Goal: Task Accomplishment & Management: Manage account settings

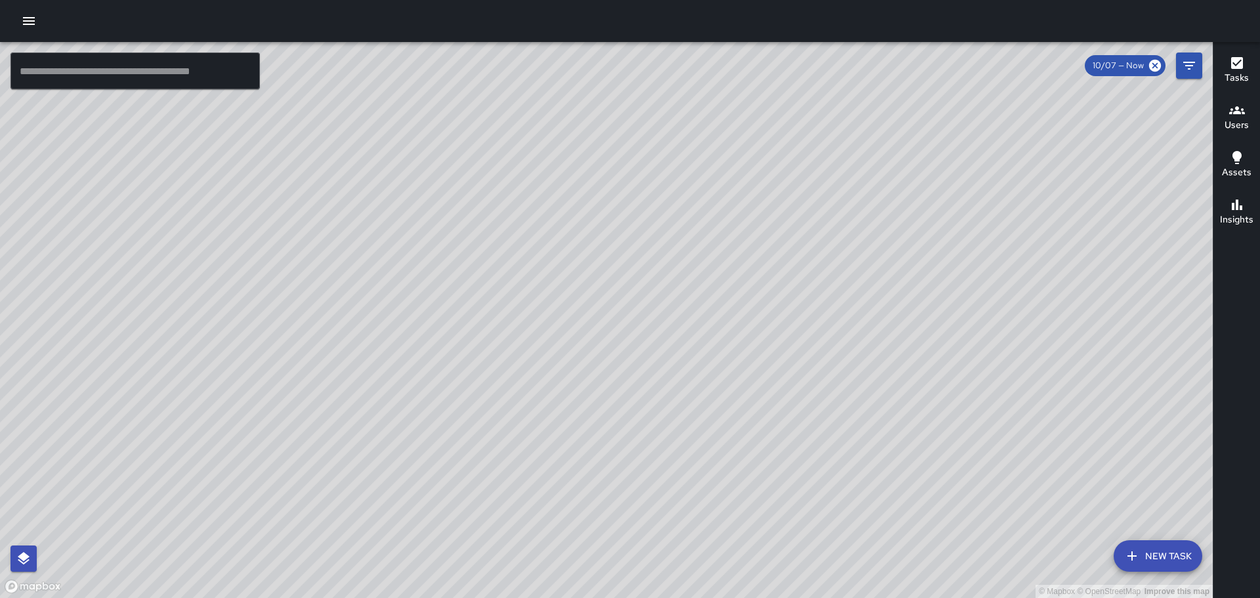
drag, startPoint x: 699, startPoint y: 318, endPoint x: 674, endPoint y: 240, distance: 81.5
click at [674, 240] on div "© Mapbox © OpenStreetMap Improve this map" at bounding box center [606, 320] width 1213 height 556
drag, startPoint x: 582, startPoint y: 236, endPoint x: 628, endPoint y: 260, distance: 51.6
click at [628, 260] on div "© Mapbox © OpenStreetMap Improve this map" at bounding box center [606, 320] width 1213 height 556
drag, startPoint x: 556, startPoint y: 205, endPoint x: 612, endPoint y: 249, distance: 71.4
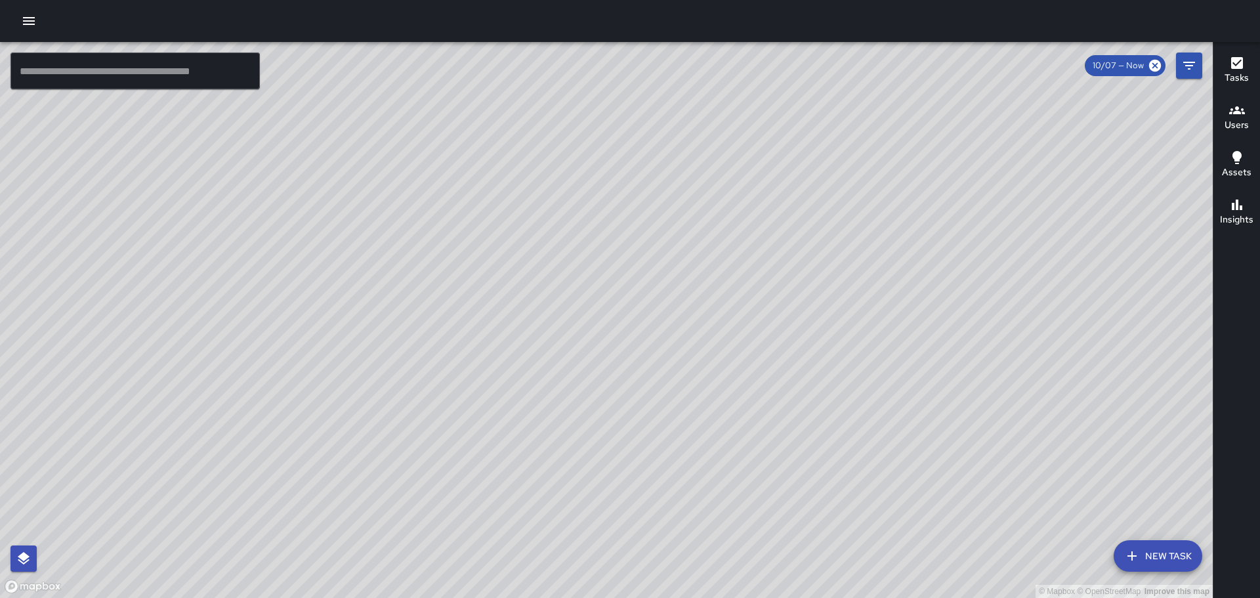
click at [611, 249] on div "© Mapbox © OpenStreetMap Improve this map" at bounding box center [606, 320] width 1213 height 556
drag, startPoint x: 441, startPoint y: 232, endPoint x: 652, endPoint y: 360, distance: 246.1
click at [652, 360] on div "© Mapbox © OpenStreetMap Improve this map" at bounding box center [606, 320] width 1213 height 556
drag, startPoint x: 481, startPoint y: 208, endPoint x: 640, endPoint y: 341, distance: 207.2
click at [642, 352] on div "© Mapbox © OpenStreetMap Improve this map" at bounding box center [606, 320] width 1213 height 556
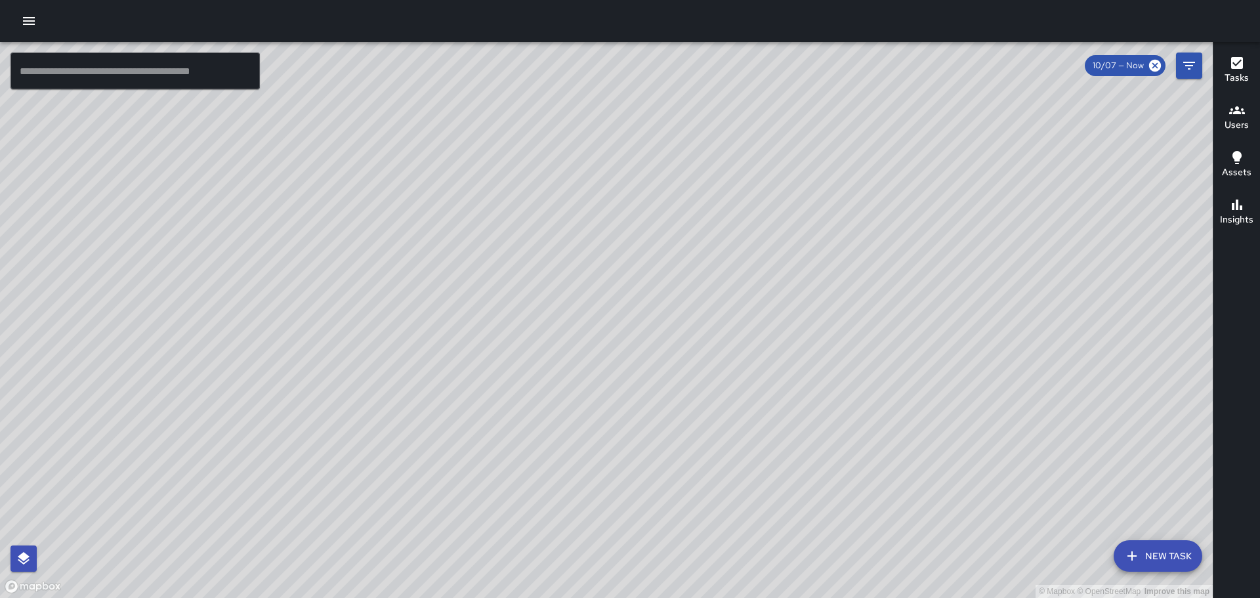
drag, startPoint x: 571, startPoint y: 383, endPoint x: 541, endPoint y: 354, distance: 42.7
click at [570, 375] on div "© Mapbox © OpenStreetMap Improve this map" at bounding box center [606, 320] width 1213 height 556
drag, startPoint x: 525, startPoint y: 197, endPoint x: 549, endPoint y: 173, distance: 34.3
click at [527, 162] on div "© Mapbox © OpenStreetMap Improve this map" at bounding box center [606, 320] width 1213 height 556
drag, startPoint x: 671, startPoint y: 314, endPoint x: 632, endPoint y: 253, distance: 71.9
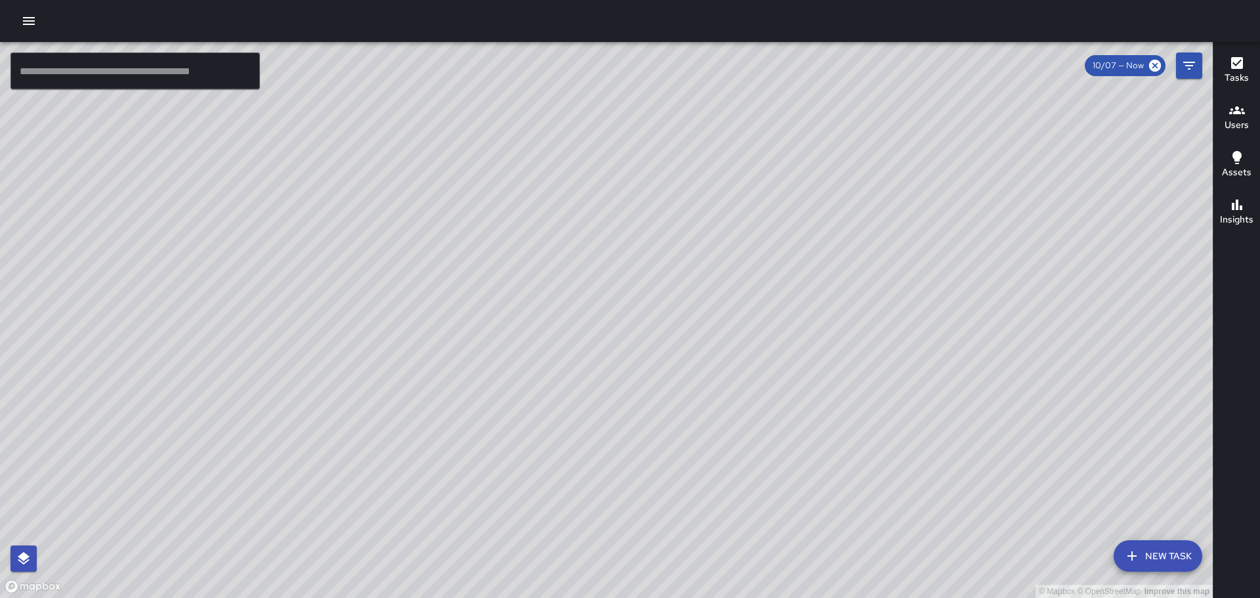
click at [633, 255] on div "© Mapbox © OpenStreetMap Improve this map" at bounding box center [606, 320] width 1213 height 556
drag, startPoint x: 382, startPoint y: 283, endPoint x: 480, endPoint y: 279, distance: 98.5
click at [480, 279] on div "© Mapbox © OpenStreetMap Improve this map" at bounding box center [606, 320] width 1213 height 556
drag, startPoint x: 829, startPoint y: 437, endPoint x: 726, endPoint y: 362, distance: 127.7
click at [728, 363] on div "© Mapbox © OpenStreetMap Improve this map" at bounding box center [606, 320] width 1213 height 556
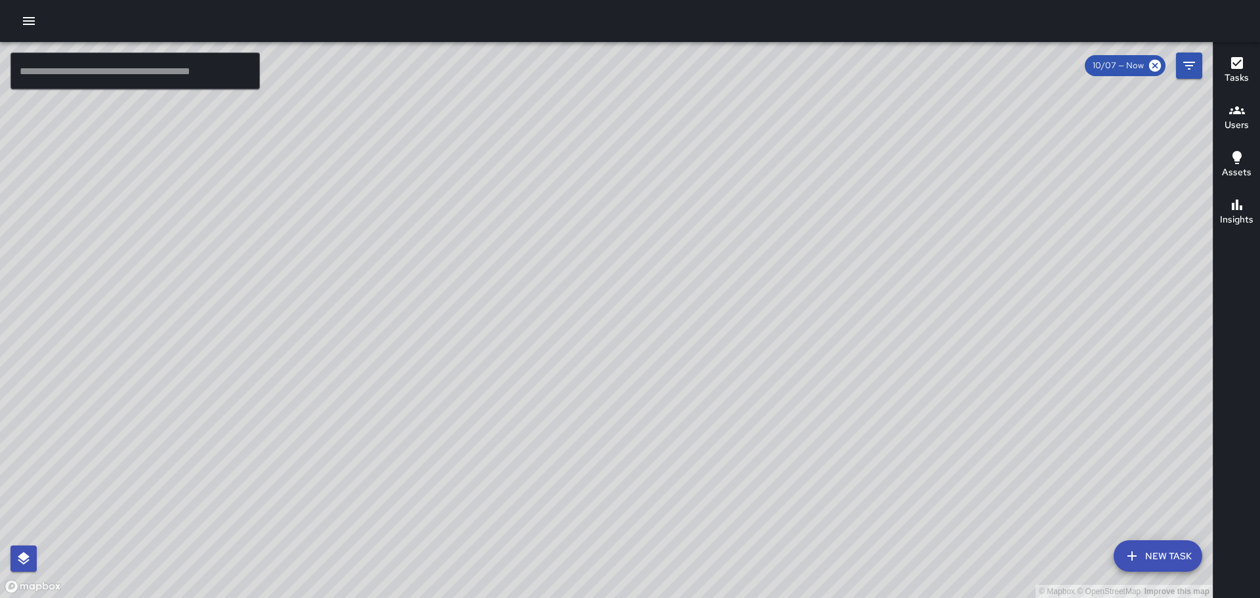
click at [1237, 113] on icon "button" at bounding box center [1237, 110] width 16 height 8
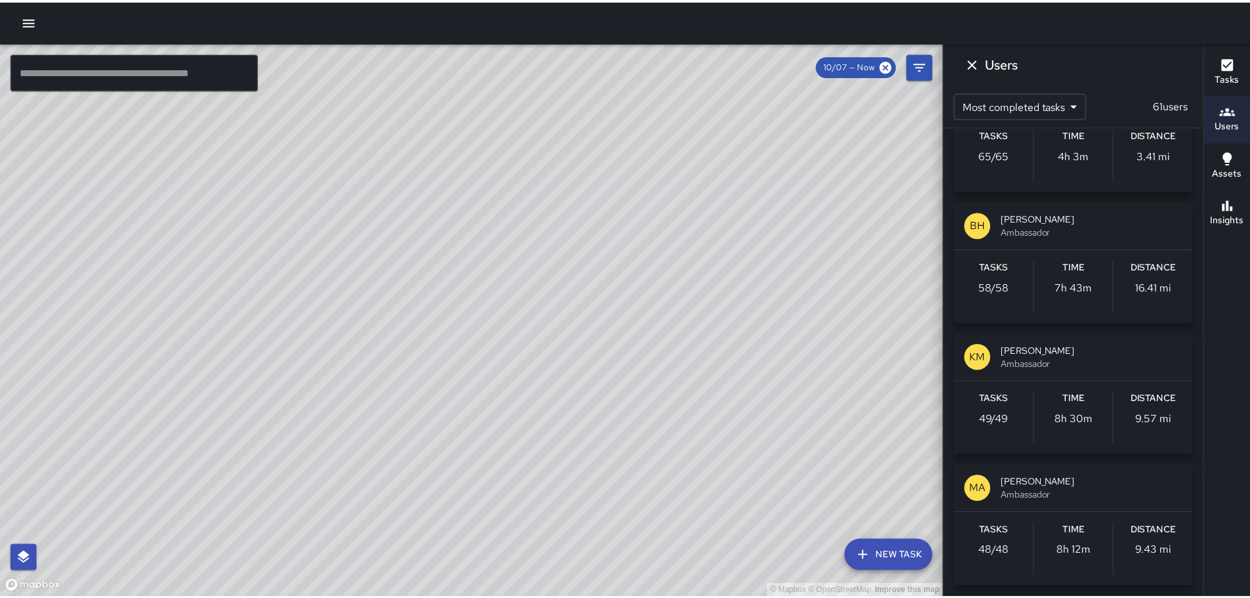
scroll to position [262, 0]
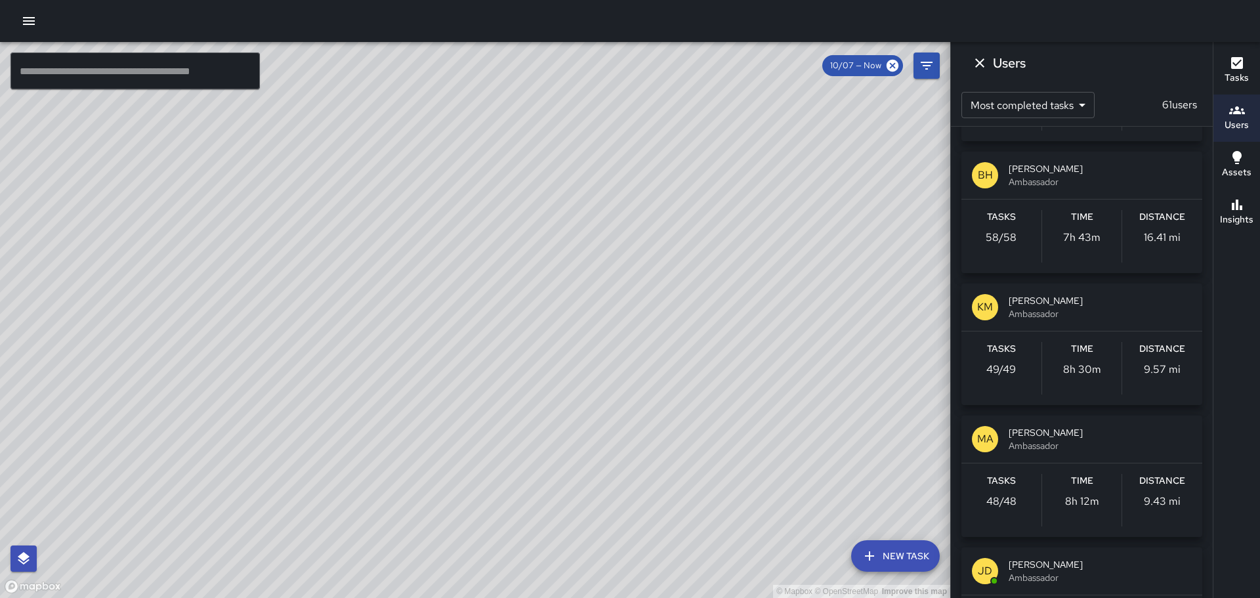
click at [28, 24] on icon "button" at bounding box center [29, 21] width 12 height 8
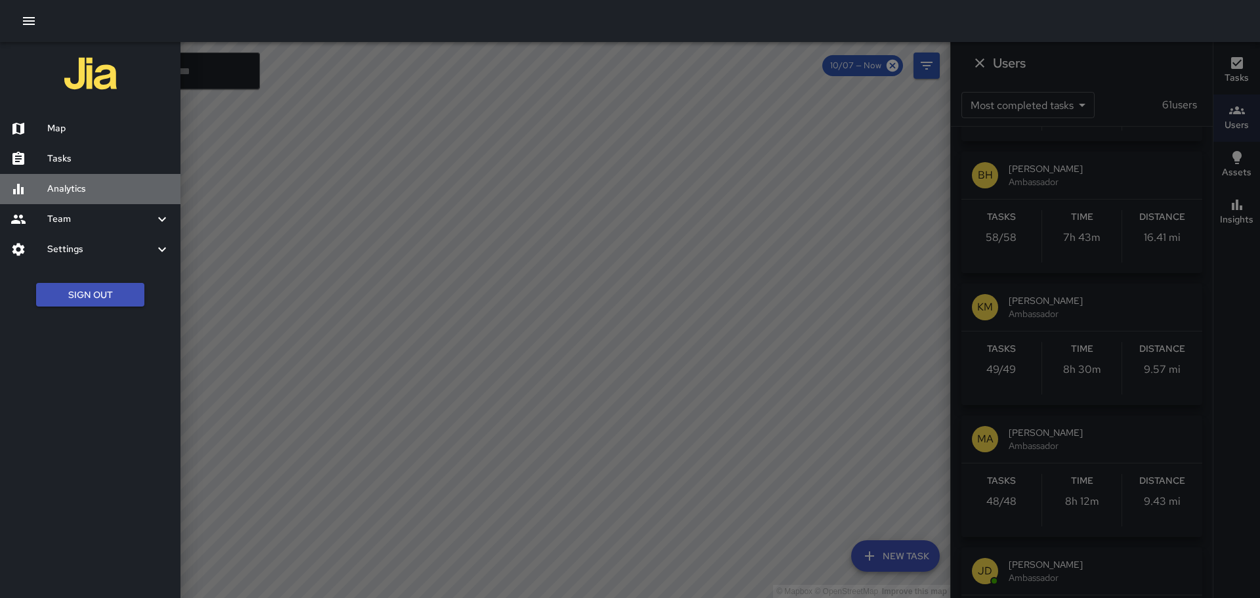
click at [73, 184] on h6 "Analytics" at bounding box center [108, 189] width 123 height 14
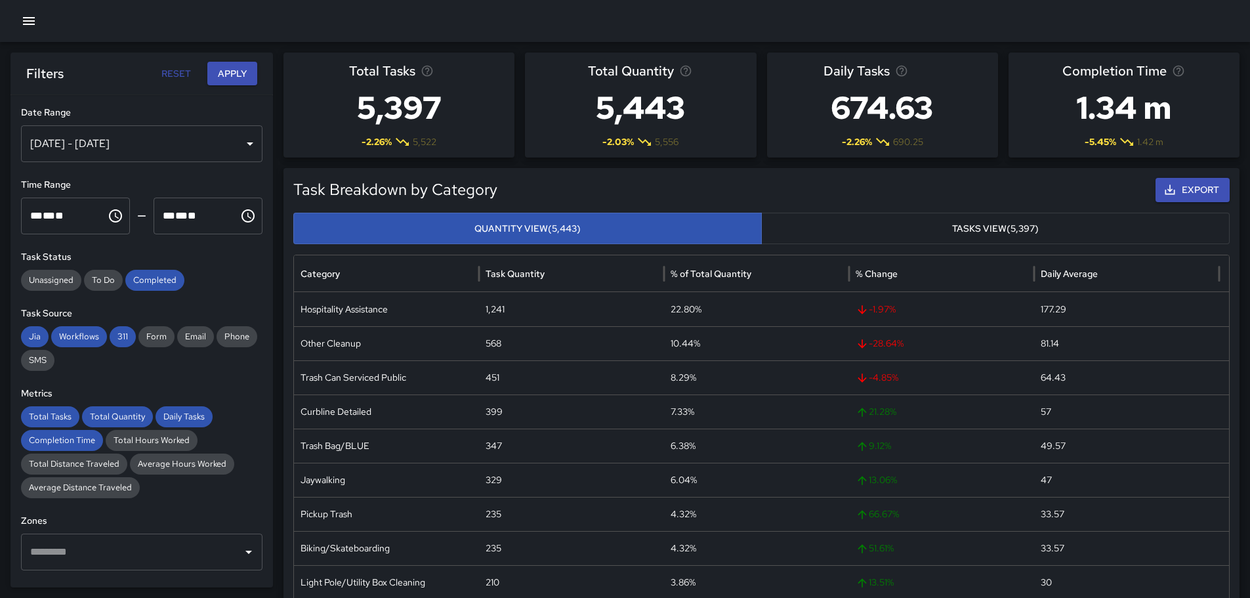
click at [240, 144] on div "[DATE] - [DATE]" at bounding box center [141, 143] width 241 height 37
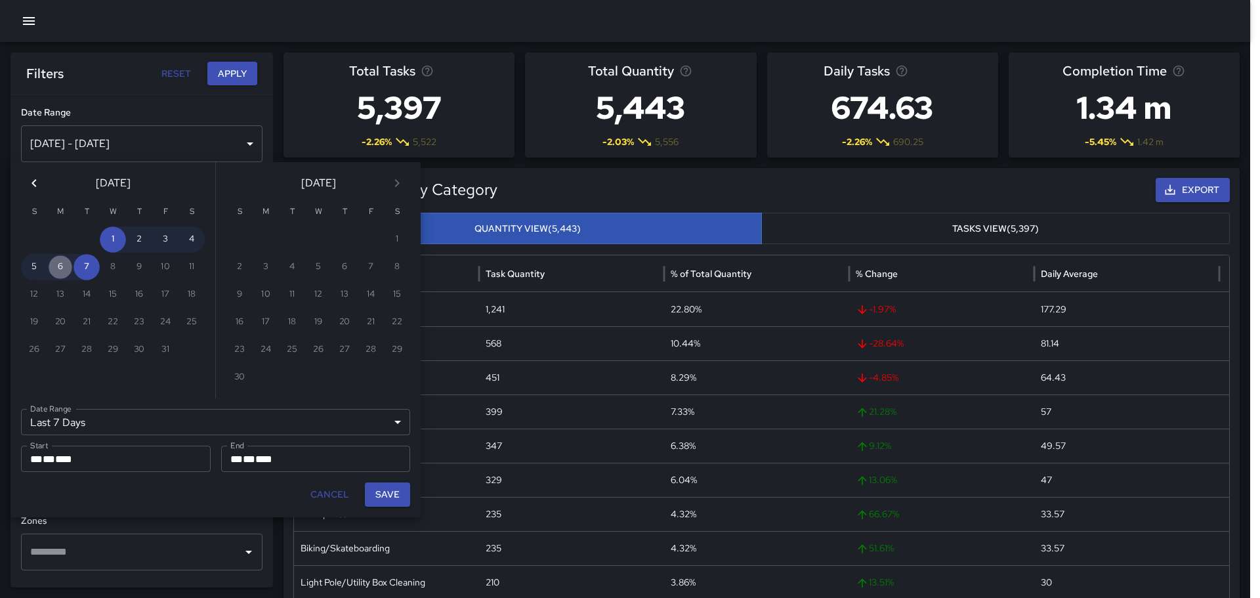
click at [58, 262] on button "6" at bounding box center [60, 267] width 26 height 26
type input "******"
type input "**********"
click at [58, 262] on button "6" at bounding box center [60, 267] width 26 height 26
type input "**********"
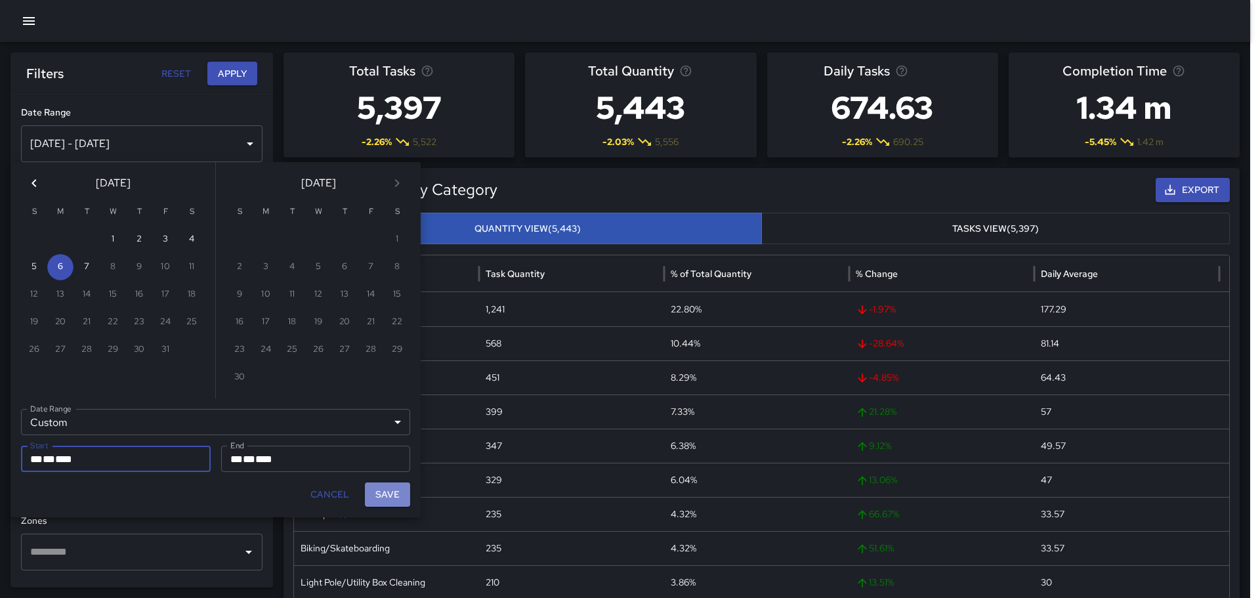
click at [402, 495] on button "Save" at bounding box center [387, 494] width 45 height 24
type input "**********"
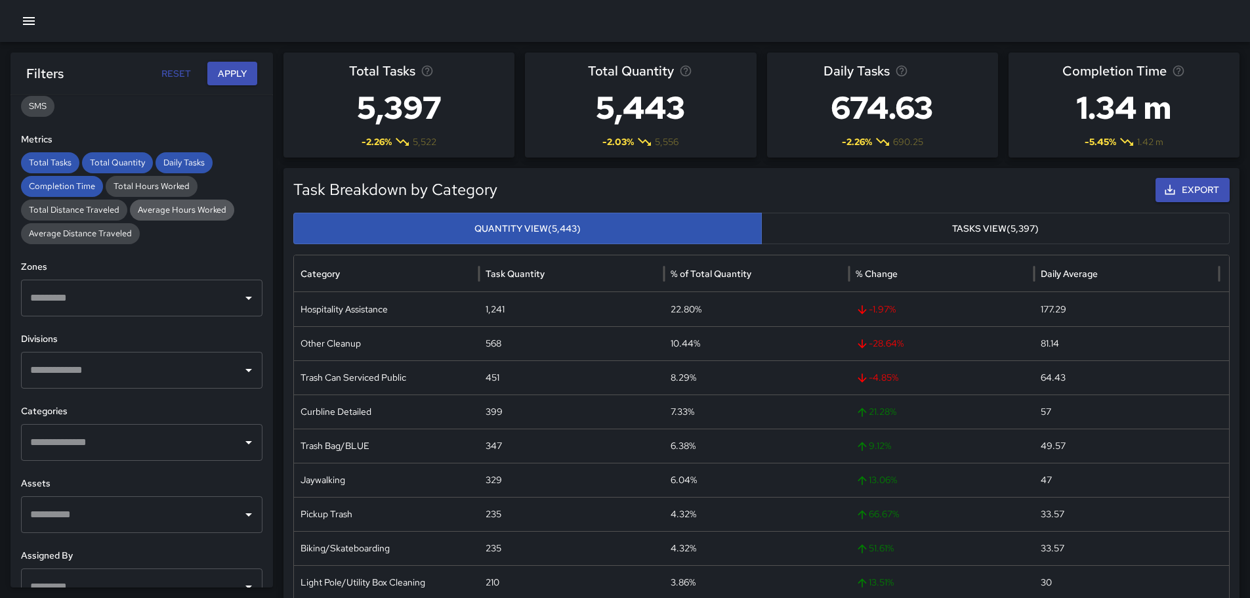
scroll to position [262, 0]
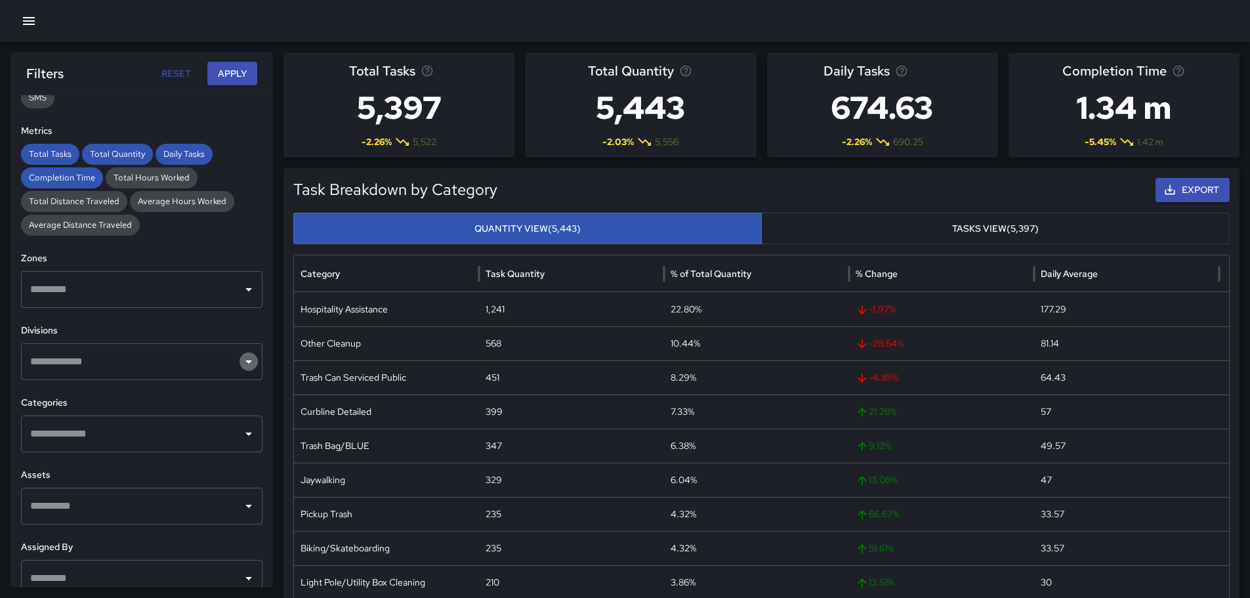
click at [245, 361] on icon "Open" at bounding box center [248, 361] width 7 height 3
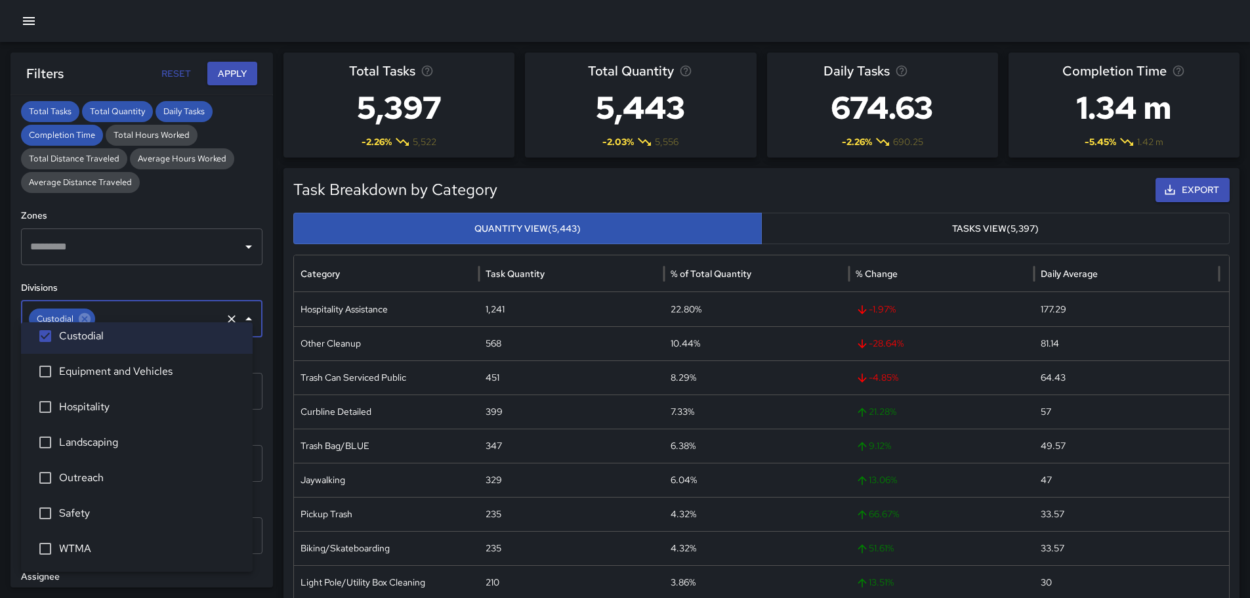
scroll to position [328, 0]
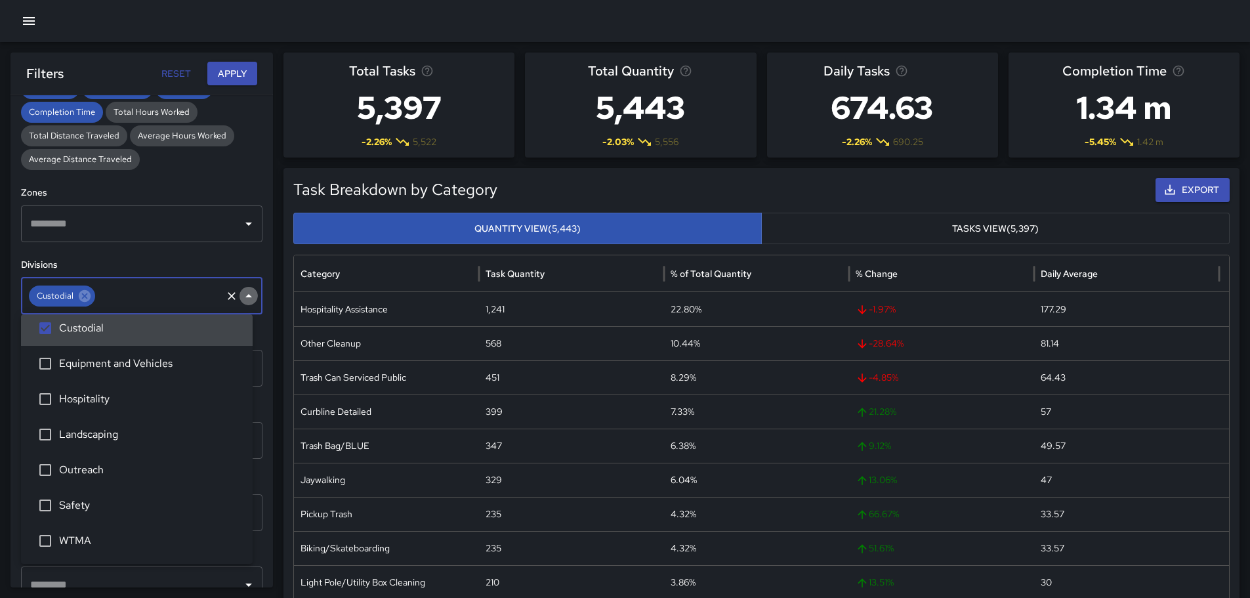
click at [241, 293] on icon "Close" at bounding box center [249, 296] width 16 height 16
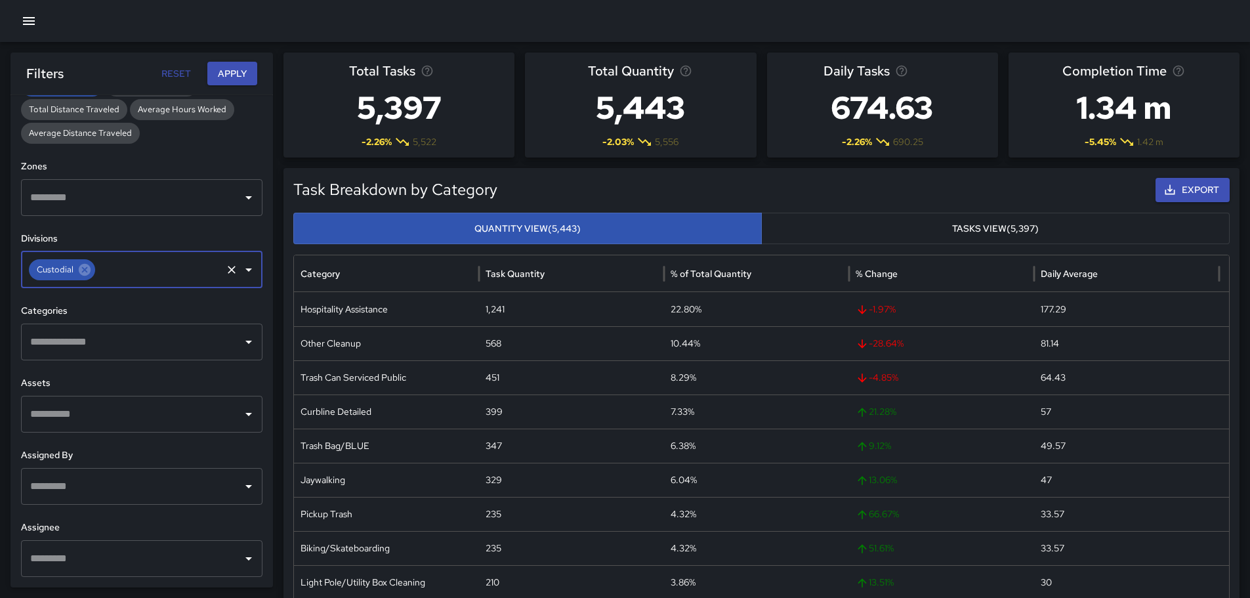
scroll to position [66, 0]
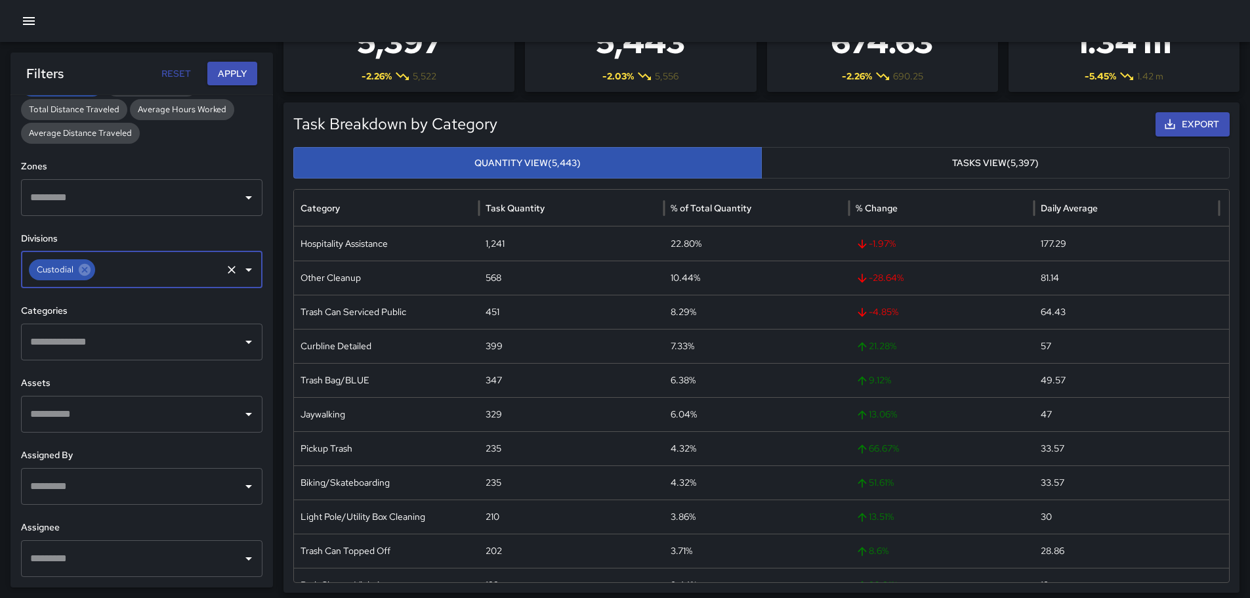
click at [241, 556] on icon "Open" at bounding box center [249, 558] width 16 height 16
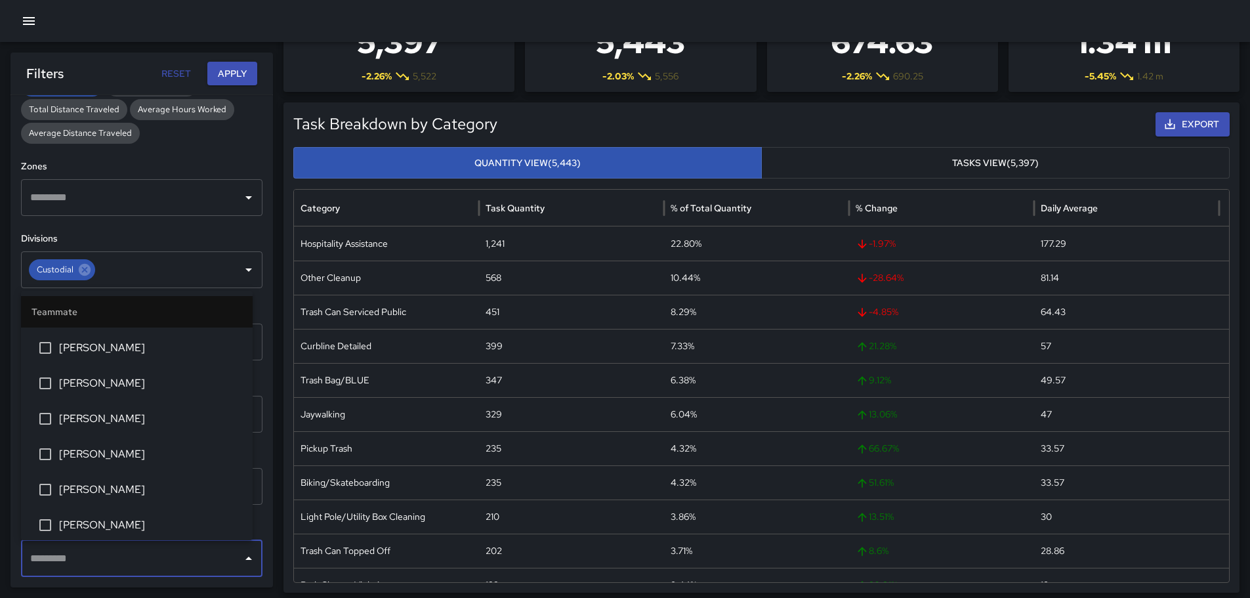
scroll to position [1126, 0]
click at [241, 266] on icon "Open" at bounding box center [249, 270] width 16 height 16
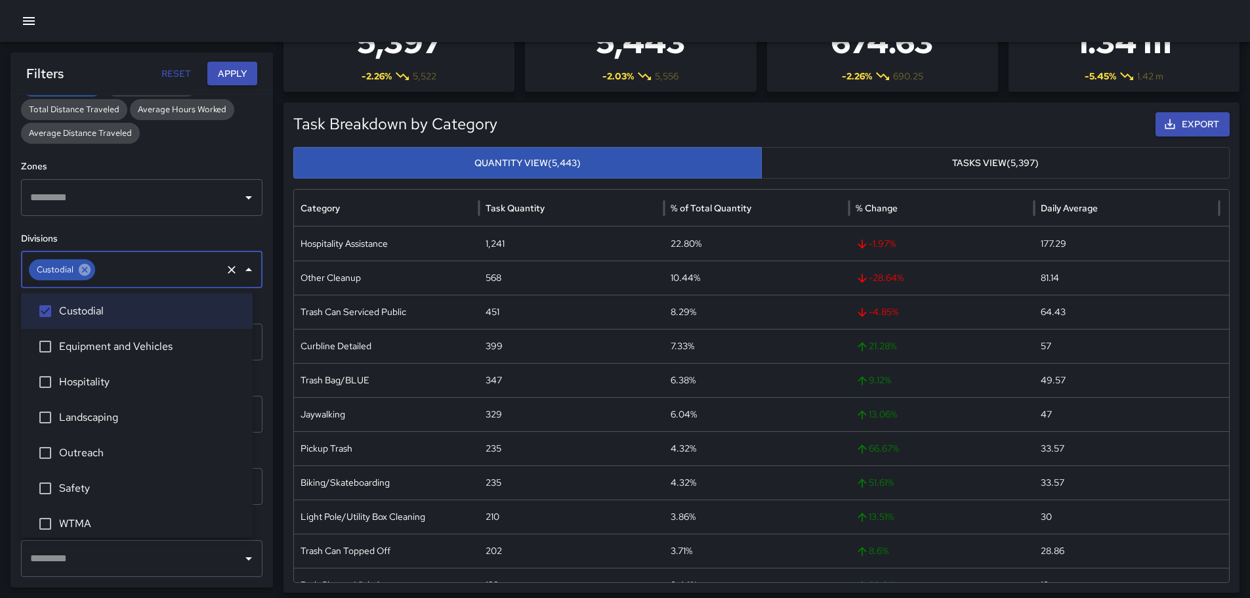
click at [84, 271] on icon at bounding box center [85, 270] width 12 height 12
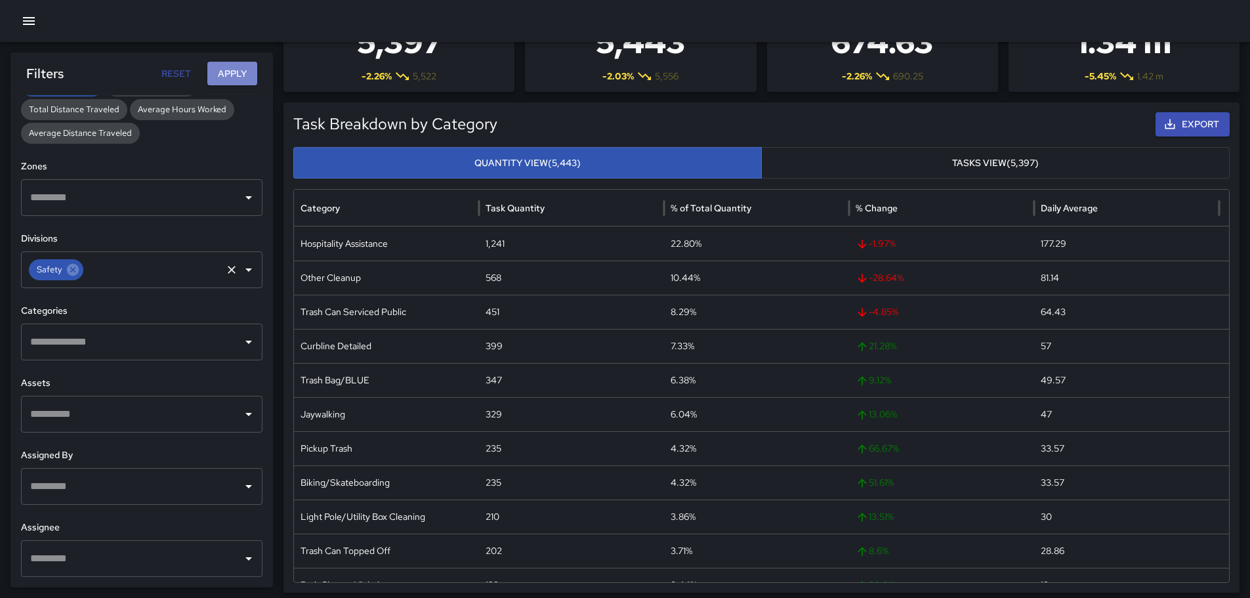
click at [230, 77] on button "Apply" at bounding box center [232, 74] width 50 height 24
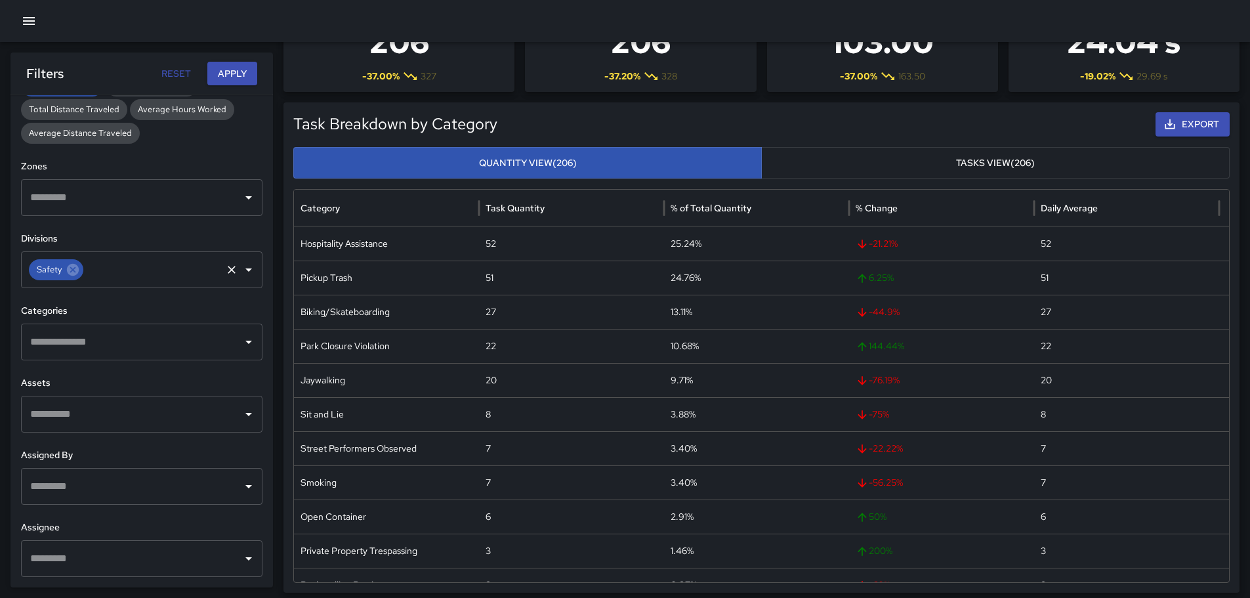
click at [241, 563] on icon "Open" at bounding box center [249, 558] width 16 height 16
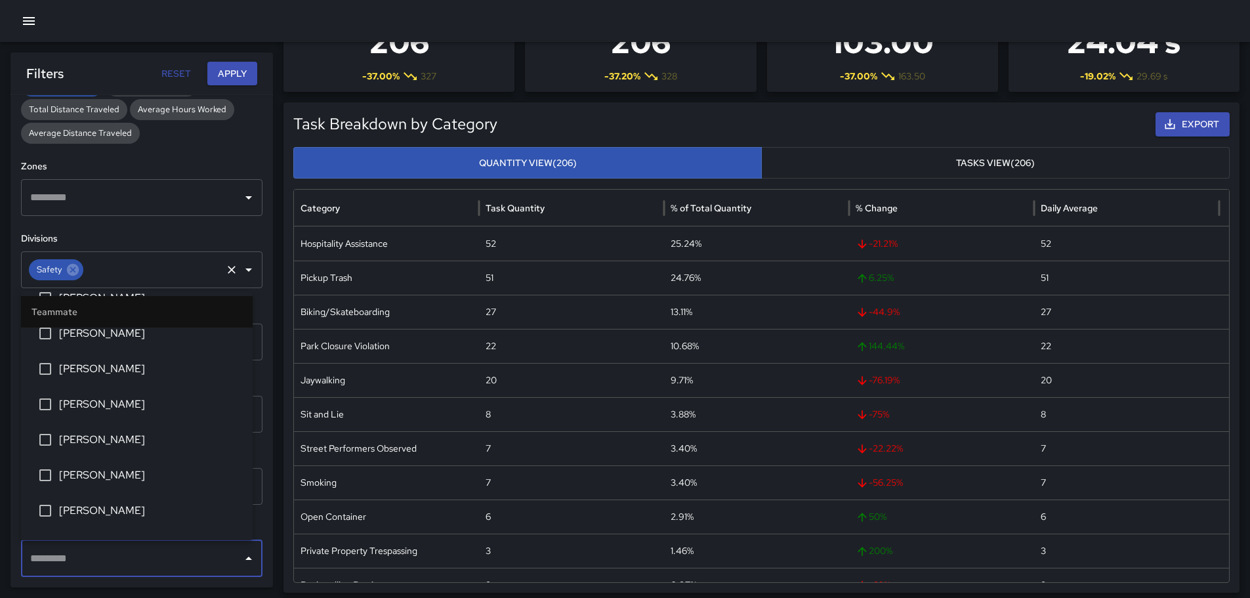
scroll to position [853, 0]
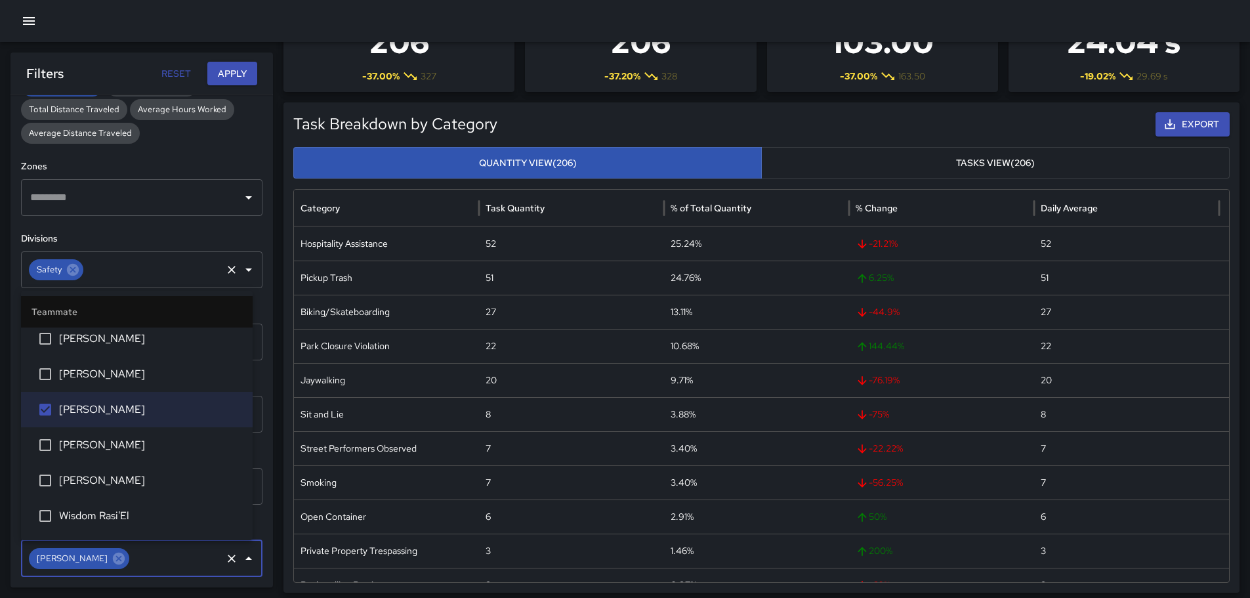
click at [225, 71] on button "Apply" at bounding box center [232, 74] width 50 height 24
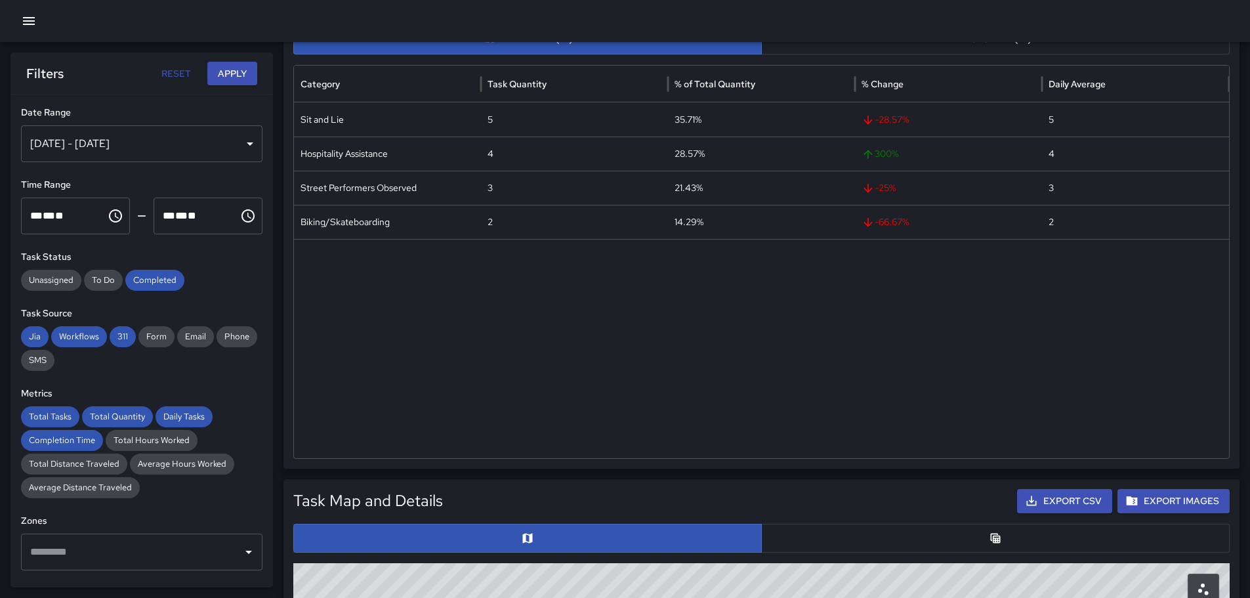
scroll to position [182, 0]
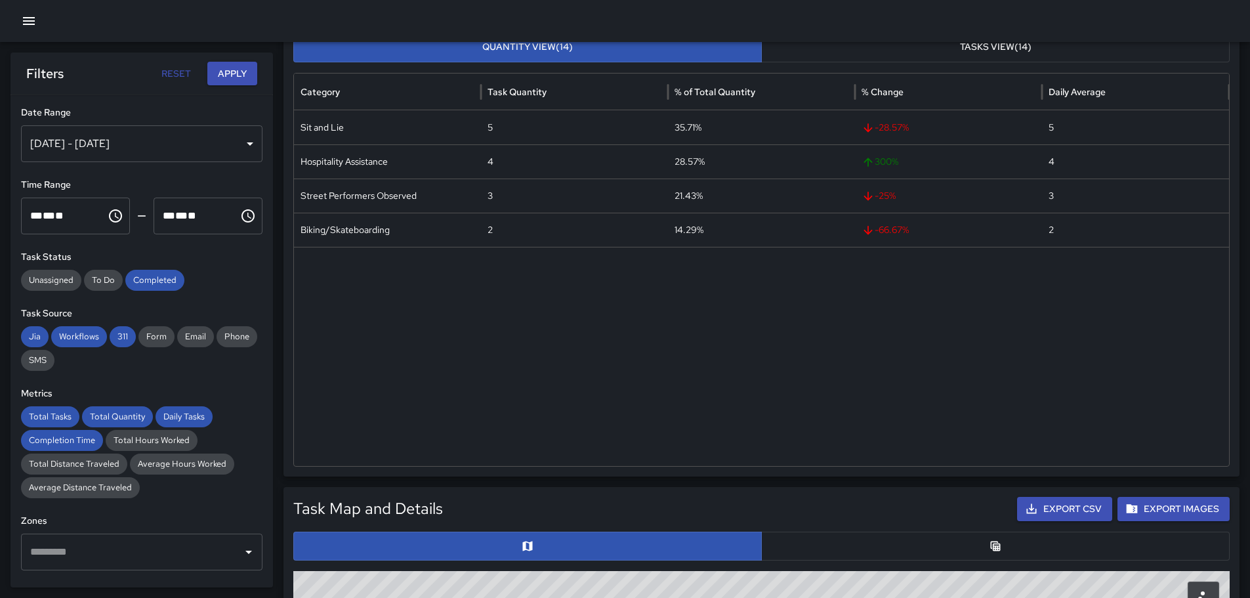
drag, startPoint x: 627, startPoint y: 327, endPoint x: 636, endPoint y: 327, distance: 8.5
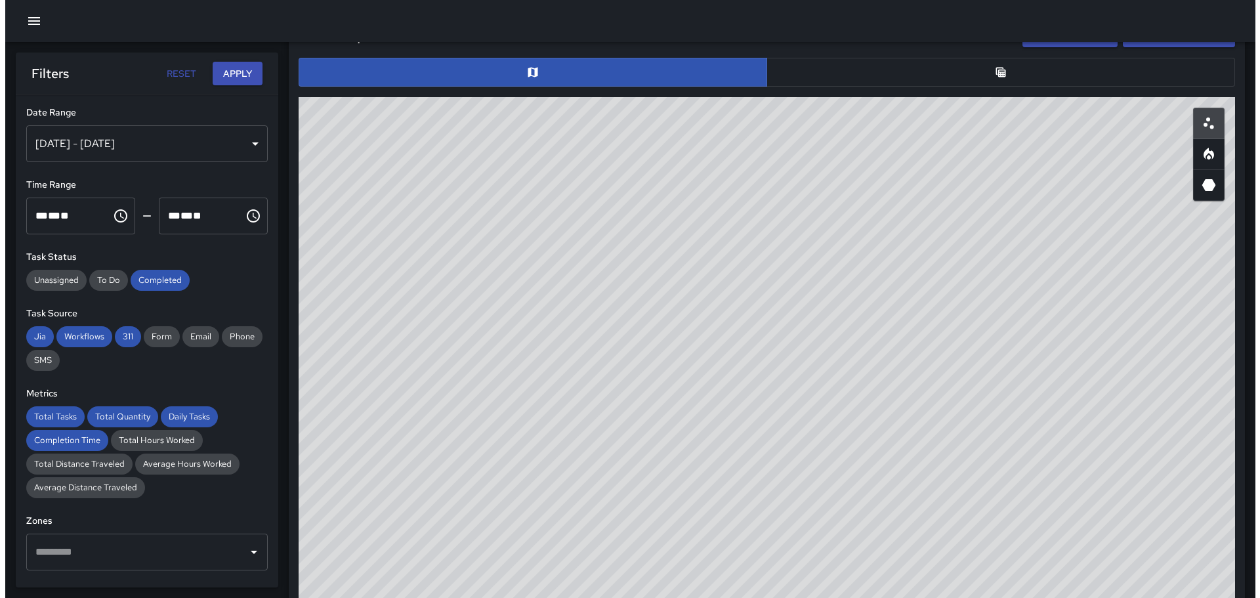
scroll to position [676, 0]
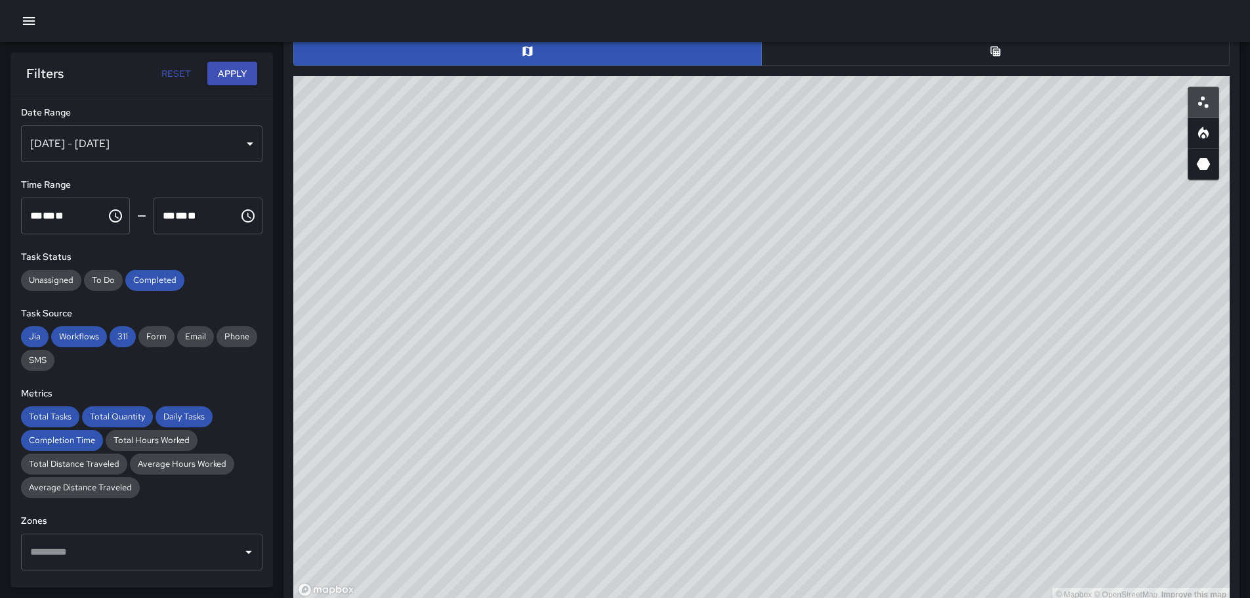
click at [987, 58] on button "button" at bounding box center [995, 51] width 468 height 29
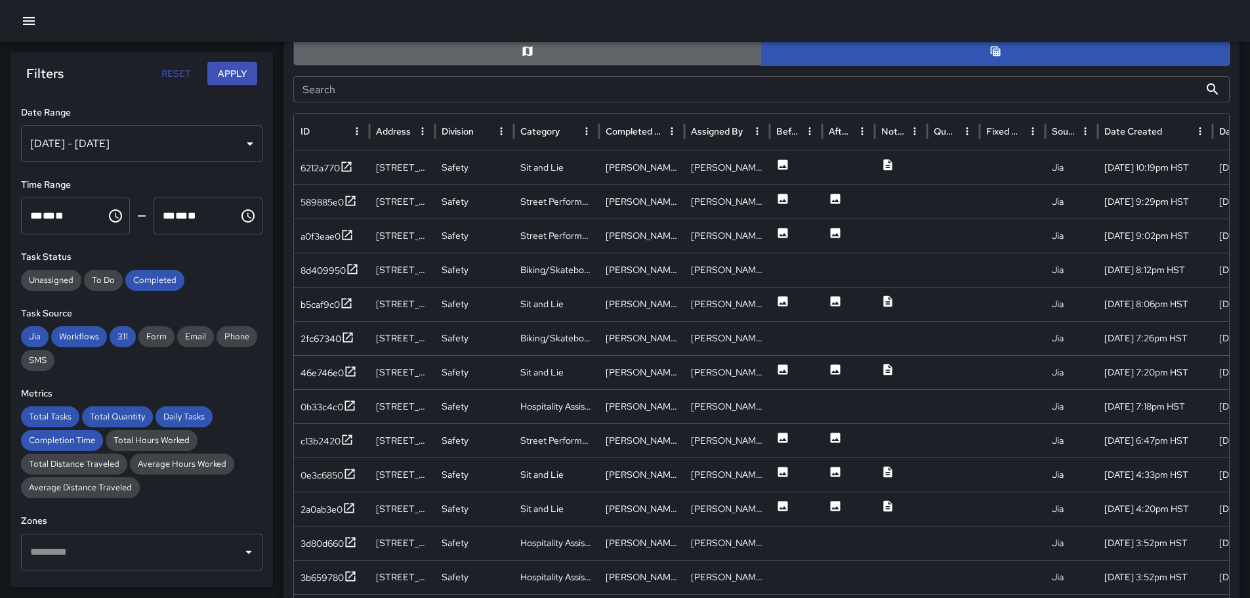
click at [556, 51] on button "button" at bounding box center [527, 51] width 468 height 29
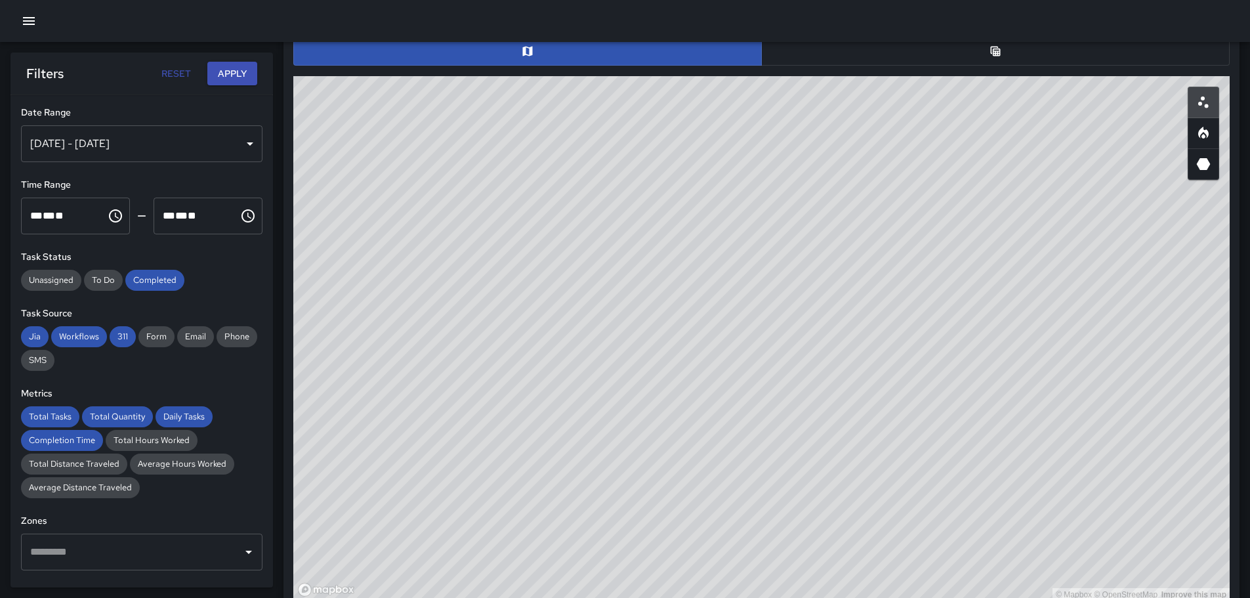
drag, startPoint x: 831, startPoint y: 230, endPoint x: 785, endPoint y: 379, distance: 155.0
click at [761, 407] on div "© Mapbox © OpenStreetMap Improve this map" at bounding box center [761, 338] width 936 height 525
click at [31, 20] on icon "button" at bounding box center [29, 21] width 16 height 16
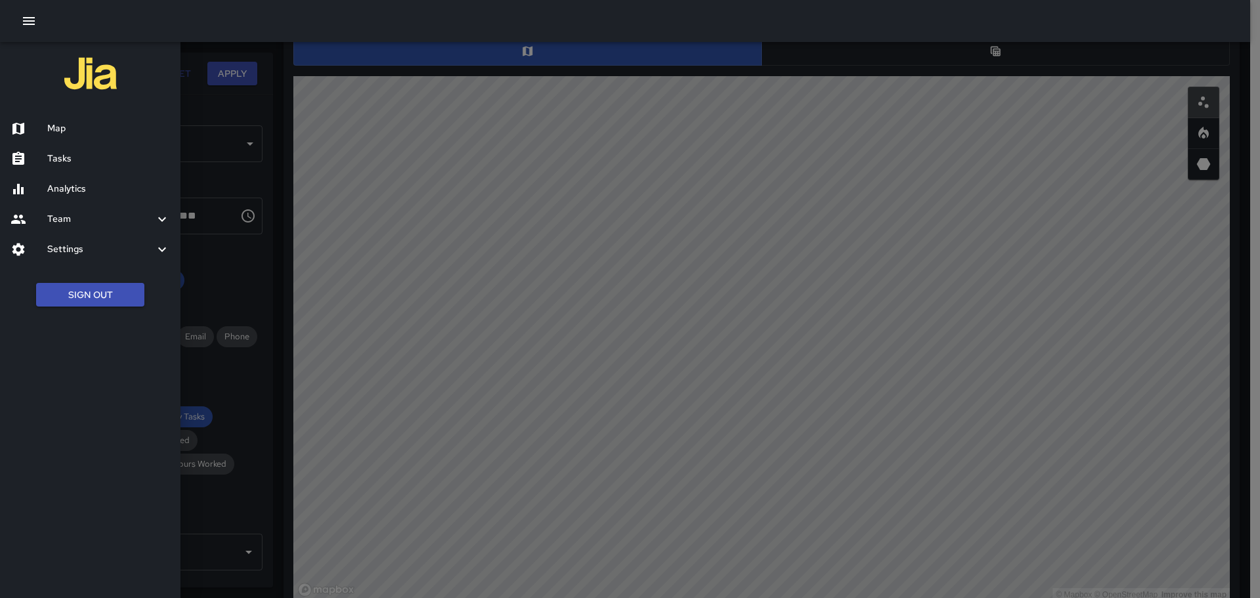
click at [47, 129] on h6 "Map" at bounding box center [108, 128] width 123 height 14
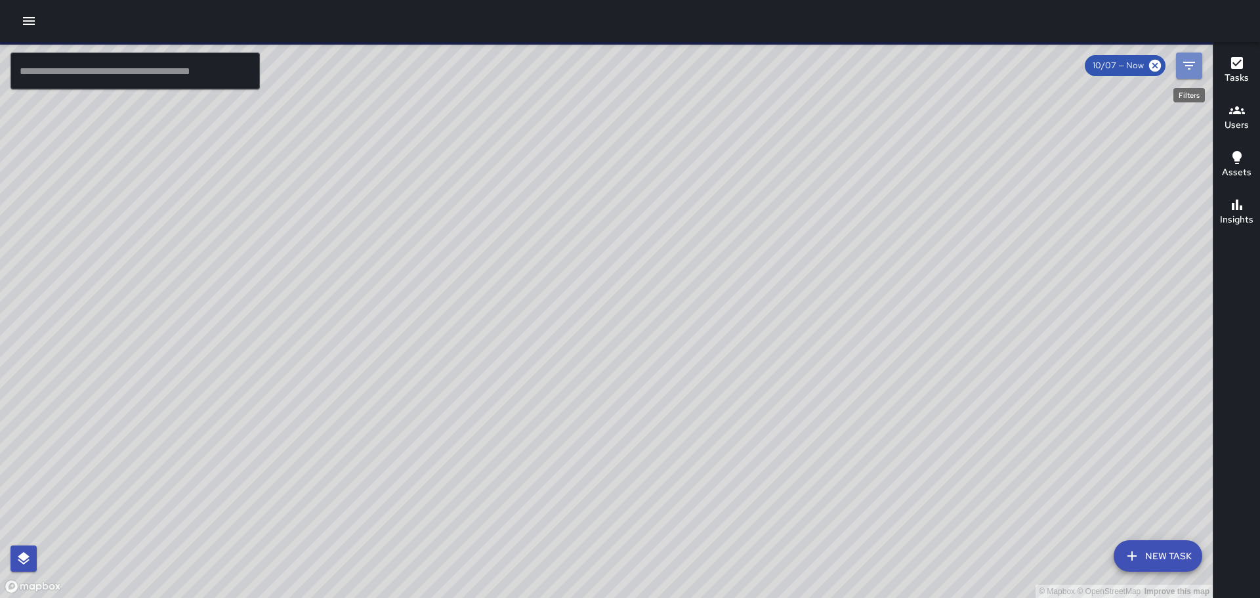
click at [1193, 66] on icon "Filters" at bounding box center [1189, 66] width 12 height 8
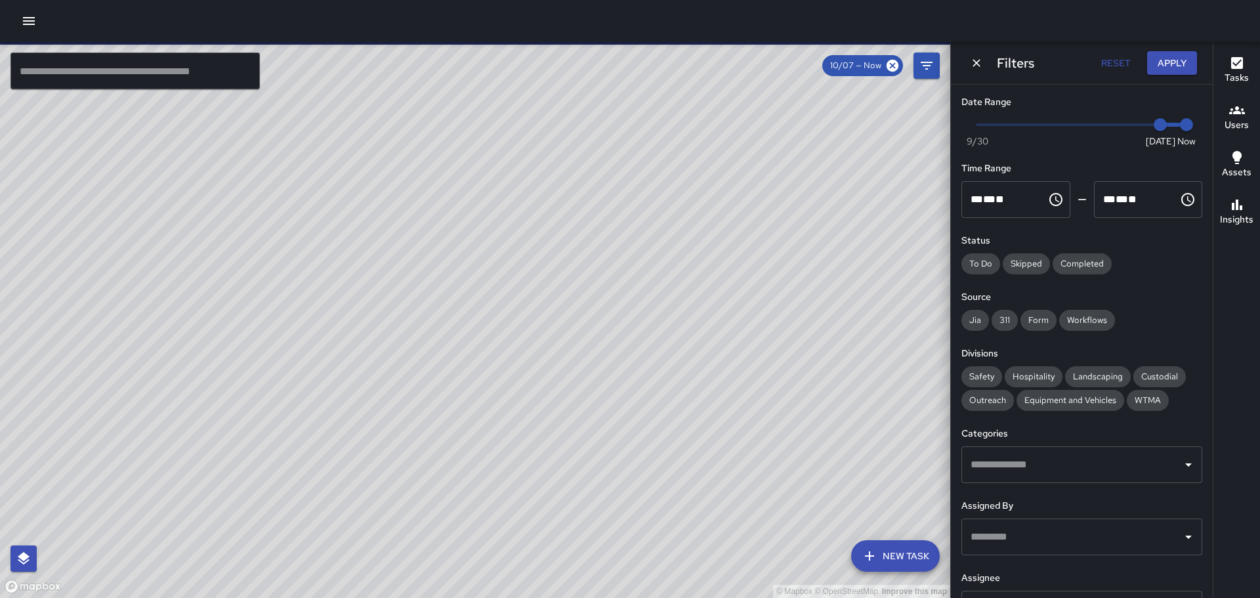
type input "*"
click at [1132, 124] on span "Now [DATE] [DATE] 4:35 pm" at bounding box center [1081, 125] width 209 height 20
click at [1075, 262] on span "Completed" at bounding box center [1081, 263] width 59 height 13
drag, startPoint x: 978, startPoint y: 318, endPoint x: 993, endPoint y: 319, distance: 15.1
click at [979, 318] on span "Jia" at bounding box center [975, 320] width 28 height 13
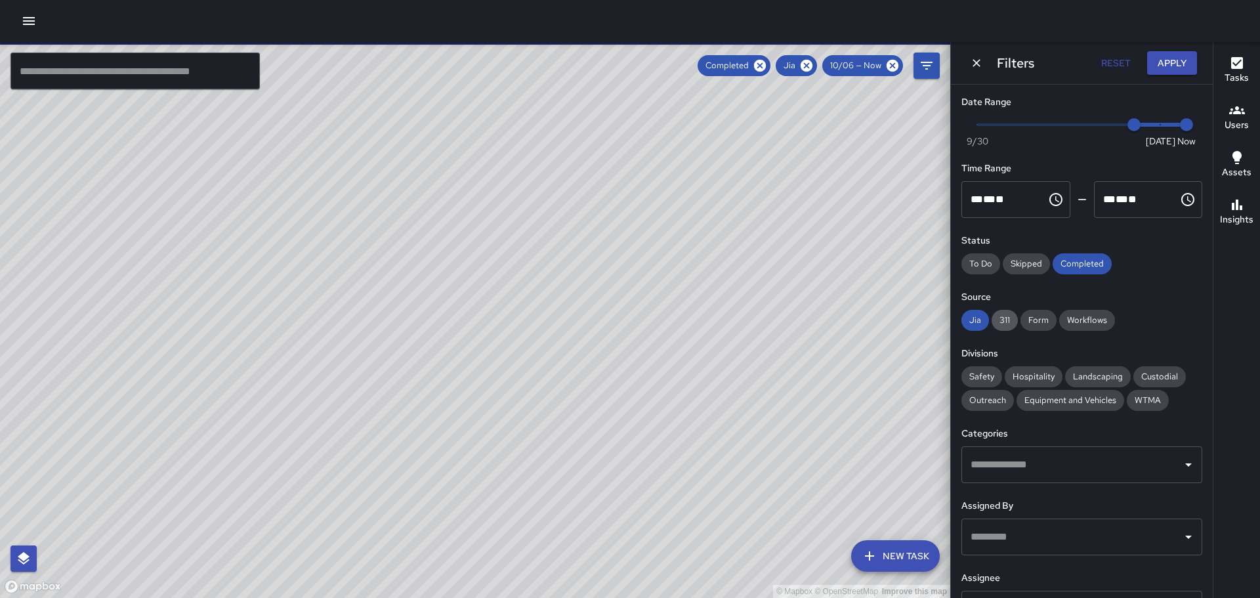
click at [1004, 320] on span "311" at bounding box center [1004, 320] width 26 height 13
click at [1043, 323] on span "Form" at bounding box center [1038, 320] width 36 height 13
click at [1092, 314] on span "Workflows" at bounding box center [1087, 320] width 56 height 13
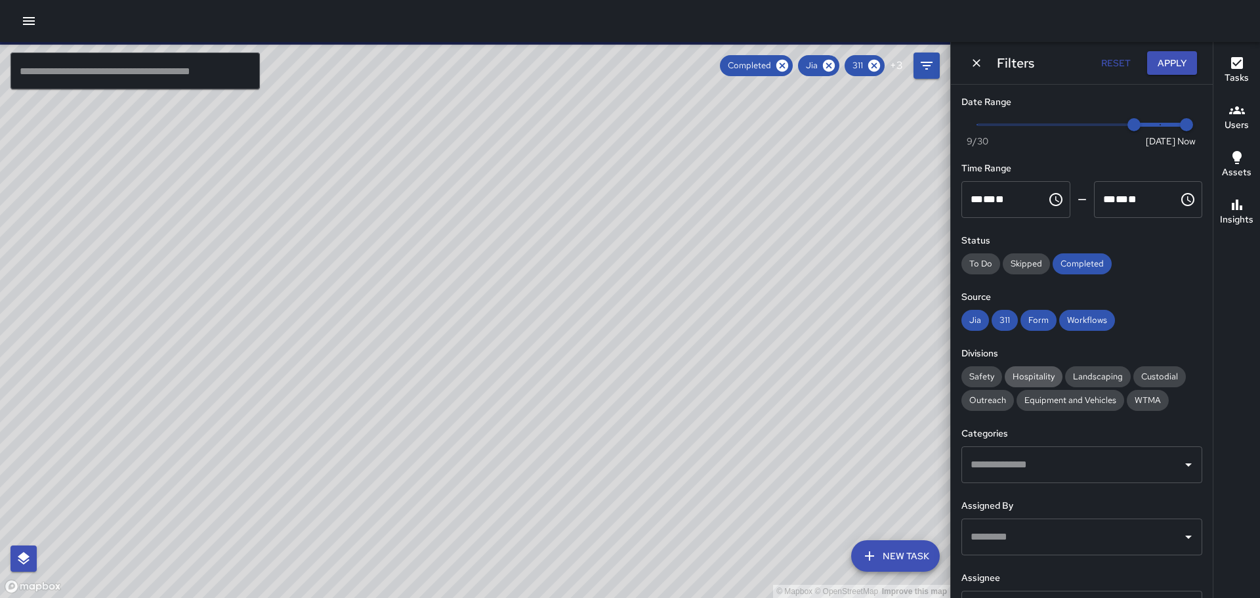
drag, startPoint x: 985, startPoint y: 374, endPoint x: 1018, endPoint y: 384, distance: 34.4
click at [987, 374] on span "Safety" at bounding box center [981, 376] width 41 height 13
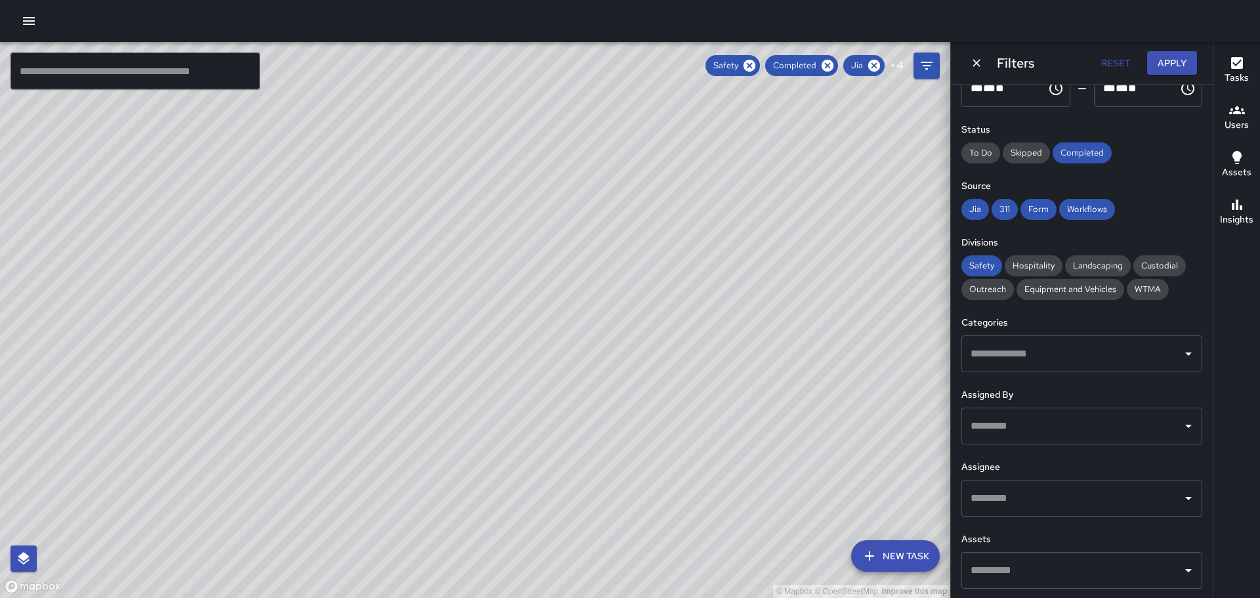
scroll to position [112, 0]
click at [1180, 499] on icon "Open" at bounding box center [1188, 497] width 16 height 16
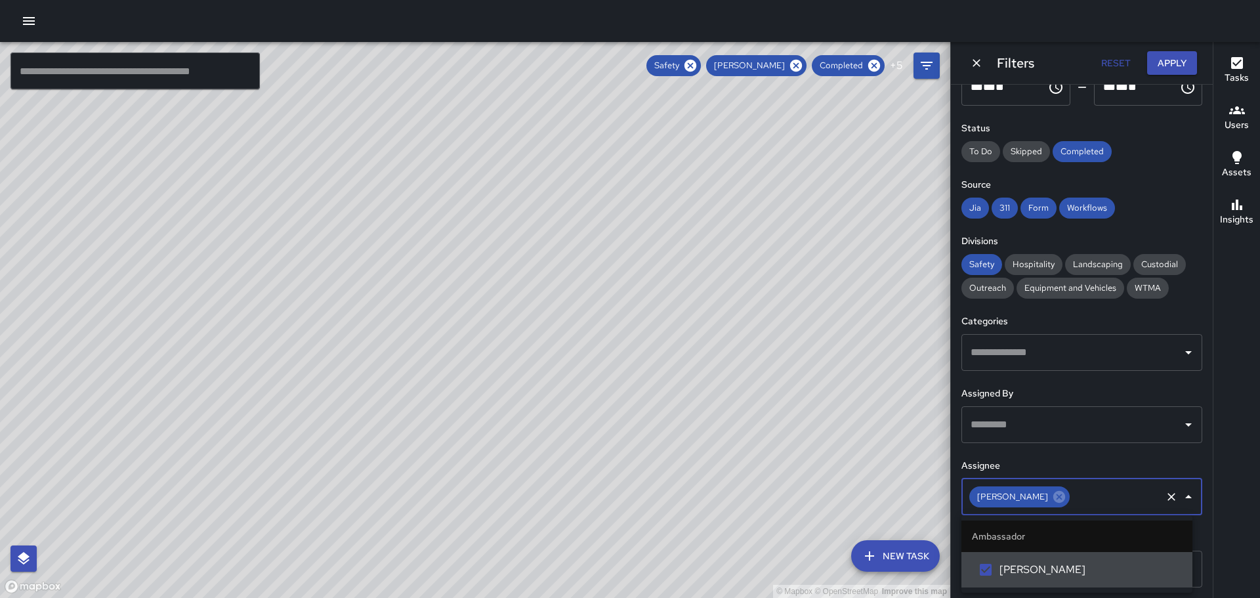
click at [1170, 61] on button "Apply" at bounding box center [1172, 63] width 50 height 24
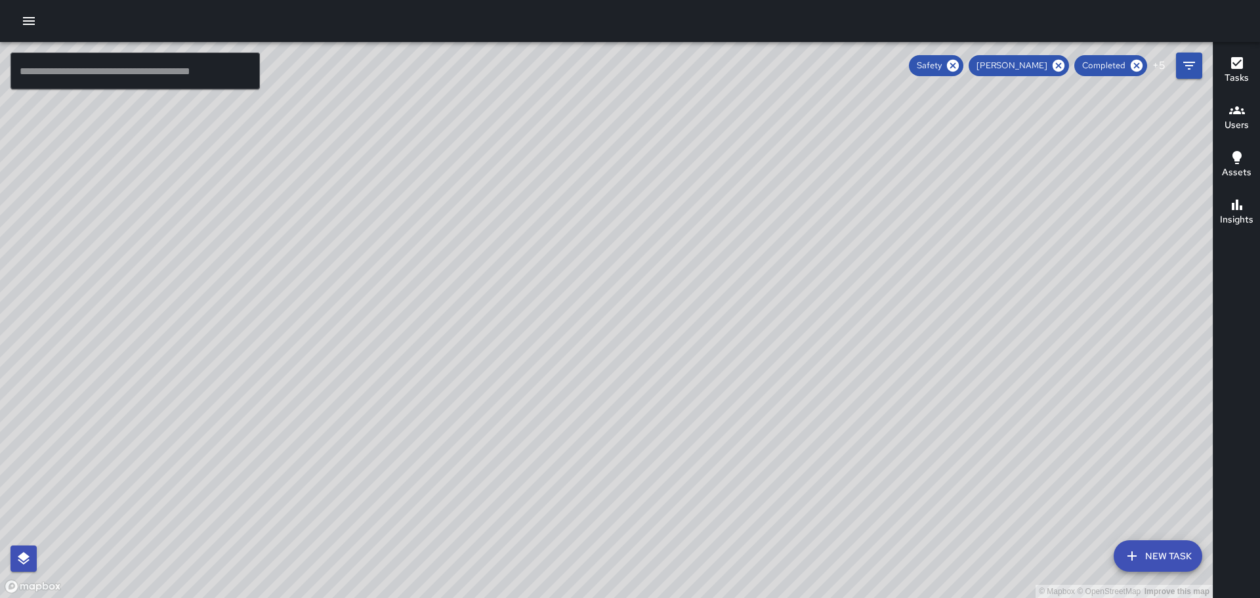
drag, startPoint x: 1077, startPoint y: 331, endPoint x: 821, endPoint y: 296, distance: 257.6
click at [890, 293] on div "© Mapbox © OpenStreetMap Improve this map" at bounding box center [606, 320] width 1213 height 556
drag, startPoint x: 593, startPoint y: 296, endPoint x: 703, endPoint y: 410, distance: 158.7
click at [703, 410] on div "© Mapbox © OpenStreetMap Improve this map" at bounding box center [606, 320] width 1213 height 556
drag, startPoint x: 380, startPoint y: 255, endPoint x: 606, endPoint y: 234, distance: 226.7
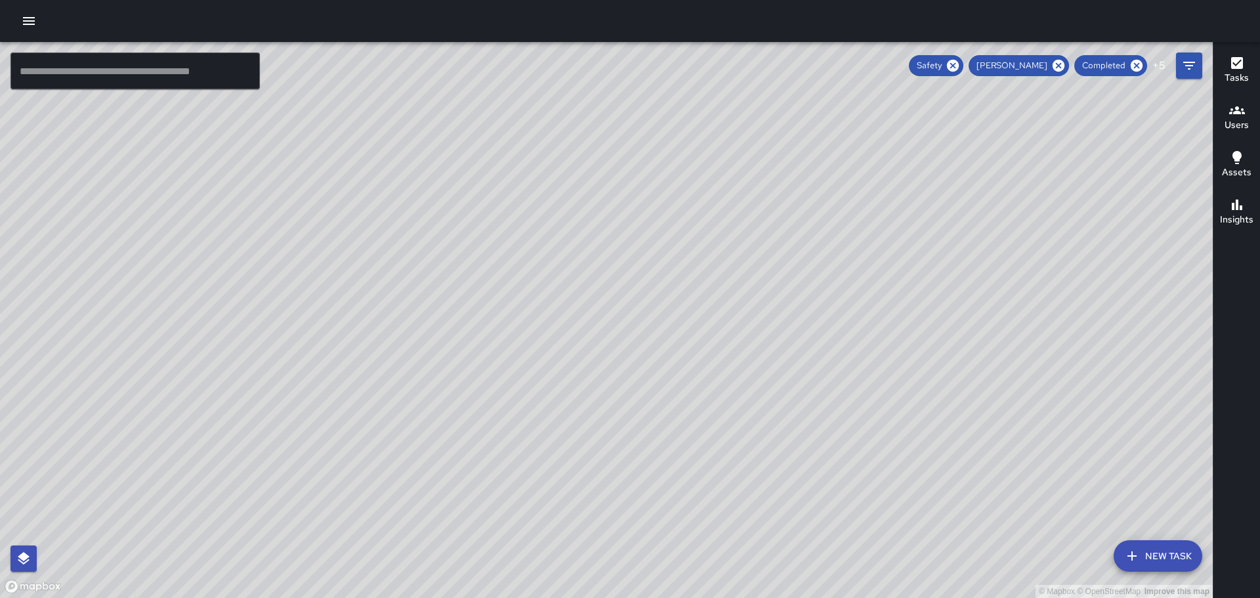
click at [603, 243] on div "© Mapbox © OpenStreetMap Improve this map" at bounding box center [606, 320] width 1213 height 556
drag, startPoint x: 789, startPoint y: 384, endPoint x: 714, endPoint y: 226, distance: 174.9
click at [714, 226] on div "© Mapbox © OpenStreetMap Improve this map" at bounding box center [606, 320] width 1213 height 556
drag, startPoint x: 846, startPoint y: 290, endPoint x: 783, endPoint y: 205, distance: 106.4
click at [785, 205] on div "© Mapbox © OpenStreetMap Improve this map" at bounding box center [606, 320] width 1213 height 556
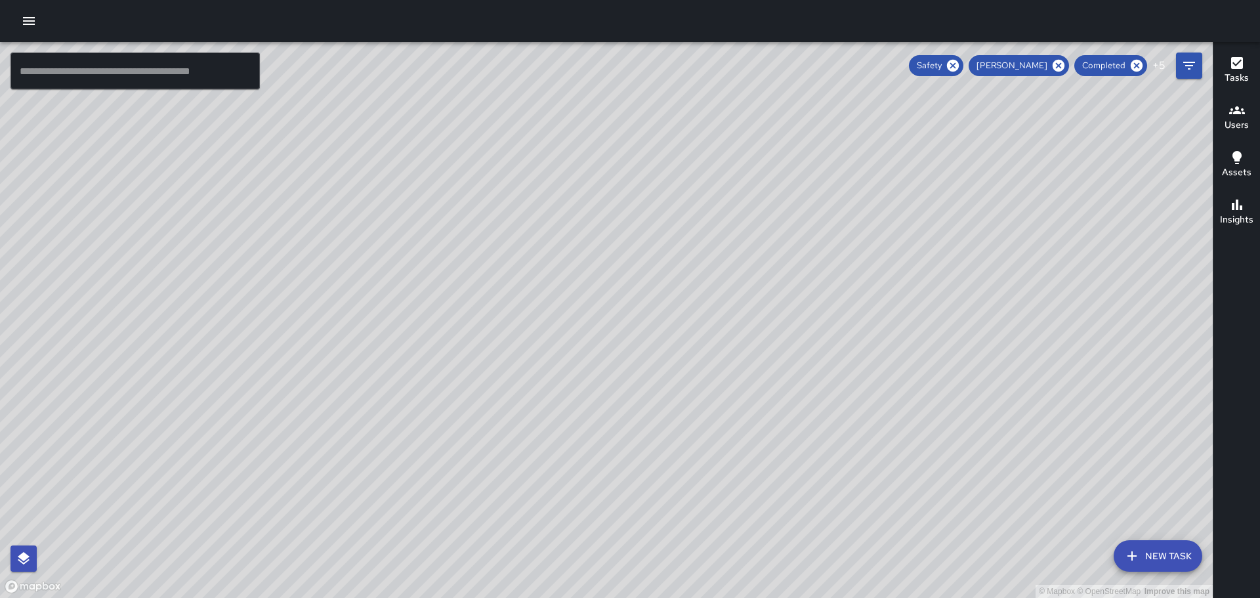
drag, startPoint x: 959, startPoint y: 394, endPoint x: 879, endPoint y: 287, distance: 134.0
click at [879, 287] on div "© Mapbox © OpenStreetMap Improve this map" at bounding box center [606, 320] width 1213 height 556
drag, startPoint x: 920, startPoint y: 387, endPoint x: 853, endPoint y: 288, distance: 119.6
click at [853, 288] on div "© Mapbox © OpenStreetMap Improve this map" at bounding box center [606, 320] width 1213 height 556
drag, startPoint x: 964, startPoint y: 413, endPoint x: 936, endPoint y: 409, distance: 29.2
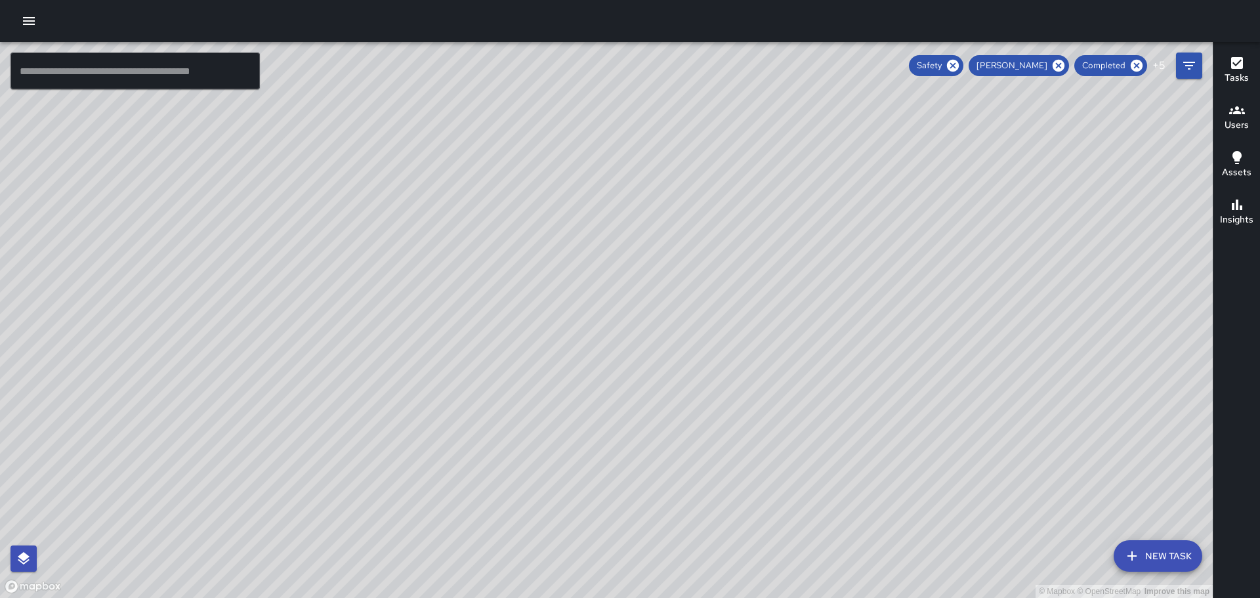
click at [936, 409] on div "© Mapbox © OpenStreetMap Improve this map" at bounding box center [606, 320] width 1213 height 556
click at [1235, 112] on icon "button" at bounding box center [1237, 110] width 16 height 8
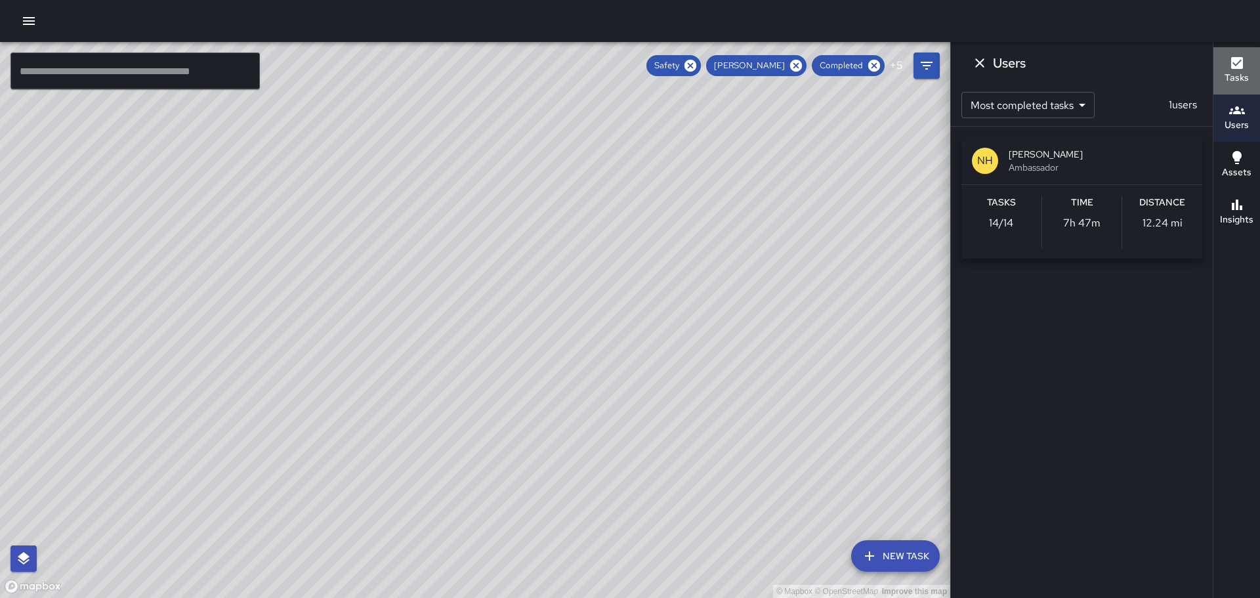
click at [1238, 60] on icon "button" at bounding box center [1237, 63] width 12 height 12
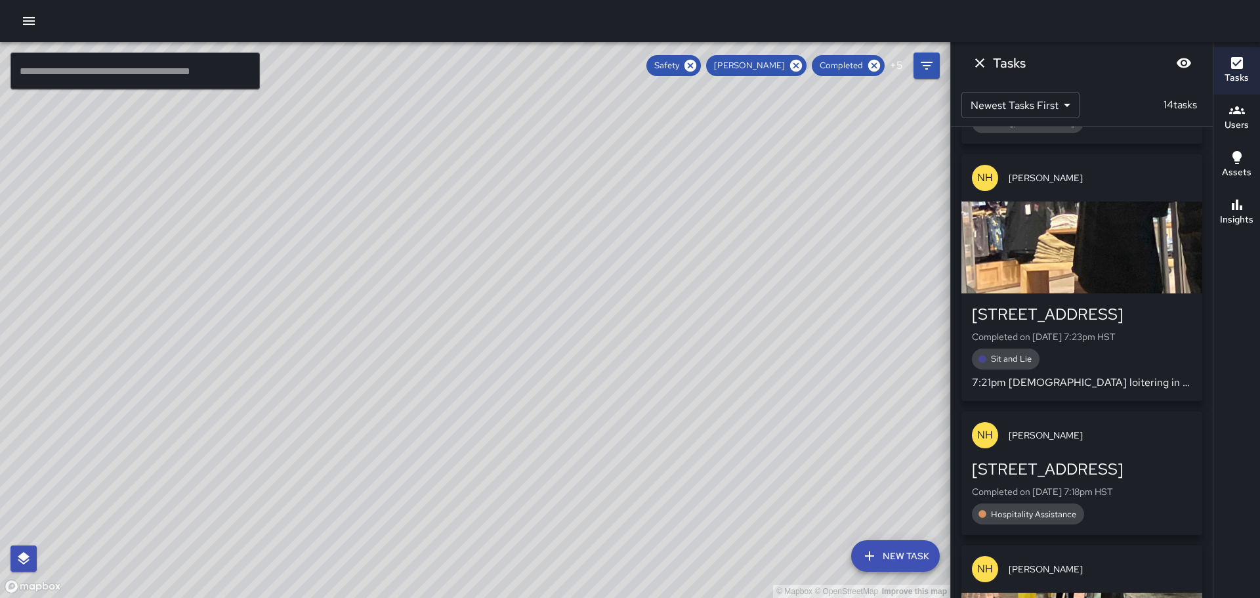
scroll to position [1247, 0]
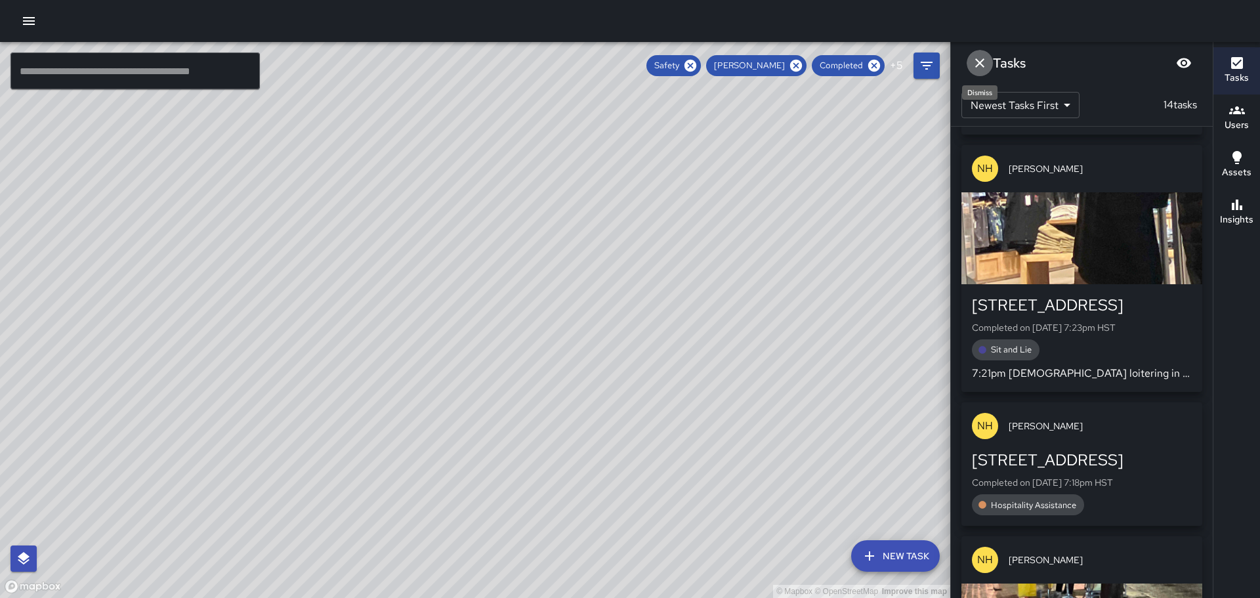
click at [977, 61] on icon "Dismiss" at bounding box center [979, 62] width 9 height 9
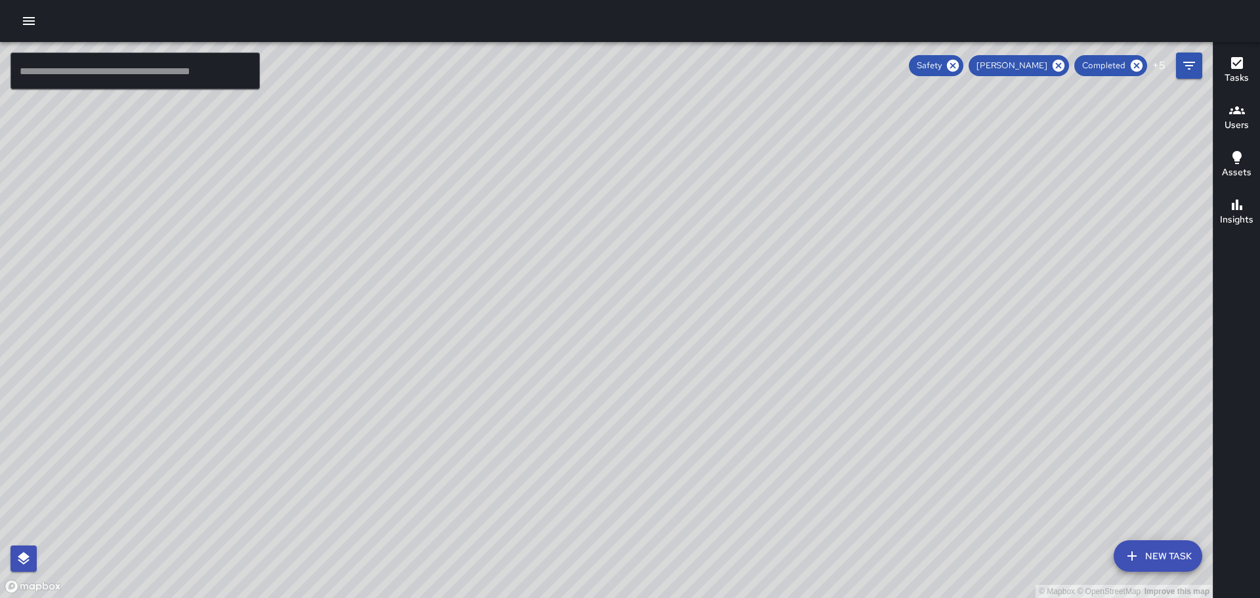
drag, startPoint x: 682, startPoint y: 168, endPoint x: 623, endPoint y: 211, distance: 73.8
click at [625, 210] on div "© Mapbox © OpenStreetMap Improve this map" at bounding box center [606, 320] width 1213 height 556
drag, startPoint x: 596, startPoint y: 257, endPoint x: 584, endPoint y: 264, distance: 13.5
click at [585, 263] on div "© Mapbox © OpenStreetMap Improve this map" at bounding box center [606, 320] width 1213 height 556
drag, startPoint x: 798, startPoint y: 197, endPoint x: 755, endPoint y: 255, distance: 72.7
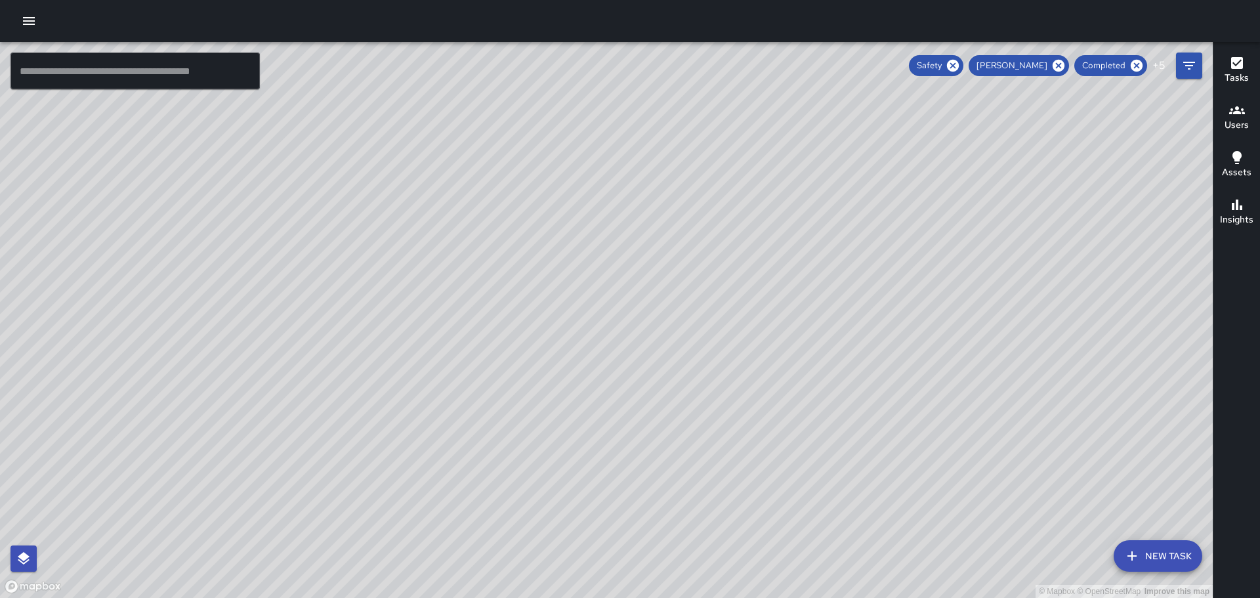
click at [787, 304] on div "© Mapbox © OpenStreetMap Improve this map" at bounding box center [606, 320] width 1213 height 556
drag, startPoint x: 753, startPoint y: 226, endPoint x: 703, endPoint y: 167, distance: 77.8
click at [703, 167] on div "© Mapbox © OpenStreetMap Improve this map" at bounding box center [606, 320] width 1213 height 556
drag, startPoint x: 733, startPoint y: 266, endPoint x: 703, endPoint y: 310, distance: 53.3
click at [700, 328] on div "© Mapbox © OpenStreetMap Improve this map" at bounding box center [606, 320] width 1213 height 556
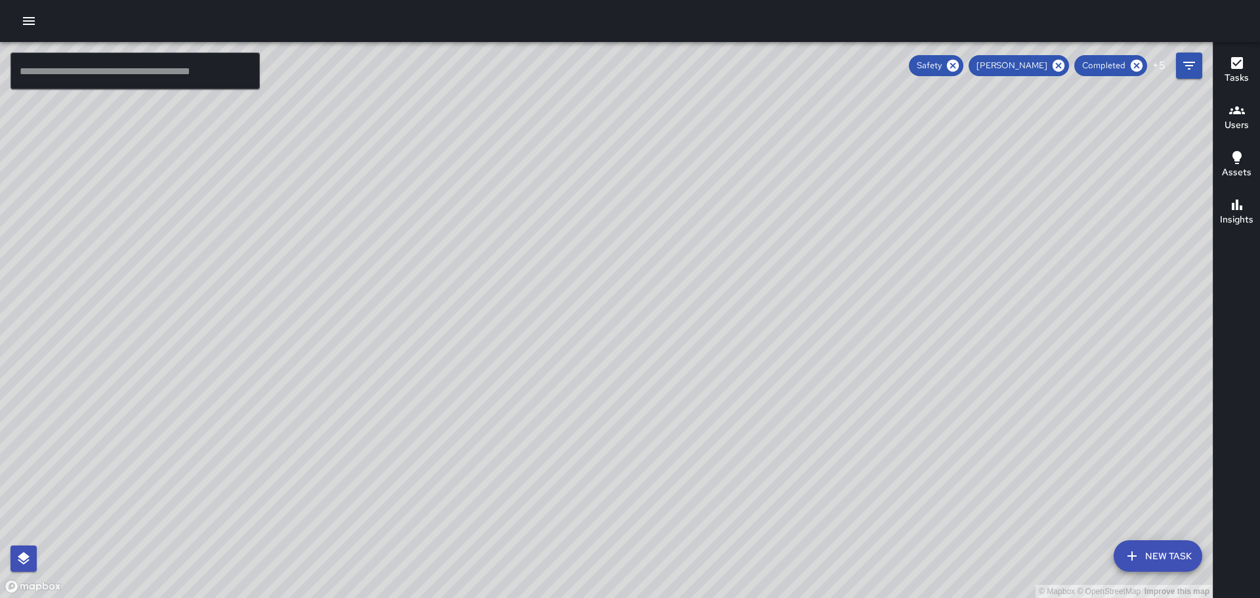
drag, startPoint x: 280, startPoint y: 302, endPoint x: 711, endPoint y: 215, distance: 439.8
click at [708, 217] on div "© Mapbox © OpenStreetMap Improve this map" at bounding box center [606, 320] width 1213 height 556
drag, startPoint x: 409, startPoint y: 281, endPoint x: 623, endPoint y: 290, distance: 214.1
click at [625, 289] on div "© Mapbox © OpenStreetMap Improve this map" at bounding box center [606, 320] width 1213 height 556
drag, startPoint x: 495, startPoint y: 279, endPoint x: 568, endPoint y: 290, distance: 74.3
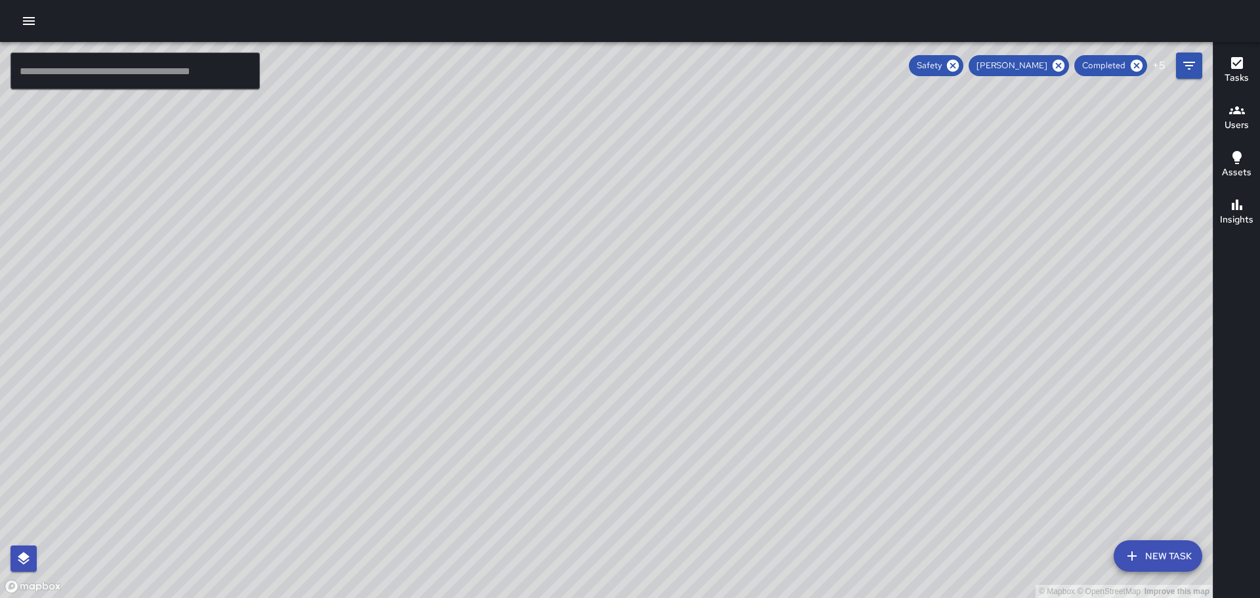
click at [568, 290] on div "© Mapbox © OpenStreetMap Improve this map" at bounding box center [606, 320] width 1213 height 556
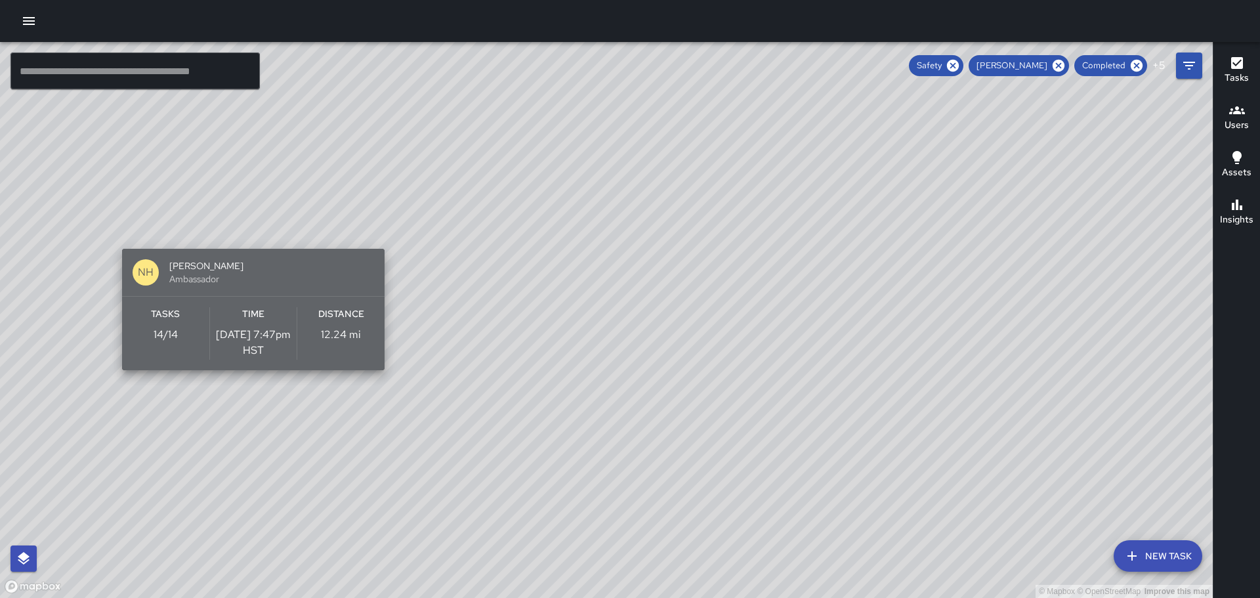
click at [253, 249] on div "NH [PERSON_NAME] Ambassador" at bounding box center [253, 272] width 262 height 47
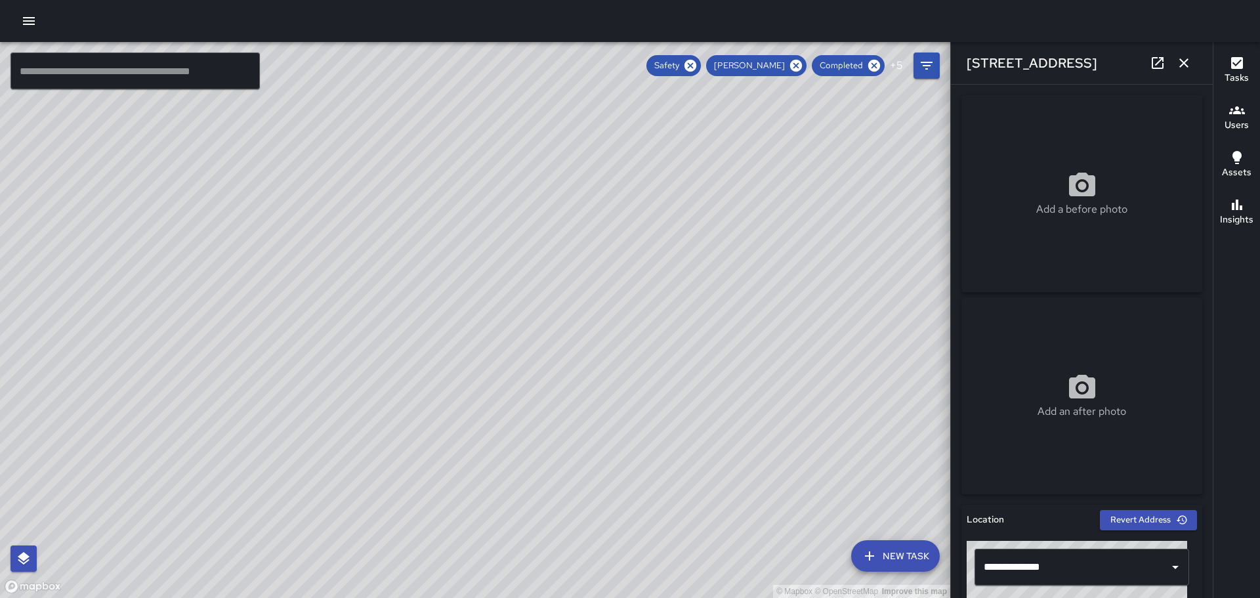
click at [1186, 58] on icon "button" at bounding box center [1184, 63] width 16 height 16
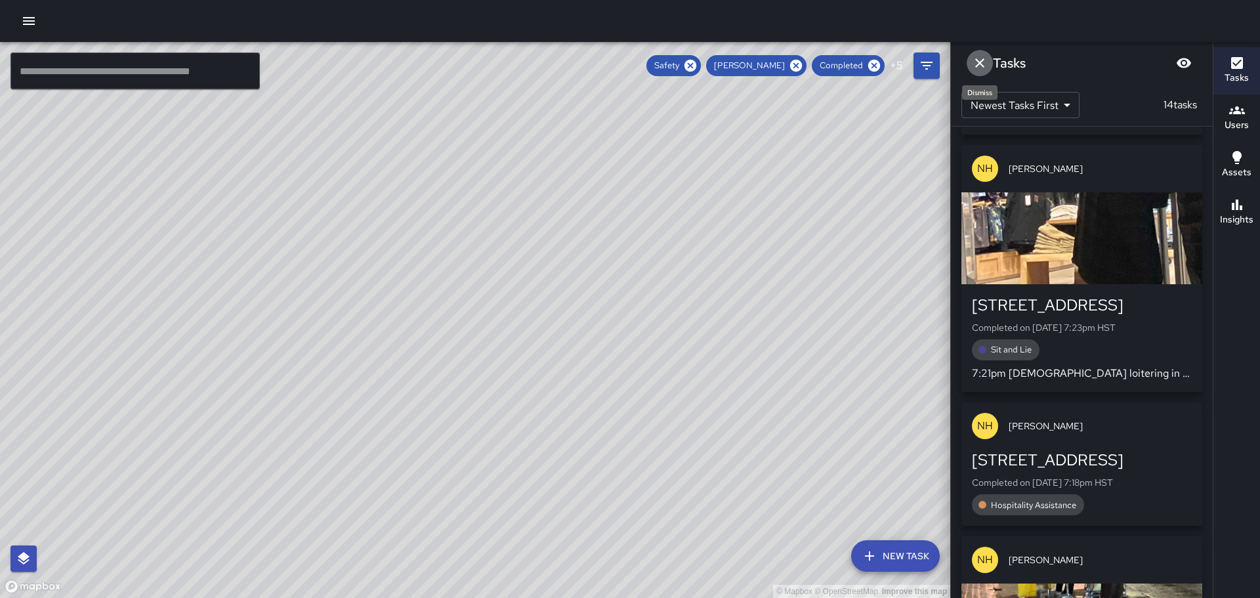
click at [980, 67] on icon "Dismiss" at bounding box center [980, 63] width 16 height 16
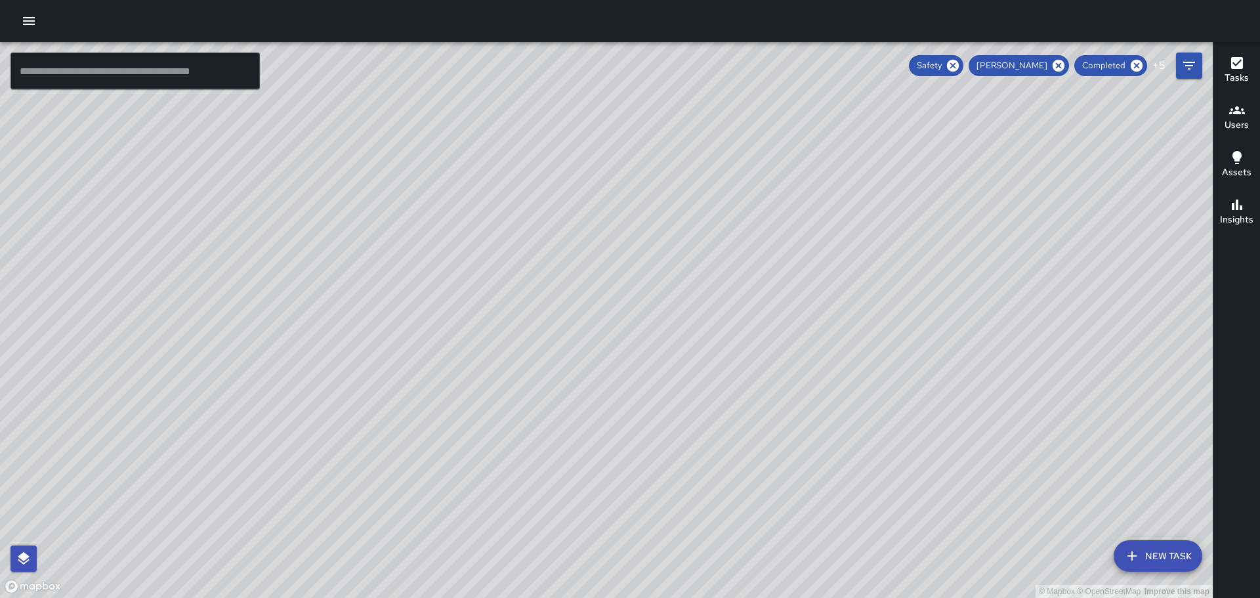
drag, startPoint x: 514, startPoint y: 365, endPoint x: 493, endPoint y: 317, distance: 52.9
click at [494, 319] on div "© Mapbox © OpenStreetMap Improve this map" at bounding box center [606, 320] width 1213 height 556
drag, startPoint x: 964, startPoint y: 385, endPoint x: 886, endPoint y: 341, distance: 89.9
click at [886, 341] on div "© Mapbox © OpenStreetMap Improve this map" at bounding box center [606, 320] width 1213 height 556
drag, startPoint x: 717, startPoint y: 353, endPoint x: 664, endPoint y: 402, distance: 72.4
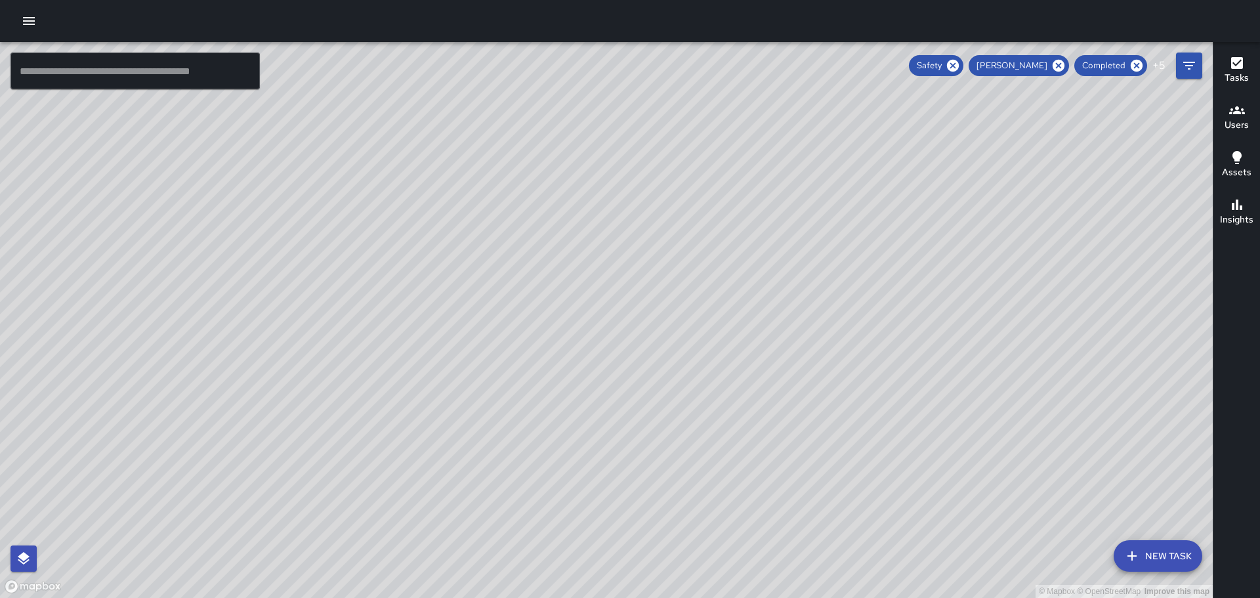
click at [682, 483] on div "© Mapbox © OpenStreetMap Improve this map" at bounding box center [606, 320] width 1213 height 556
drag, startPoint x: 640, startPoint y: 344, endPoint x: 643, endPoint y: 323, distance: 21.8
click at [643, 323] on div "© Mapbox © OpenStreetMap Improve this map" at bounding box center [606, 320] width 1213 height 556
drag, startPoint x: 868, startPoint y: 477, endPoint x: 776, endPoint y: 330, distance: 173.3
click at [785, 343] on div "© Mapbox © OpenStreetMap Improve this map" at bounding box center [606, 320] width 1213 height 556
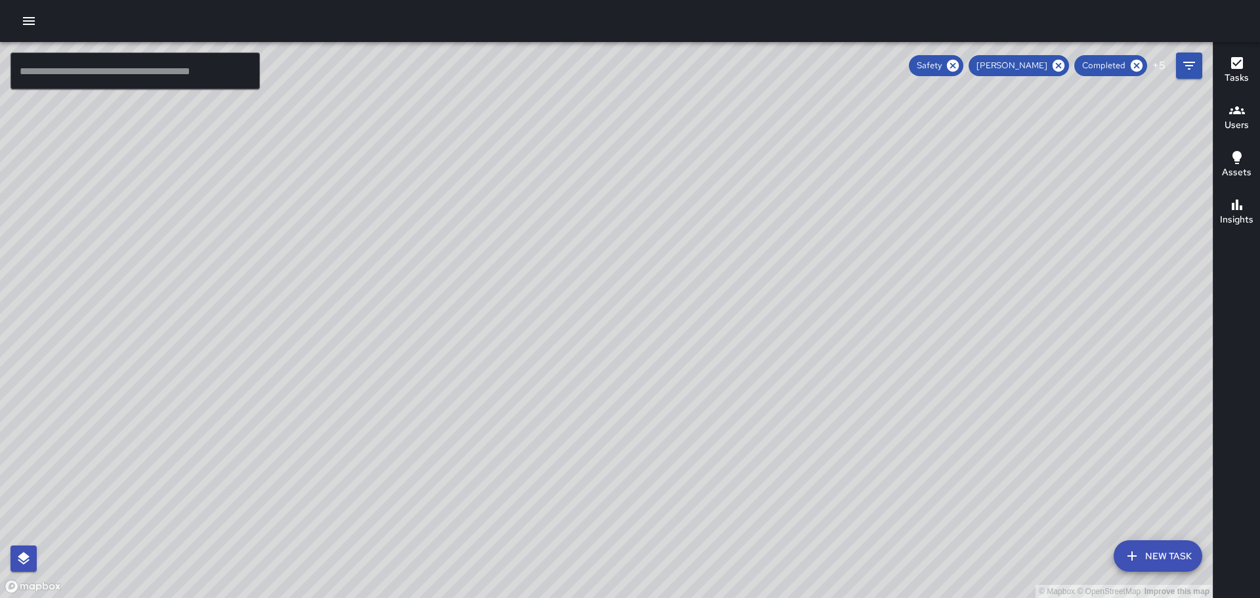
drag, startPoint x: 852, startPoint y: 413, endPoint x: 777, endPoint y: 237, distance: 191.7
click at [777, 238] on div "© Mapbox © OpenStreetMap Improve this map" at bounding box center [606, 320] width 1213 height 556
drag, startPoint x: 871, startPoint y: 381, endPoint x: 815, endPoint y: 290, distance: 106.3
click at [815, 290] on div "© Mapbox © OpenStreetMap Improve this map" at bounding box center [606, 320] width 1213 height 556
click at [733, 280] on div "© Mapbox © OpenStreetMap Improve this map" at bounding box center [606, 320] width 1213 height 556
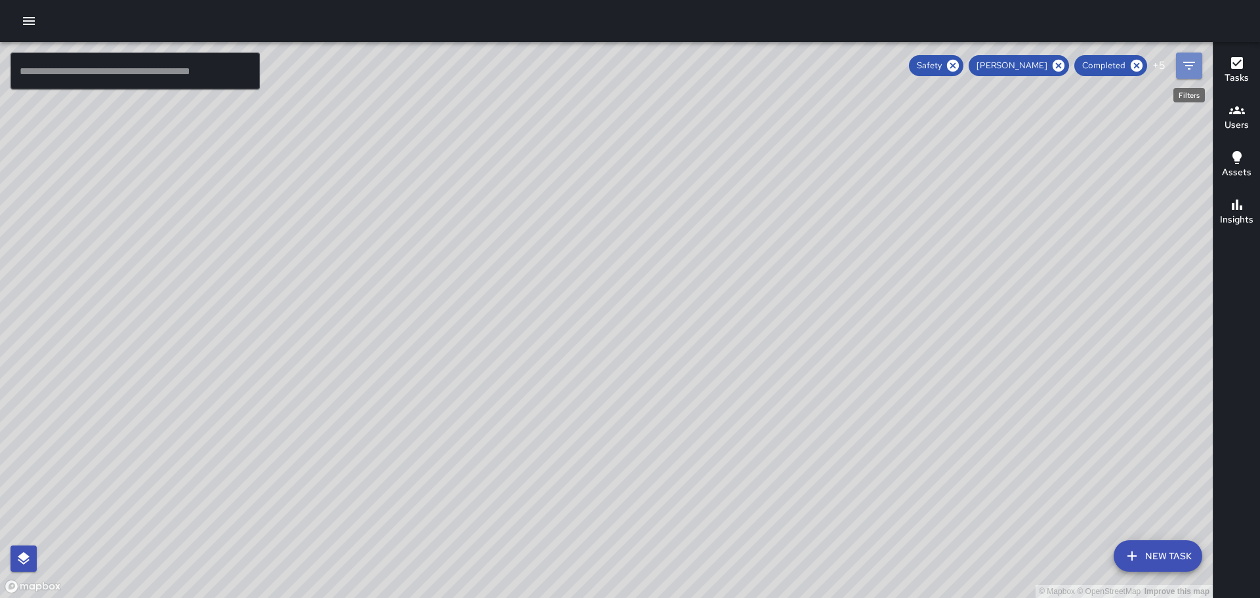
click at [1182, 66] on icon "Filters" at bounding box center [1189, 66] width 16 height 16
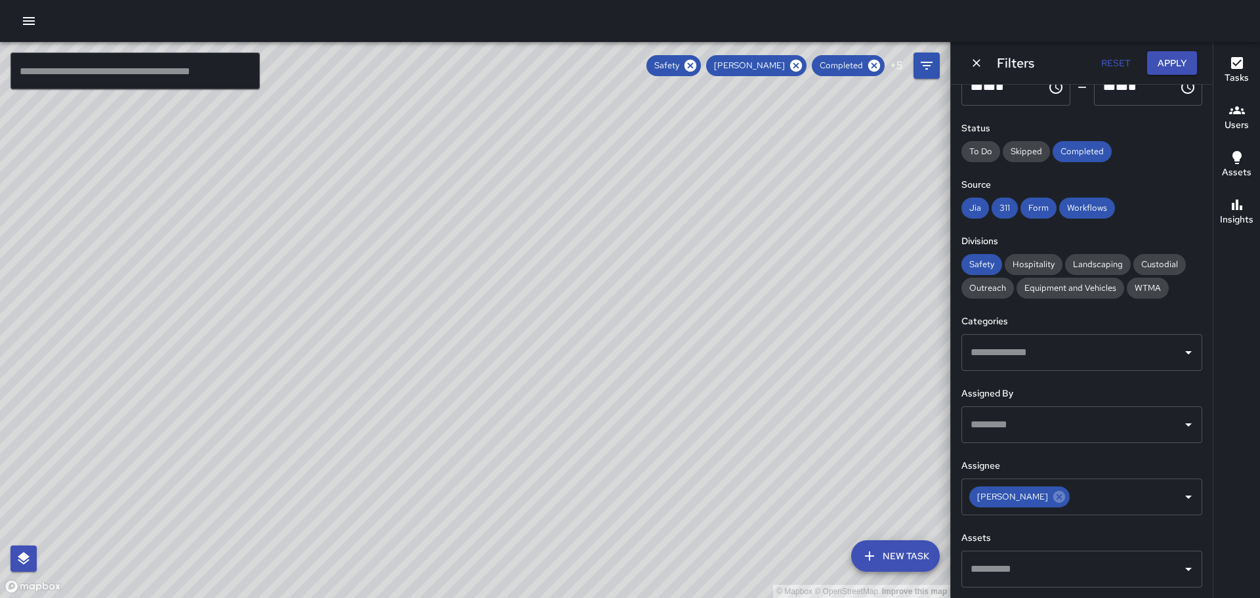
click at [799, 60] on icon at bounding box center [796, 66] width 12 height 12
click at [1180, 348] on icon "Open" at bounding box center [1188, 352] width 16 height 16
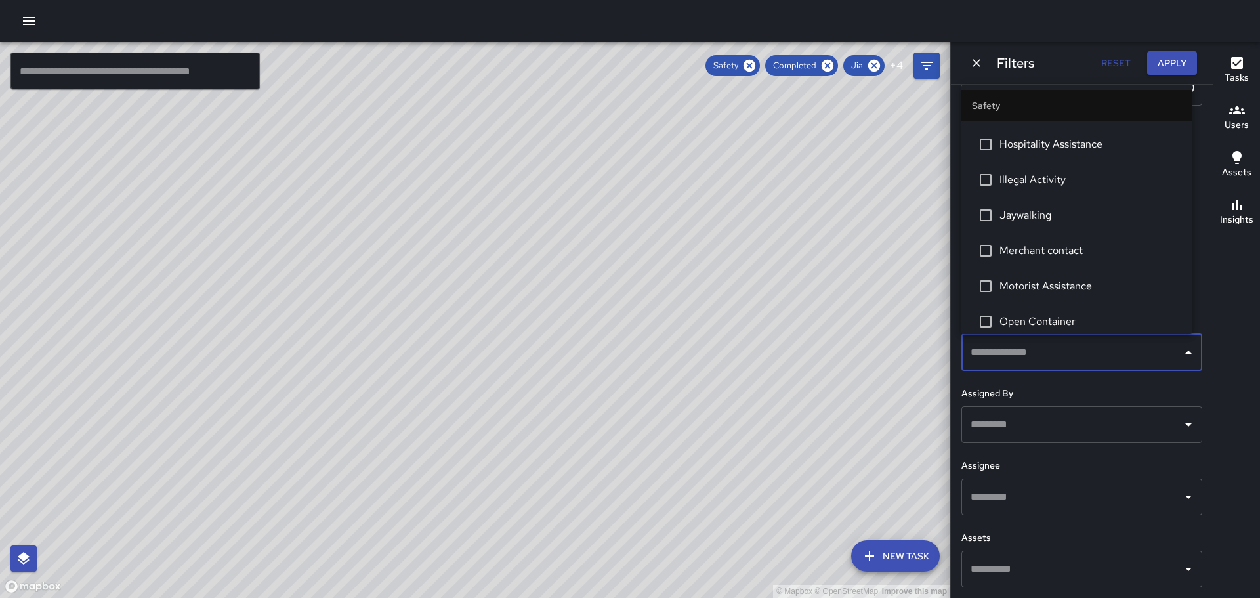
scroll to position [0, 0]
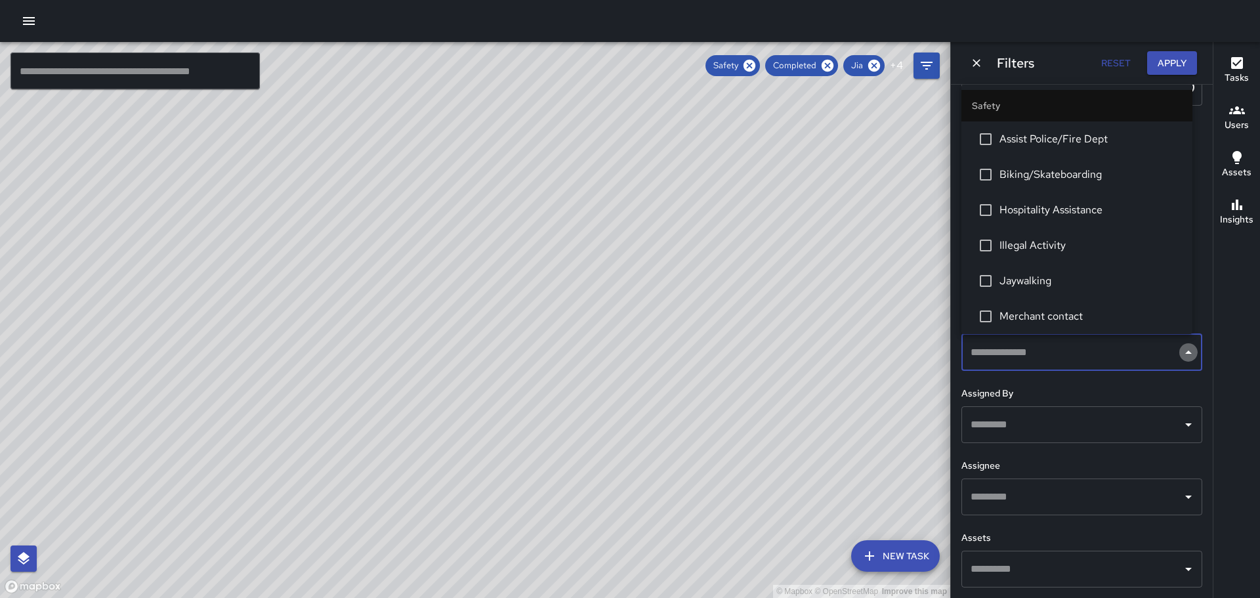
click at [1180, 349] on icon "Close" at bounding box center [1188, 352] width 16 height 16
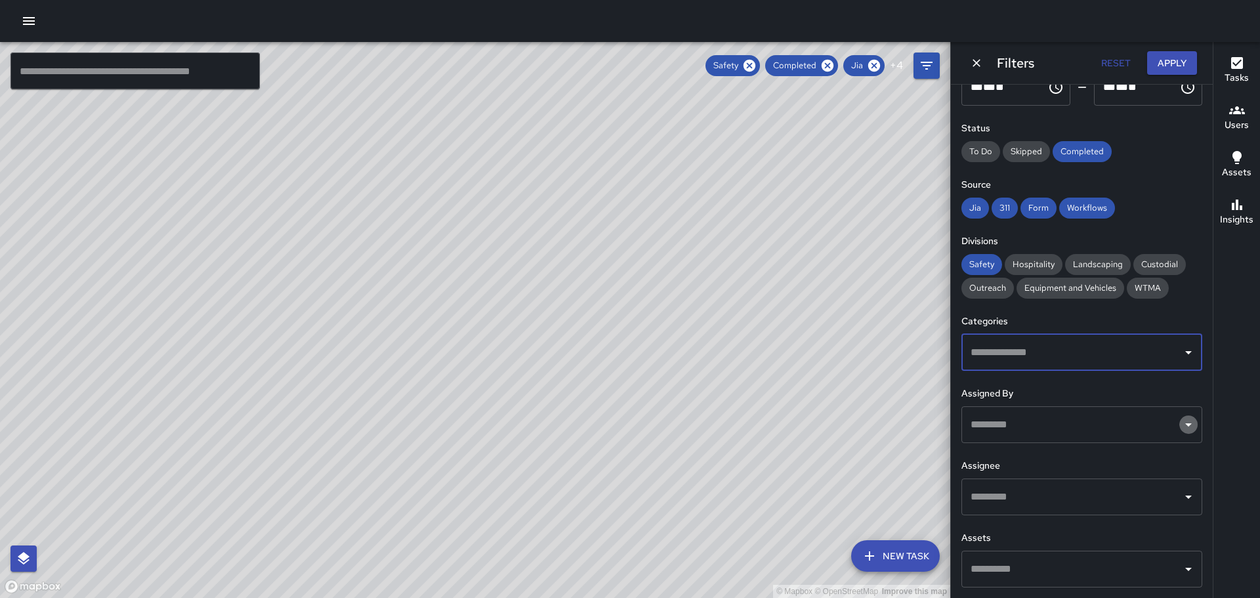
click at [1180, 423] on icon "Open" at bounding box center [1188, 425] width 16 height 16
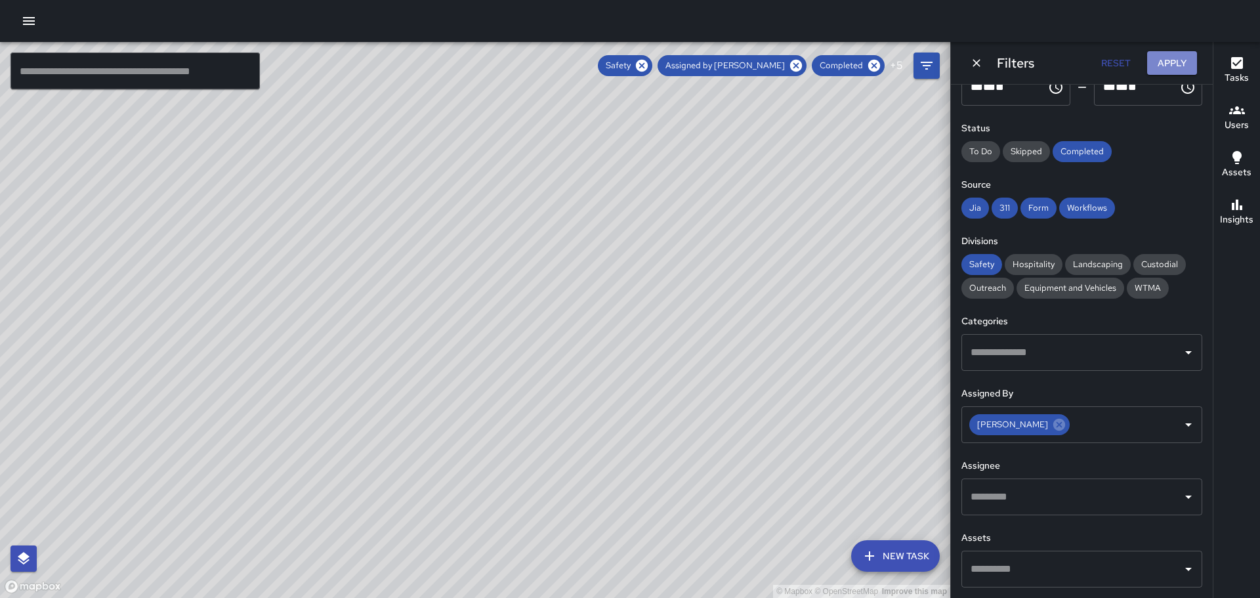
click at [1171, 58] on button "Apply" at bounding box center [1172, 63] width 50 height 24
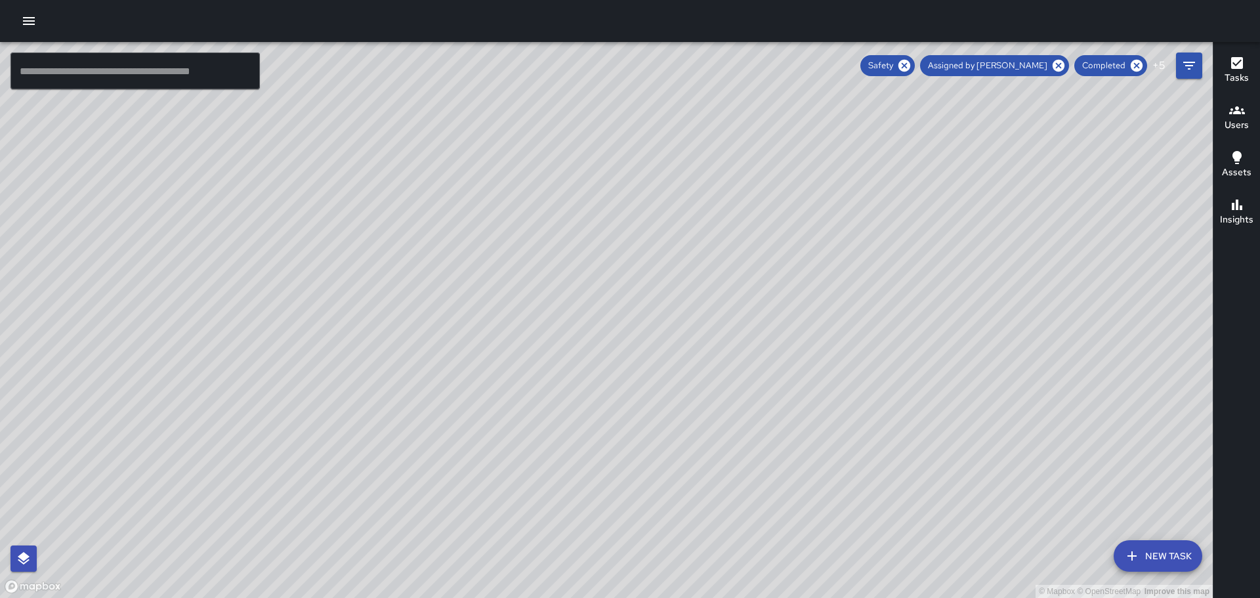
drag, startPoint x: 446, startPoint y: 203, endPoint x: 527, endPoint y: 328, distance: 149.1
click at [522, 339] on div "© Mapbox © OpenStreetMap Improve this map" at bounding box center [606, 320] width 1213 height 556
drag, startPoint x: 477, startPoint y: 210, endPoint x: 610, endPoint y: 291, distance: 155.2
click at [610, 297] on div "© Mapbox © OpenStreetMap Improve this map" at bounding box center [606, 320] width 1213 height 556
click at [1064, 62] on icon at bounding box center [1058, 66] width 12 height 12
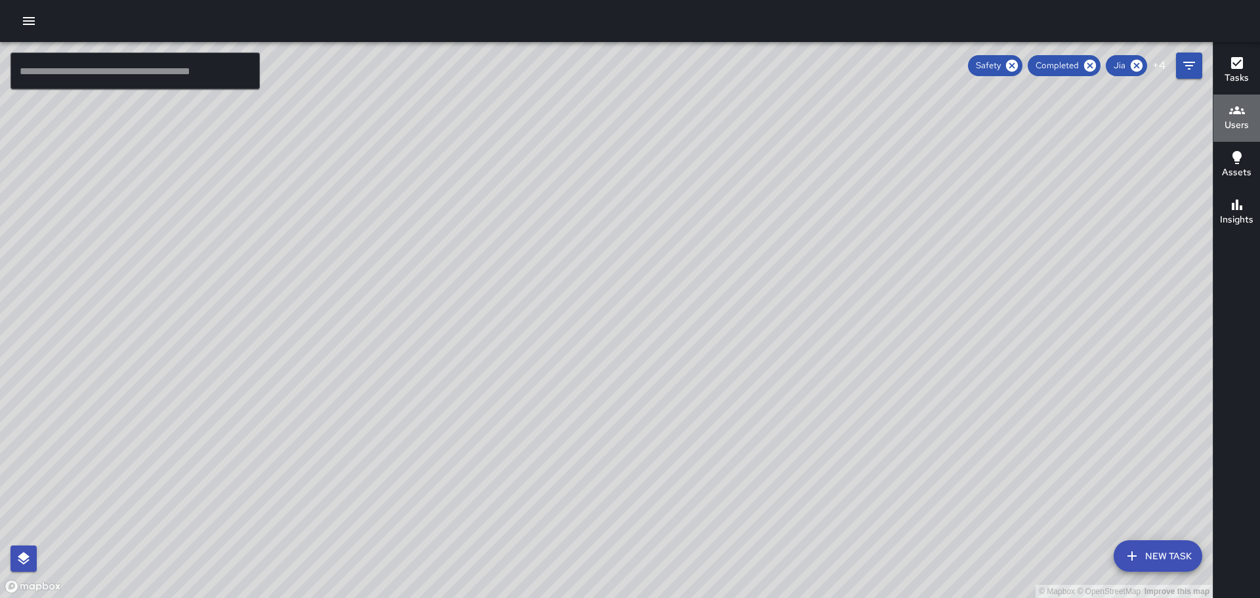
click at [1241, 117] on icon "button" at bounding box center [1237, 110] width 16 height 16
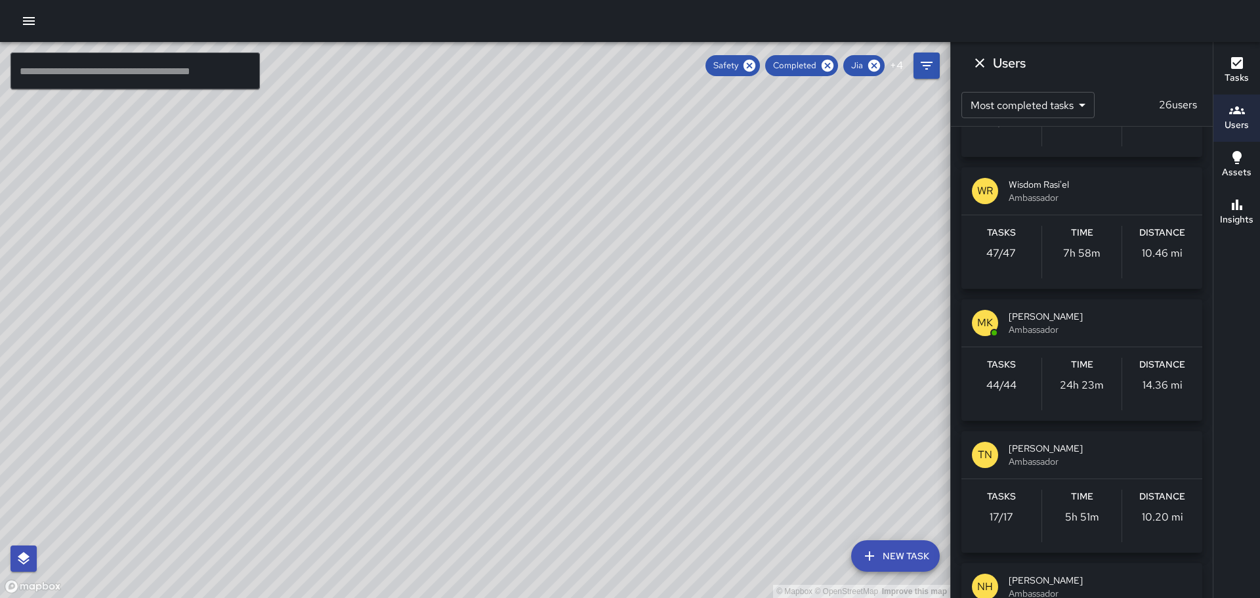
scroll to position [394, 0]
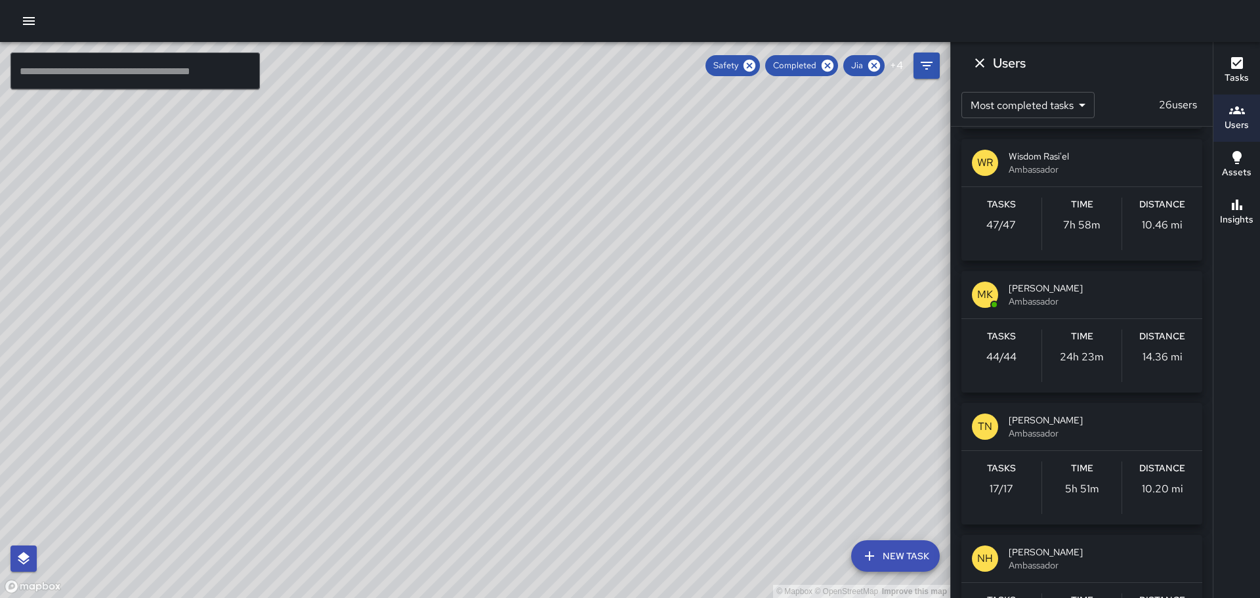
click at [985, 293] on p "MK" at bounding box center [985, 295] width 16 height 16
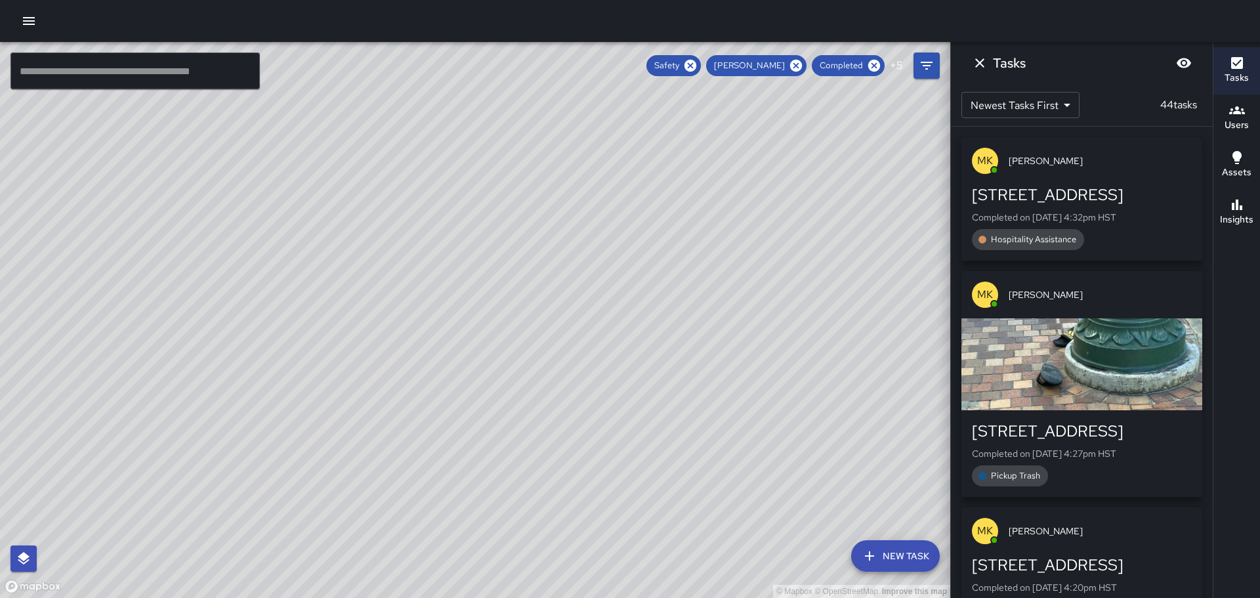
scroll to position [0, 0]
click at [798, 64] on icon at bounding box center [796, 65] width 14 height 14
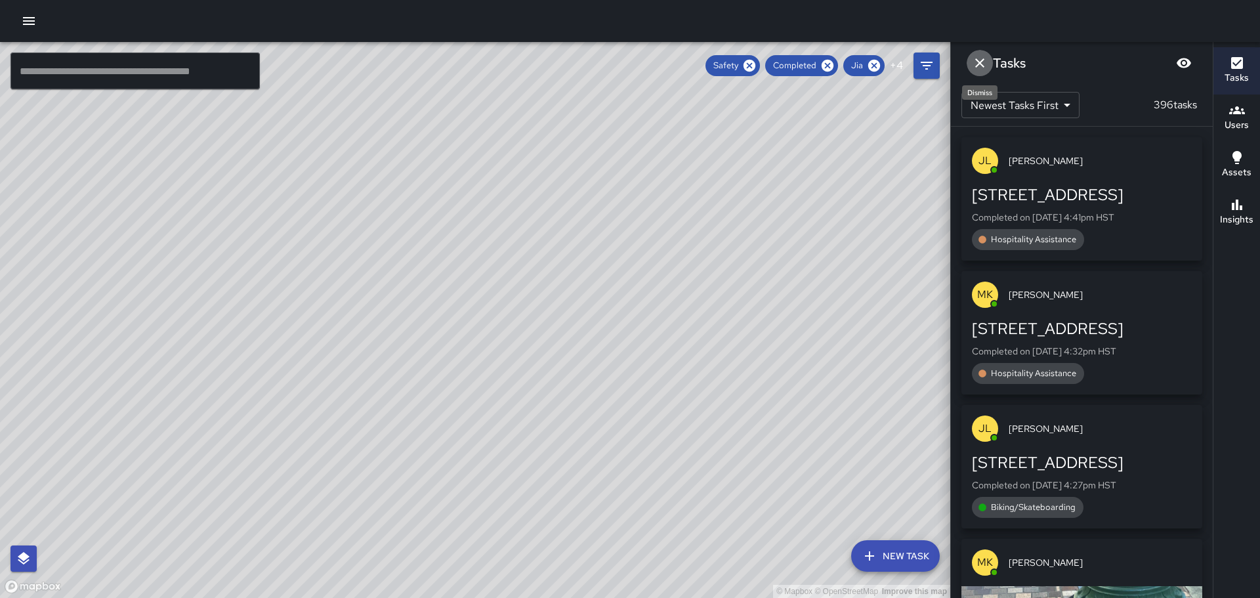
click at [982, 63] on icon "Dismiss" at bounding box center [980, 63] width 16 height 16
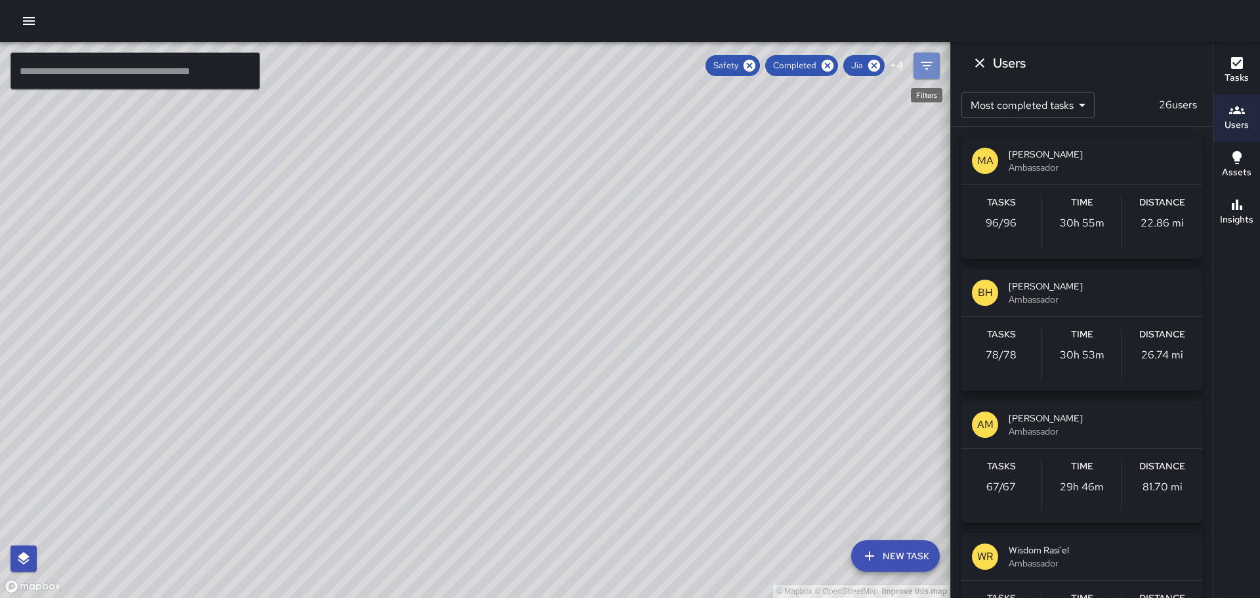
click at [932, 68] on icon "Filters" at bounding box center [927, 66] width 16 height 16
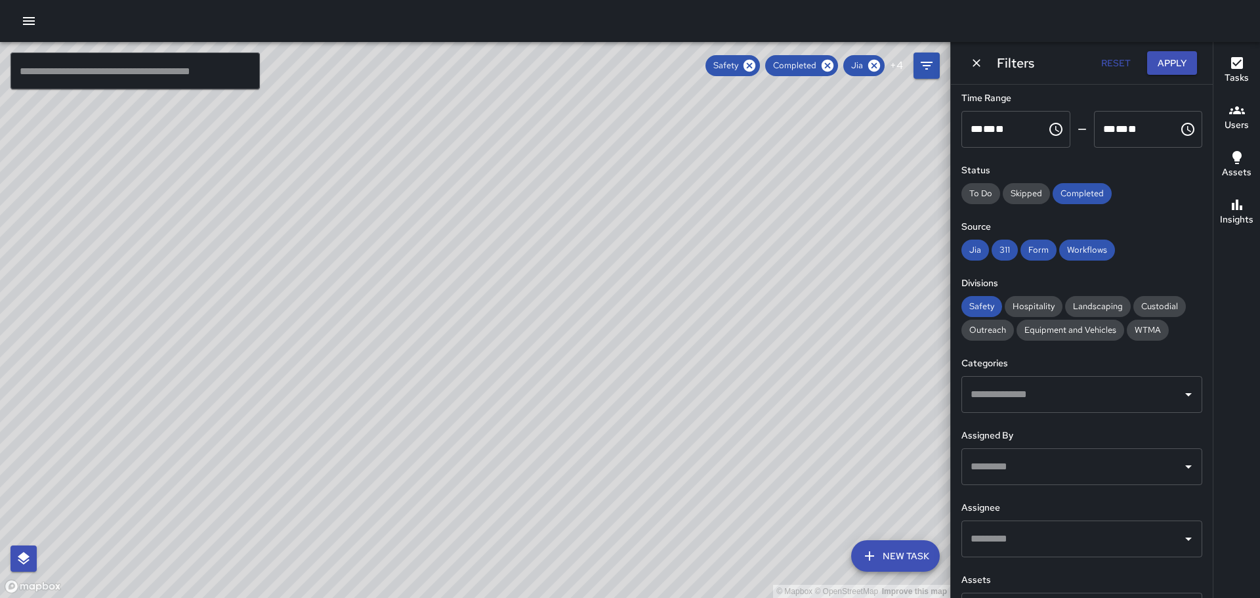
scroll to position [112, 0]
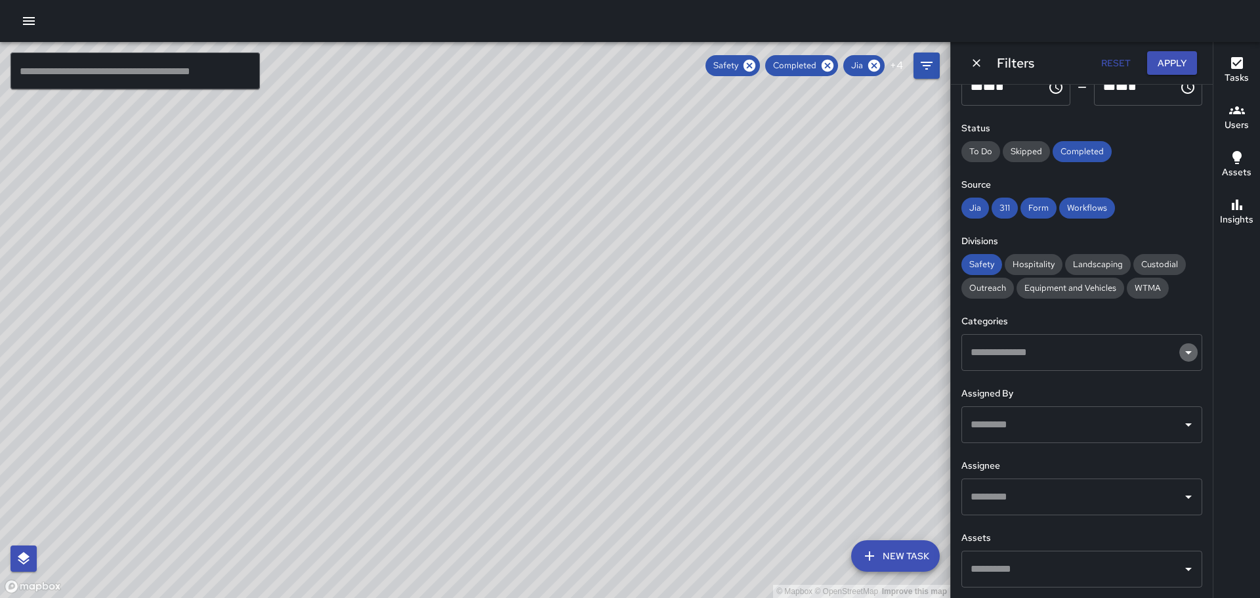
click at [1180, 350] on icon "Open" at bounding box center [1188, 352] width 16 height 16
click at [976, 62] on icon "Dismiss" at bounding box center [976, 63] width 8 height 8
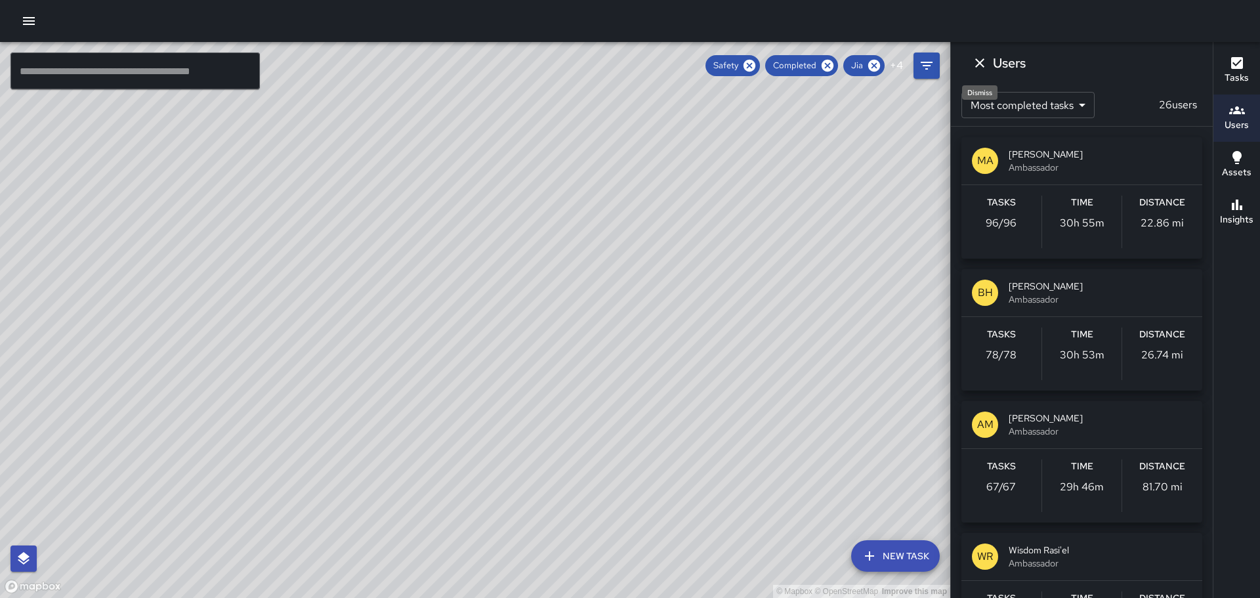
click at [983, 62] on icon "Dismiss" at bounding box center [980, 63] width 16 height 16
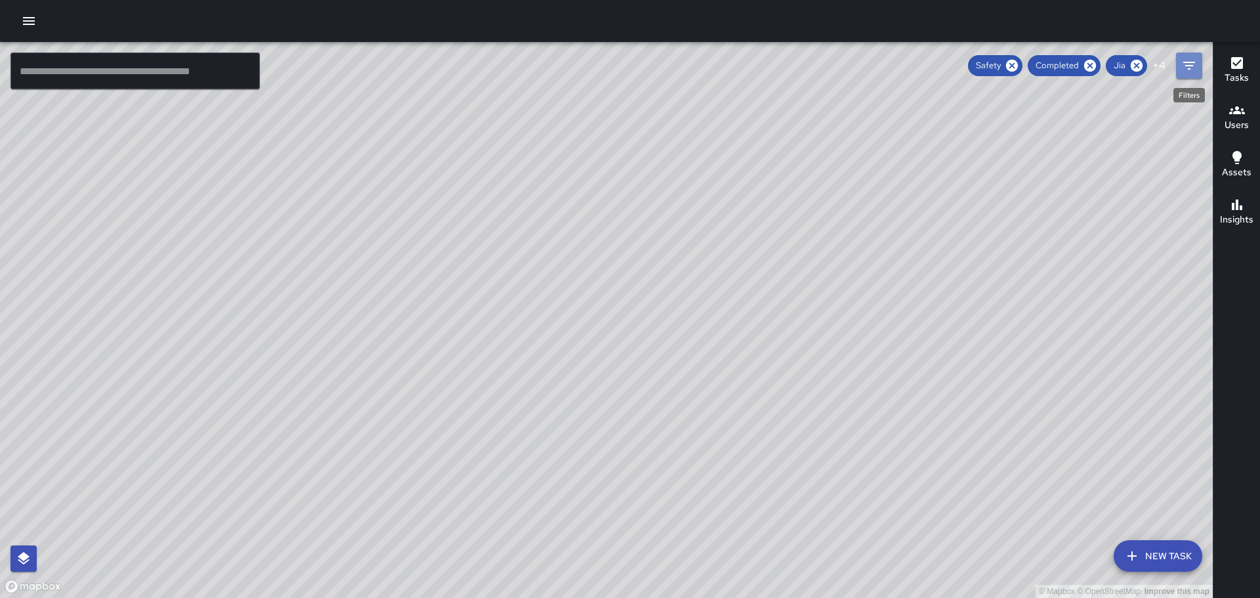
click at [1190, 64] on icon "Filters" at bounding box center [1189, 66] width 16 height 16
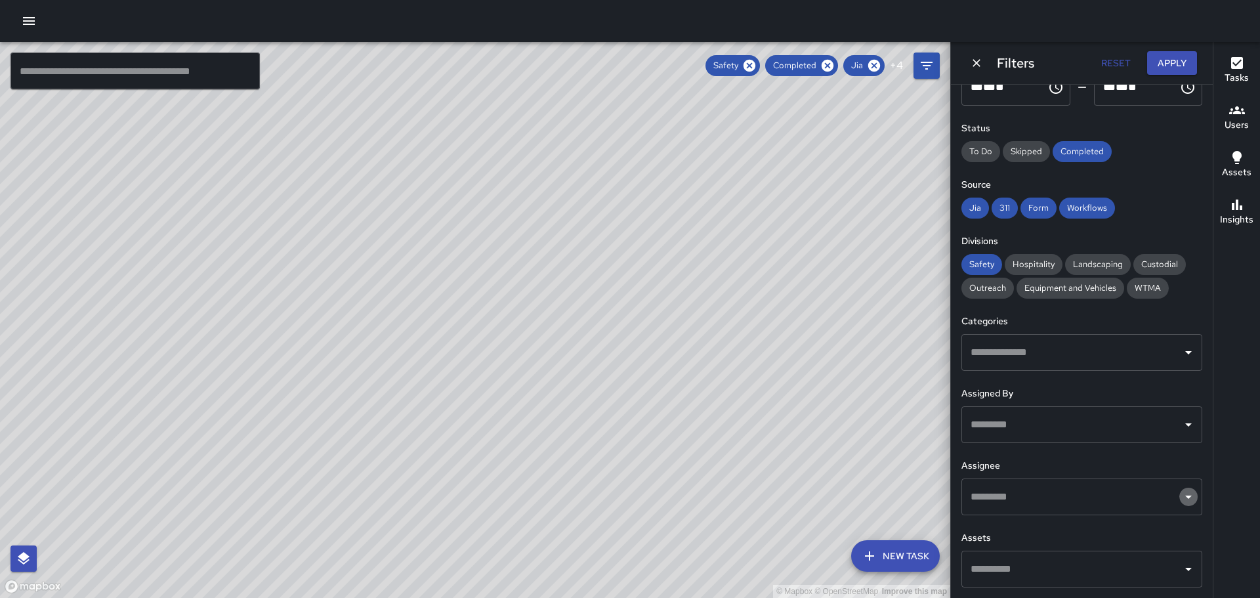
click at [1185, 495] on icon "Open" at bounding box center [1188, 496] width 7 height 3
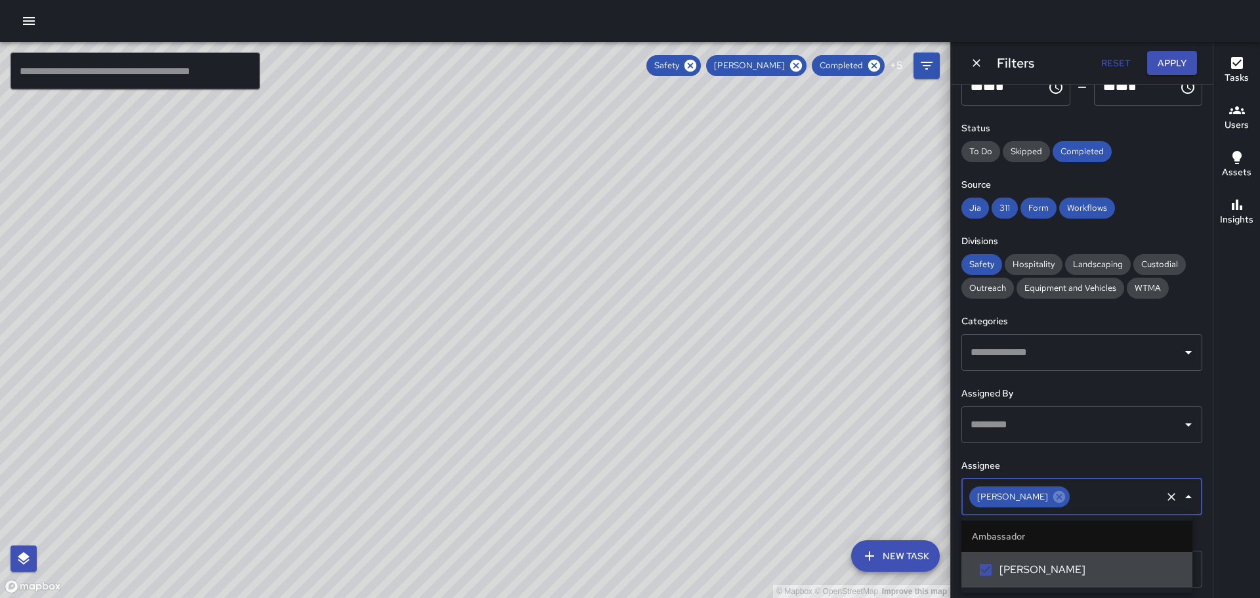
scroll to position [0, 0]
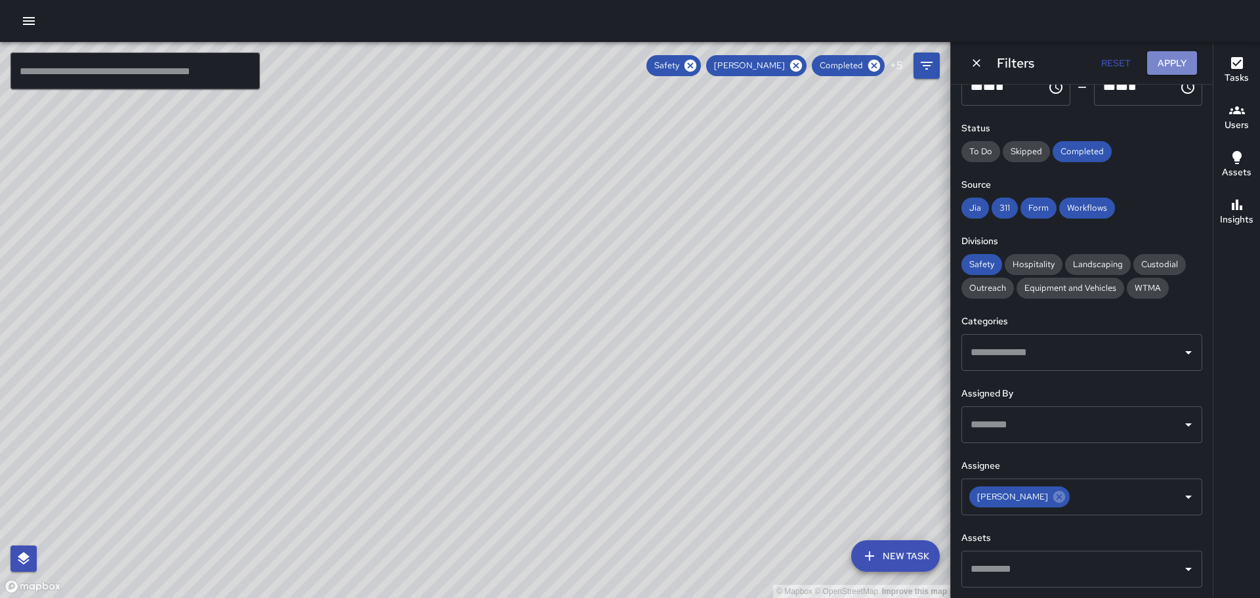
click at [1177, 61] on button "Apply" at bounding box center [1172, 63] width 50 height 24
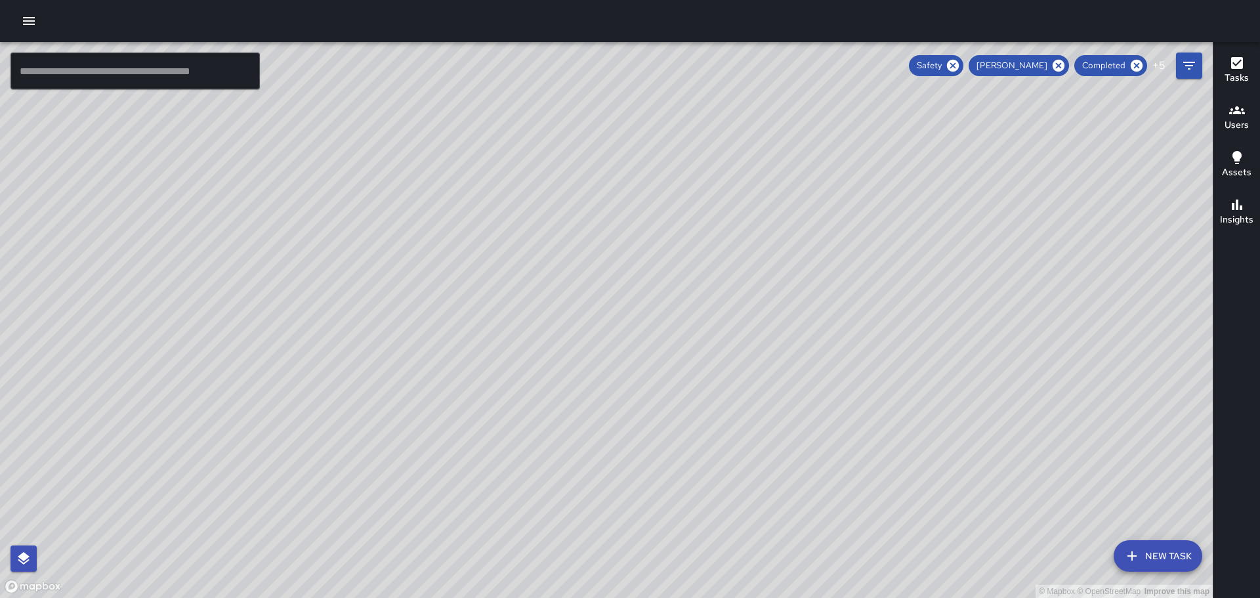
drag, startPoint x: 895, startPoint y: 293, endPoint x: 782, endPoint y: 154, distance: 179.6
click at [794, 172] on div "© Mapbox © OpenStreetMap Improve this map" at bounding box center [606, 320] width 1213 height 556
drag, startPoint x: 910, startPoint y: 365, endPoint x: 999, endPoint y: 260, distance: 136.9
click at [941, 345] on div "© Mapbox © OpenStreetMap Improve this map" at bounding box center [606, 320] width 1213 height 556
click at [1061, 63] on icon at bounding box center [1058, 66] width 12 height 12
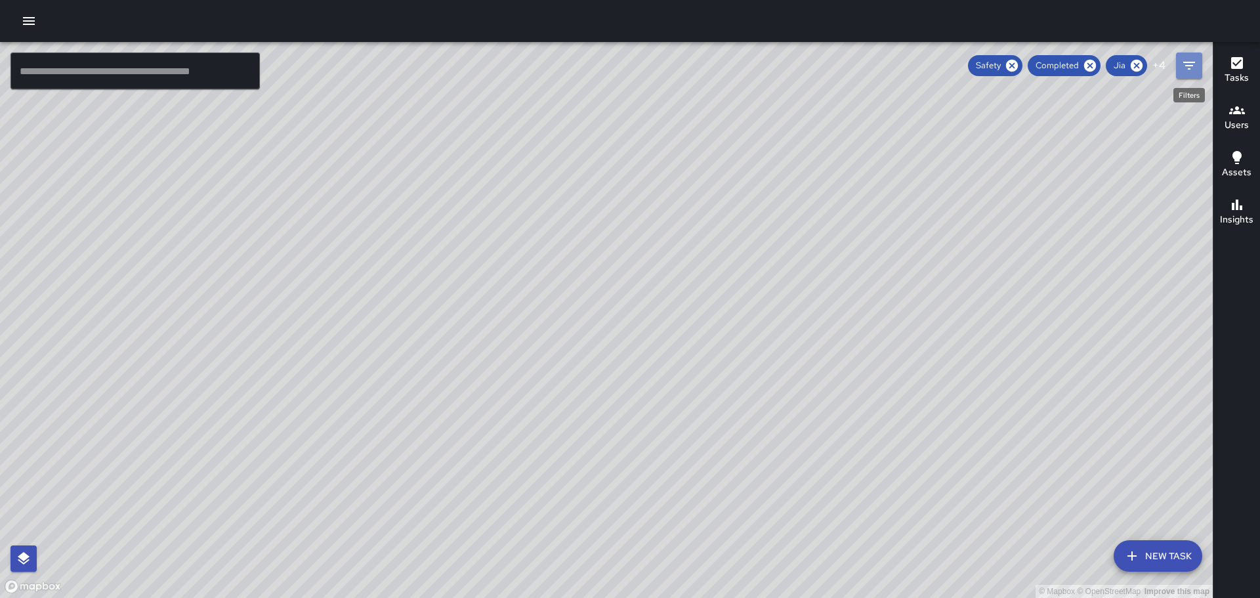
click at [1196, 68] on icon "Filters" at bounding box center [1189, 66] width 16 height 16
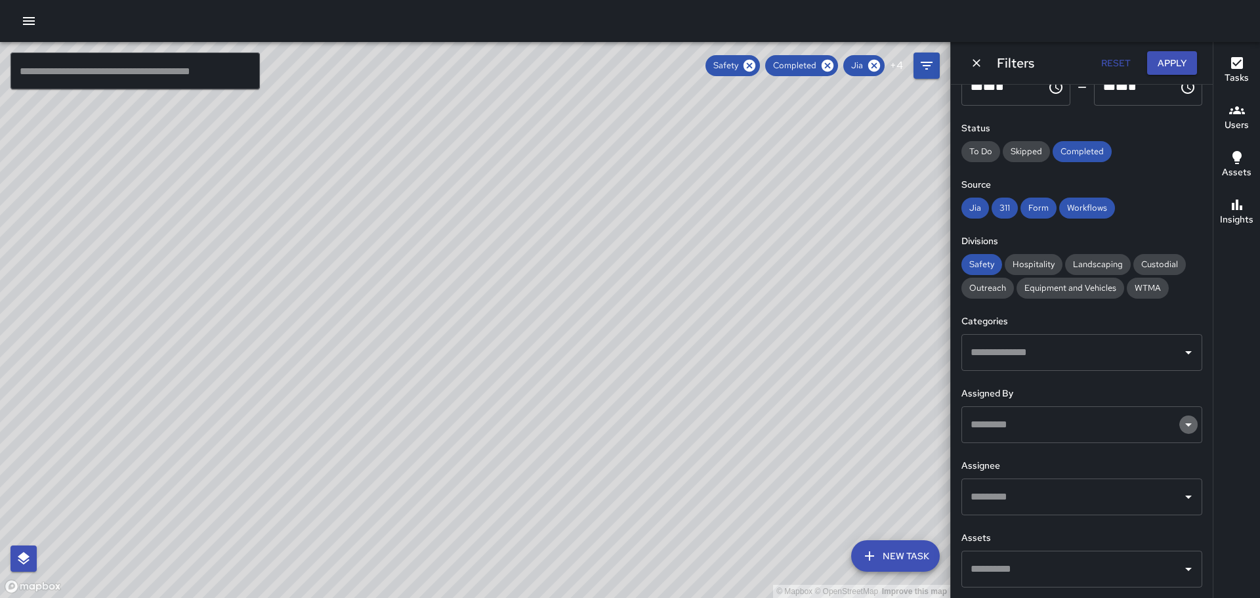
click at [1183, 419] on icon "Open" at bounding box center [1188, 425] width 16 height 16
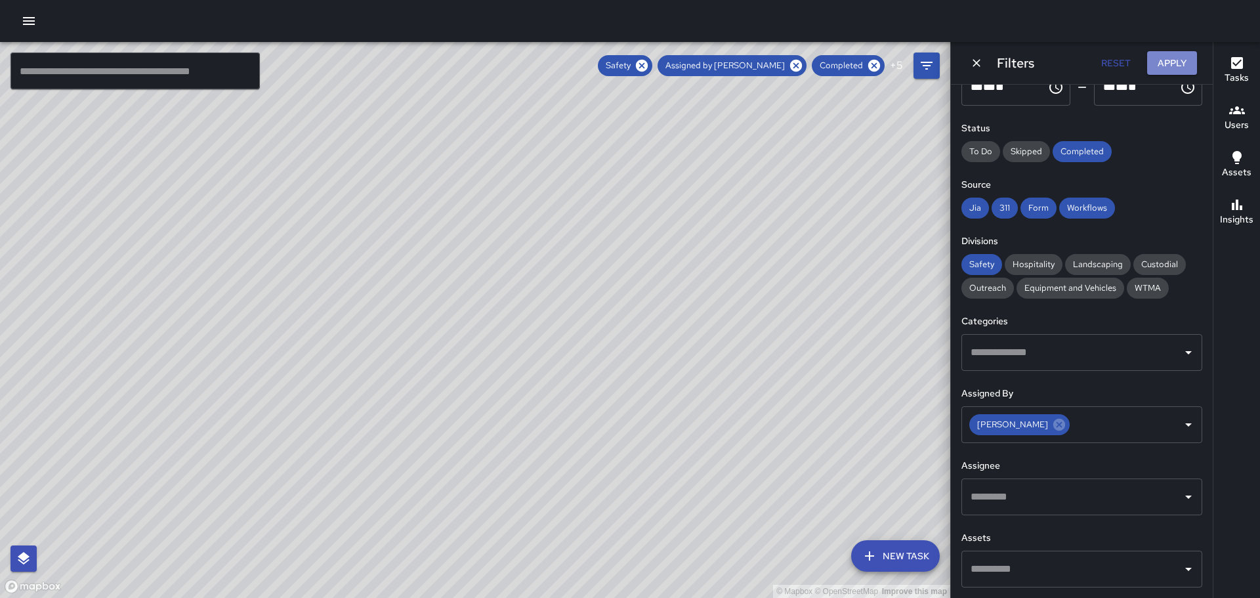
click at [1166, 62] on button "Apply" at bounding box center [1172, 63] width 50 height 24
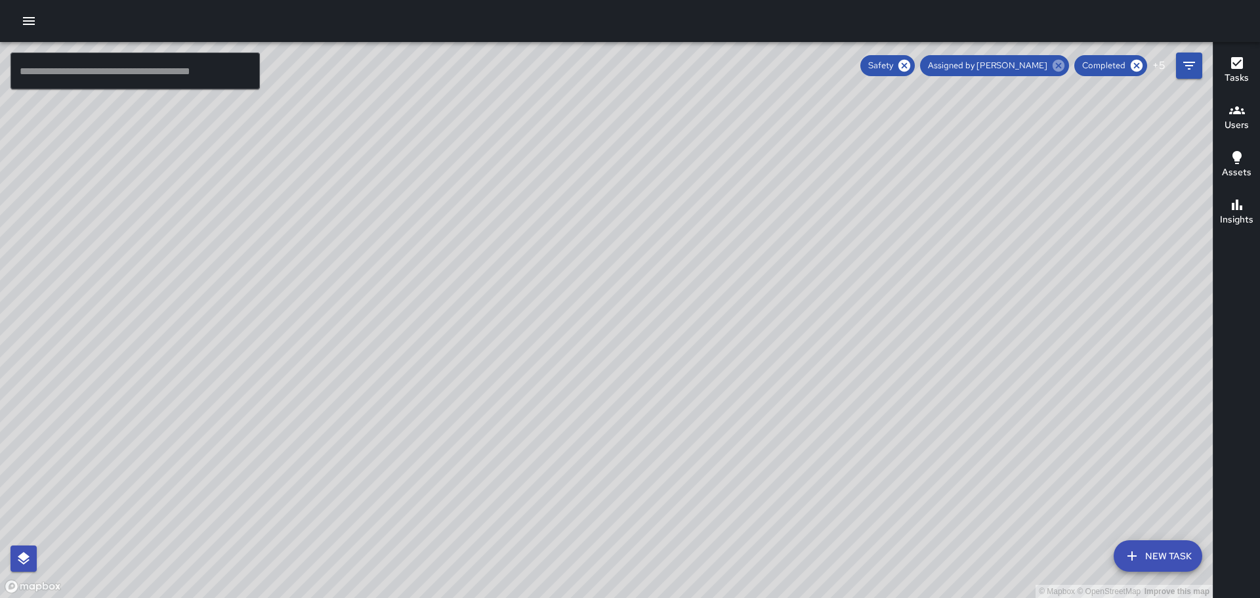
click at [1060, 65] on icon at bounding box center [1058, 65] width 14 height 14
click at [1188, 66] on icon "Filters" at bounding box center [1189, 66] width 12 height 8
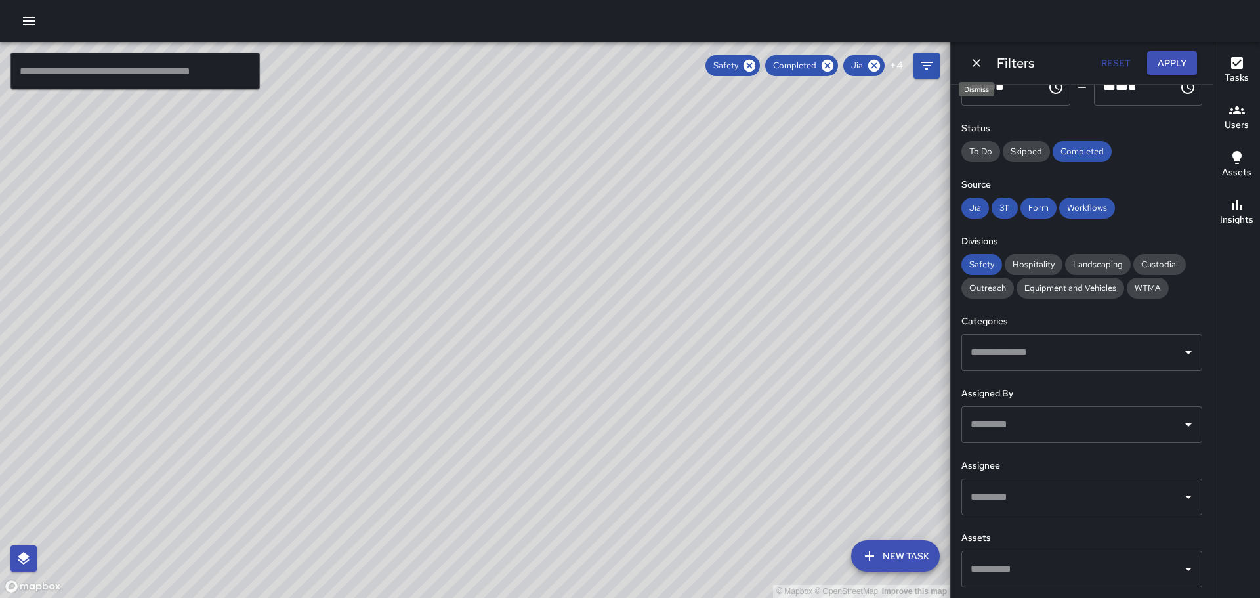
click at [970, 59] on icon "Dismiss" at bounding box center [976, 62] width 13 height 13
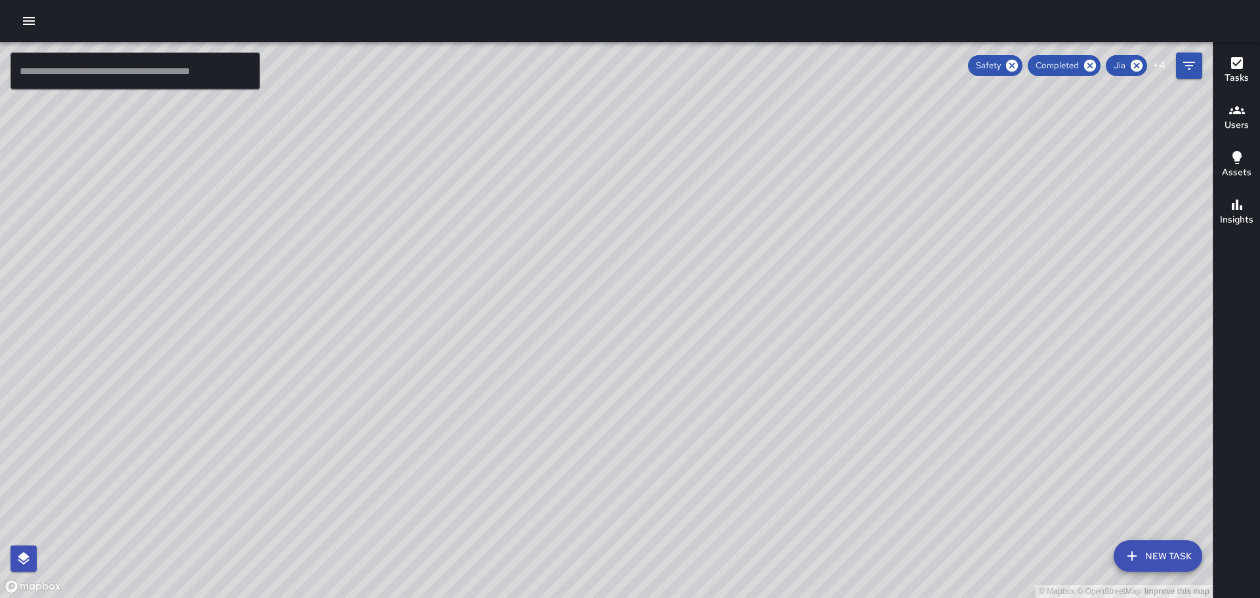
click at [1244, 111] on icon "button" at bounding box center [1237, 110] width 16 height 16
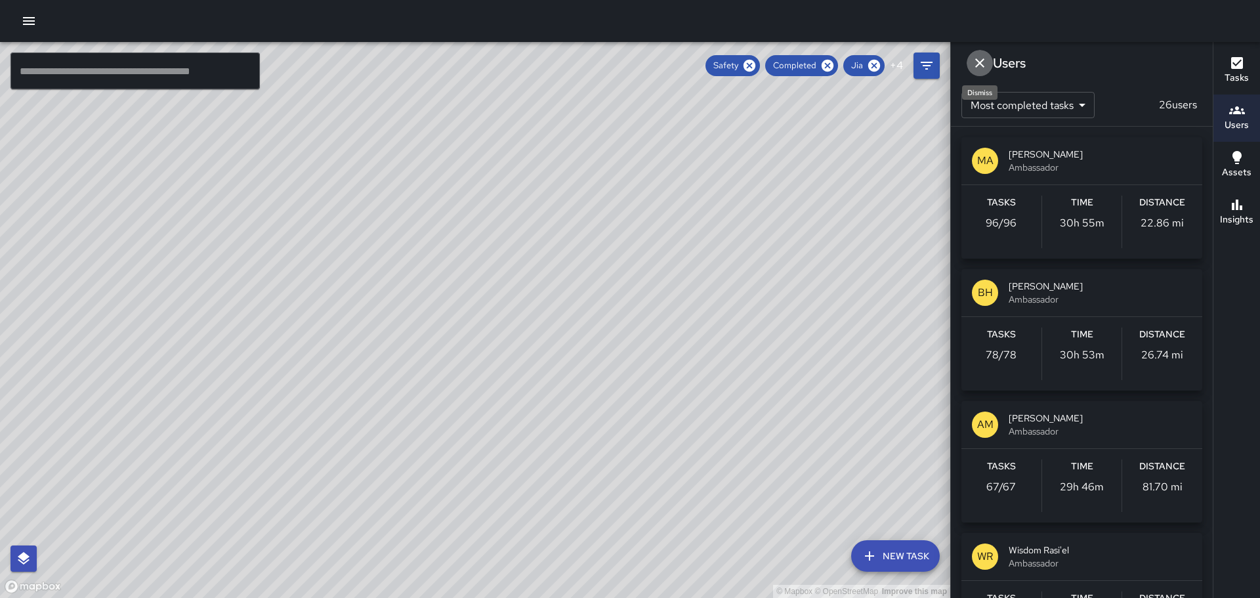
click at [976, 58] on icon "Dismiss" at bounding box center [980, 63] width 16 height 16
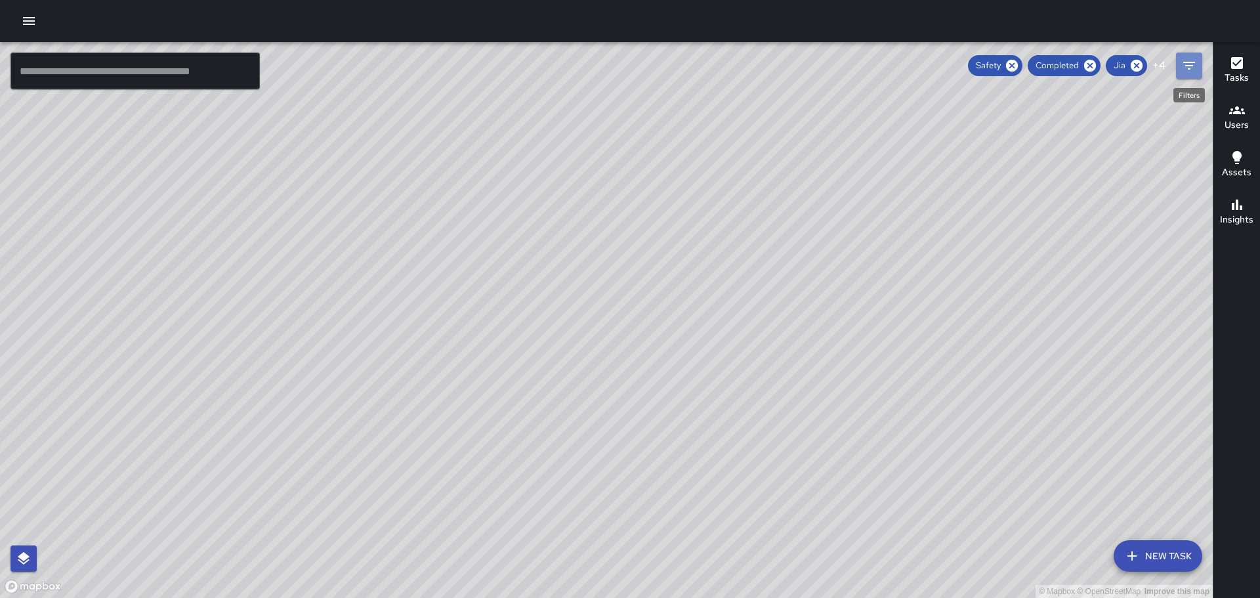
click at [1185, 69] on icon "Filters" at bounding box center [1189, 66] width 16 height 16
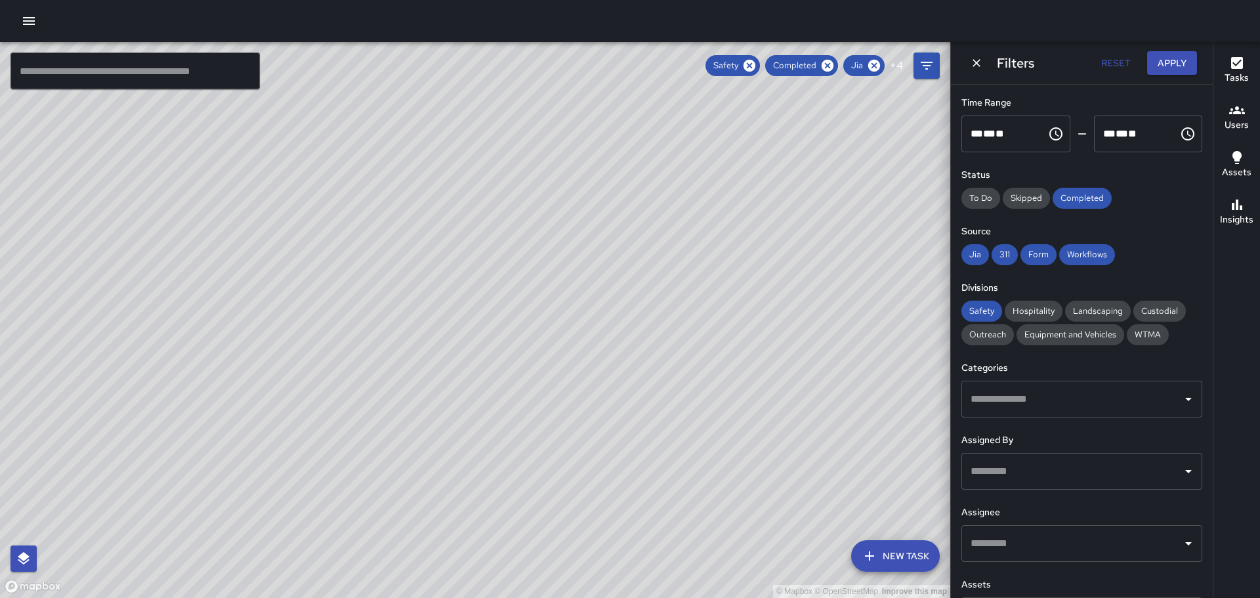
scroll to position [112, 0]
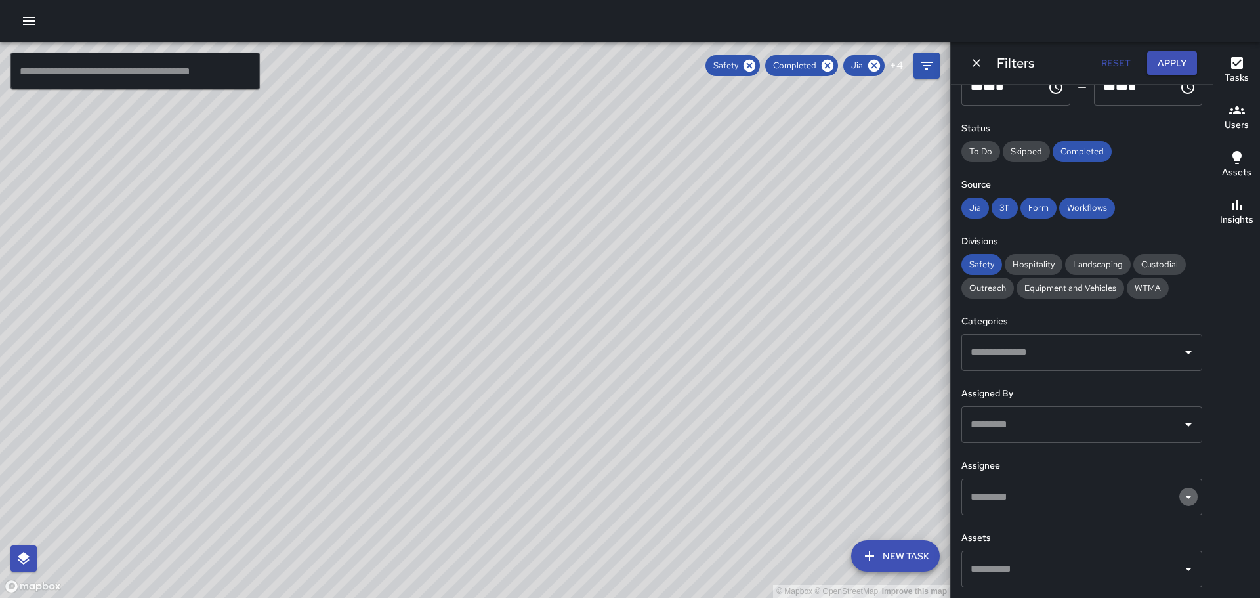
click at [1185, 495] on icon "Open" at bounding box center [1188, 496] width 7 height 3
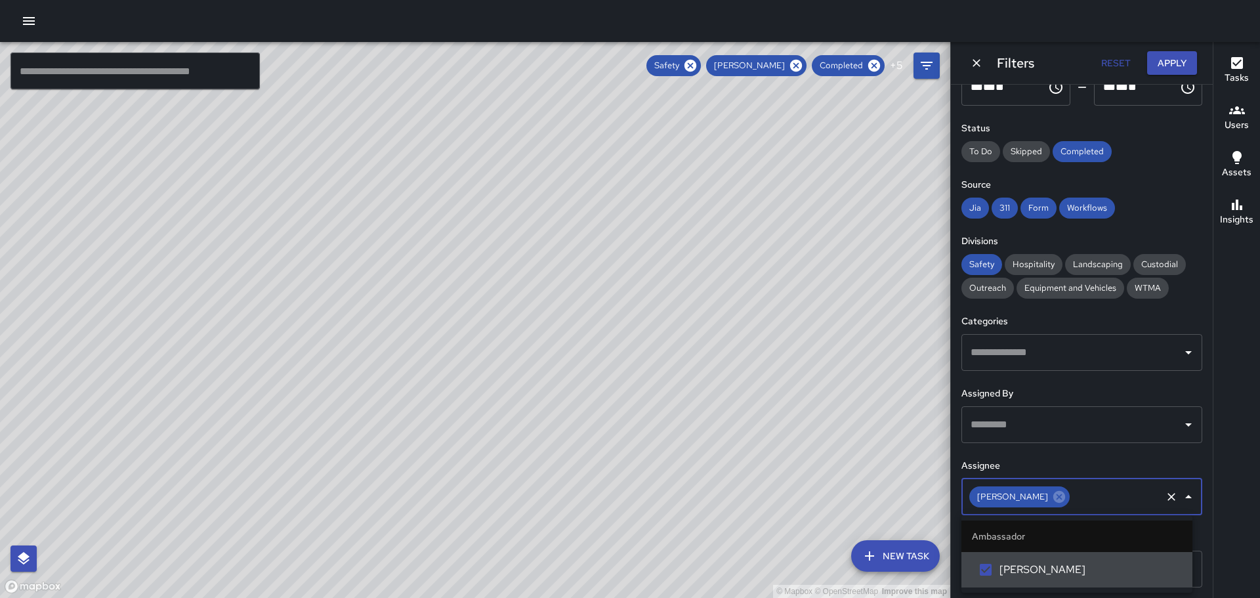
scroll to position [0, 0]
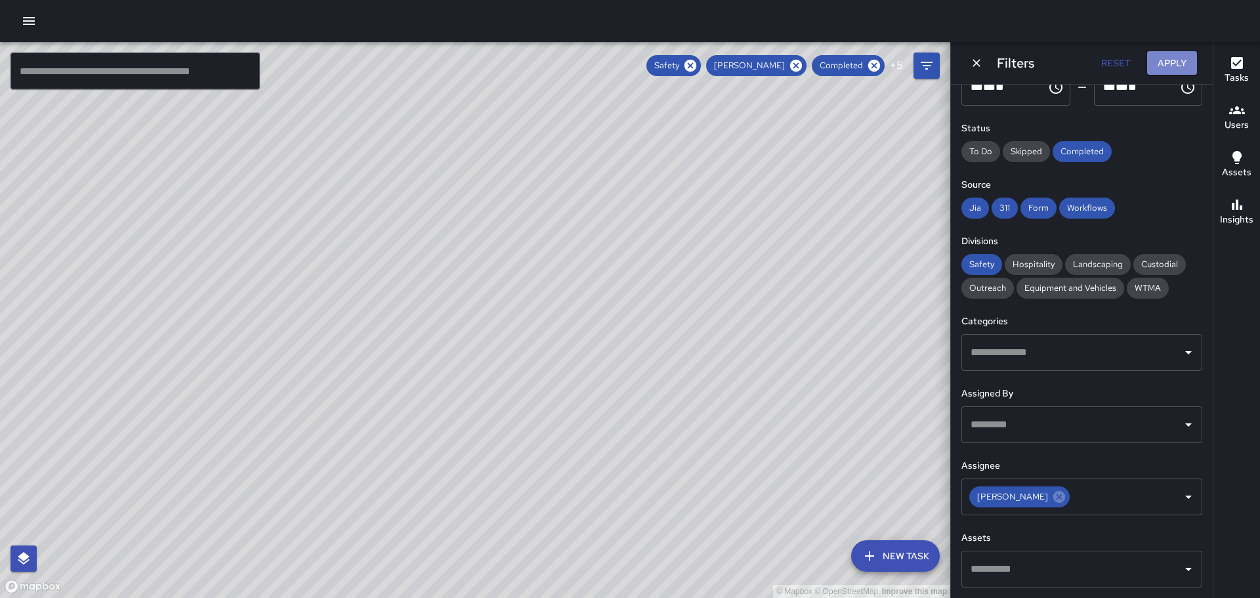
click at [1174, 56] on button "Apply" at bounding box center [1172, 63] width 50 height 24
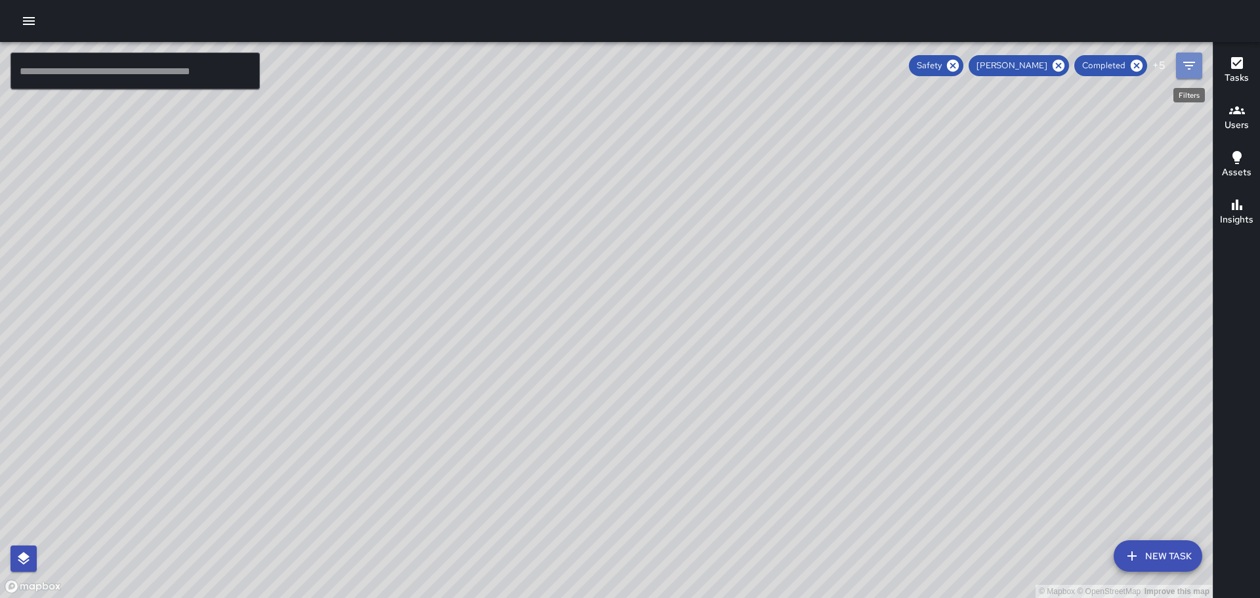
click at [1188, 64] on icon "Filters" at bounding box center [1189, 66] width 16 height 16
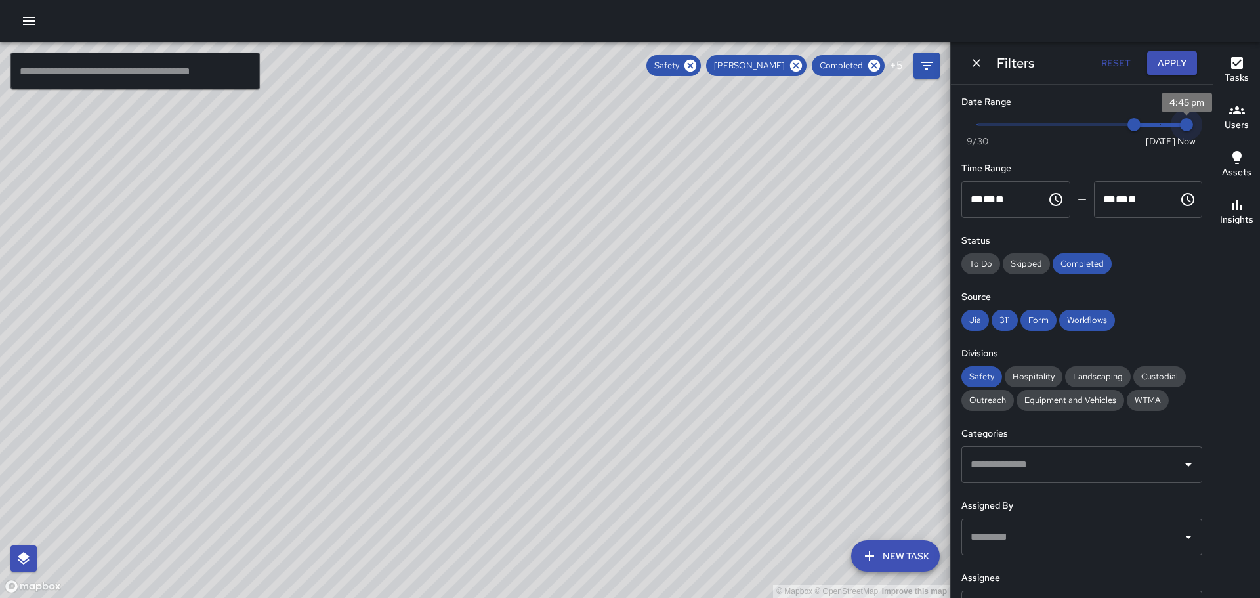
type input "*"
drag, startPoint x: 1172, startPoint y: 124, endPoint x: 1155, endPoint y: 125, distance: 17.1
click at [1155, 125] on span "10/7" at bounding box center [1159, 124] width 13 height 13
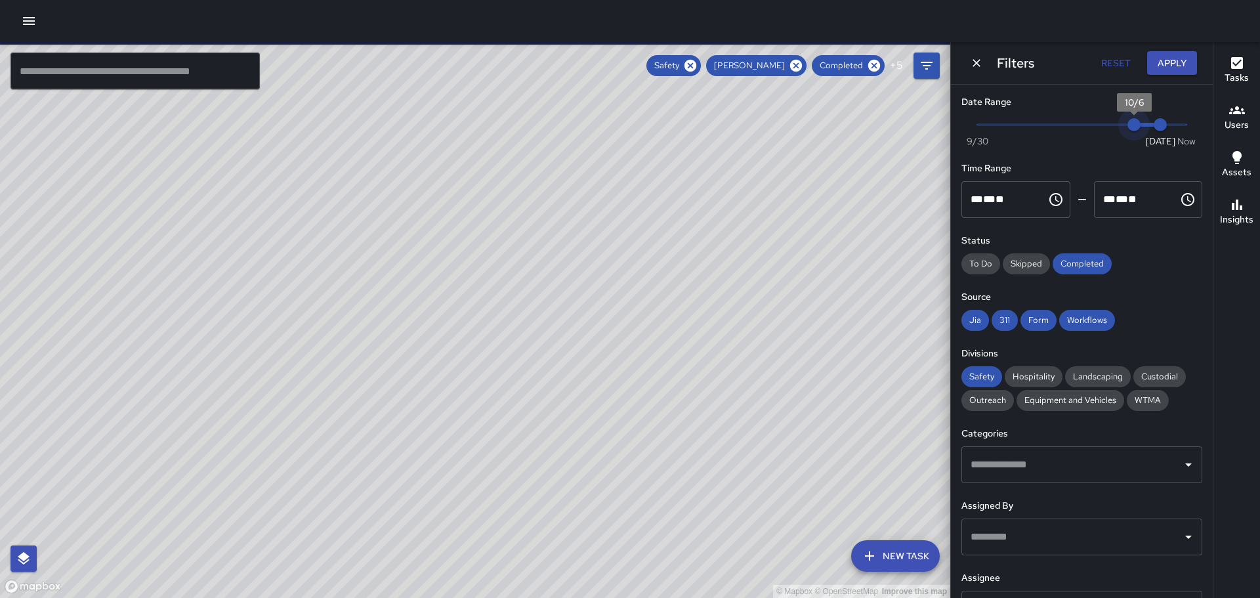
type input "*"
drag, startPoint x: 1127, startPoint y: 125, endPoint x: 1109, endPoint y: 125, distance: 18.4
click at [1109, 125] on span "10/5" at bounding box center [1107, 124] width 13 height 13
type input "*"
drag, startPoint x: 1152, startPoint y: 124, endPoint x: 1117, endPoint y: 123, distance: 35.4
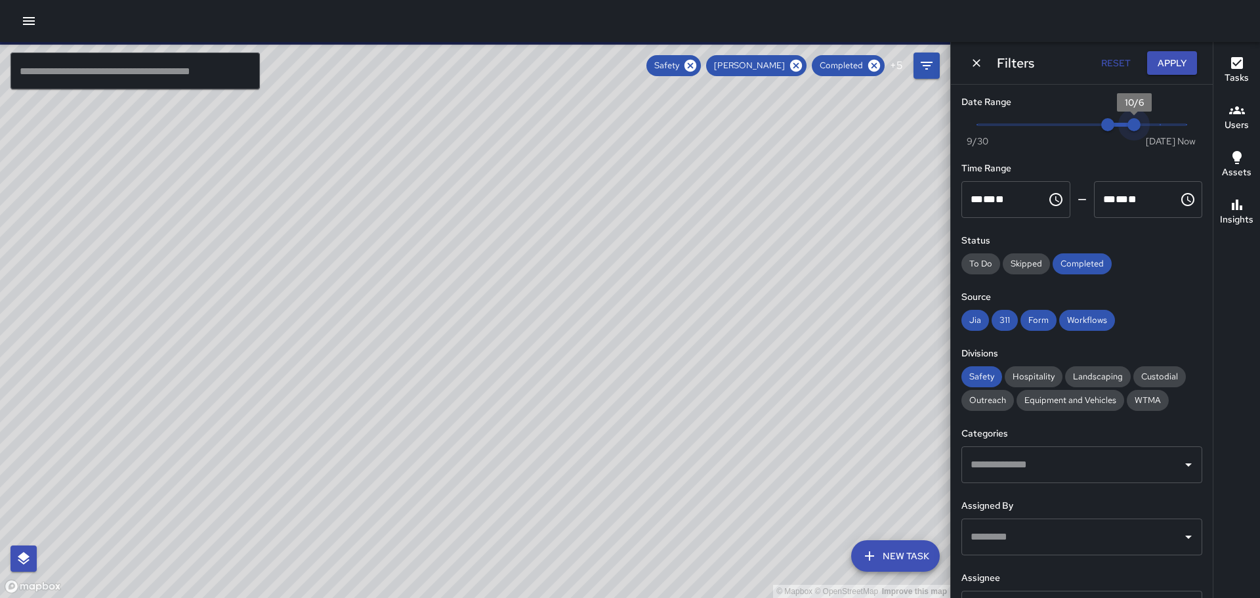
click at [1127, 123] on span "10/6" at bounding box center [1133, 124] width 13 height 13
click at [1178, 64] on button "Apply" at bounding box center [1172, 63] width 50 height 24
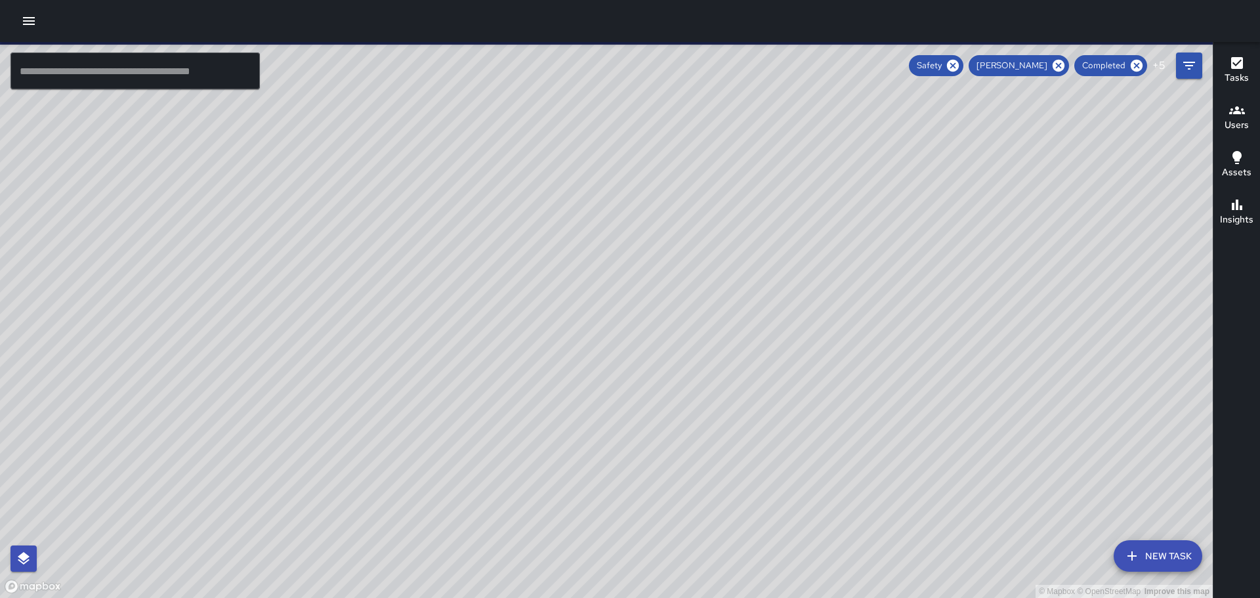
click at [1186, 65] on icon "Filters" at bounding box center [1189, 66] width 12 height 8
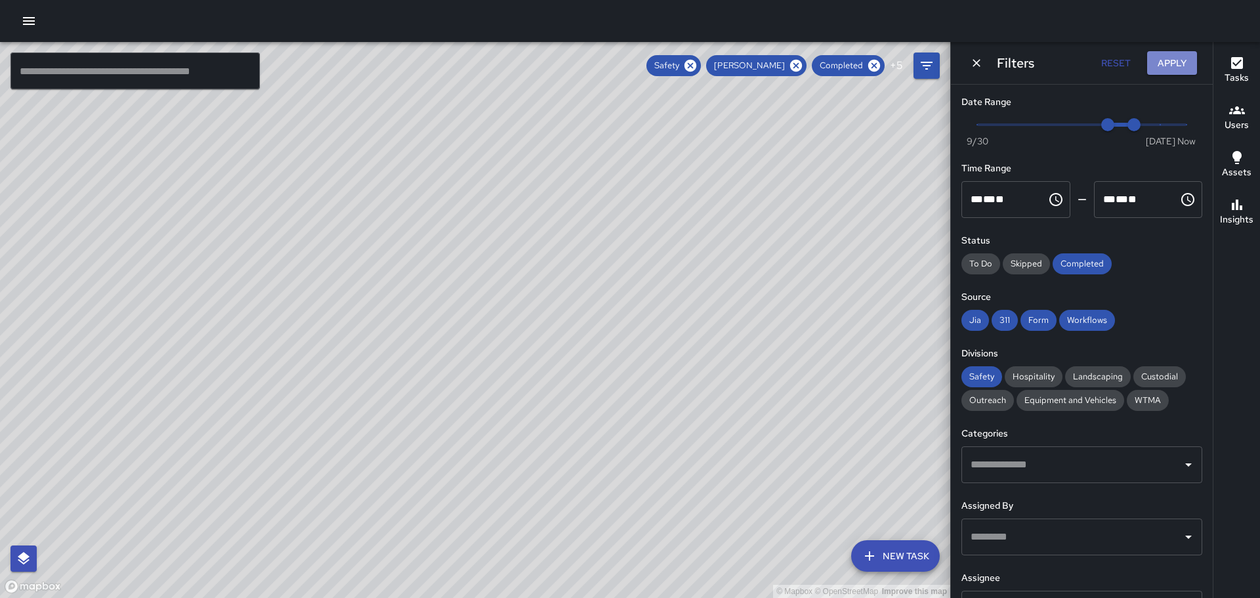
click at [1182, 68] on button "Apply" at bounding box center [1172, 63] width 50 height 24
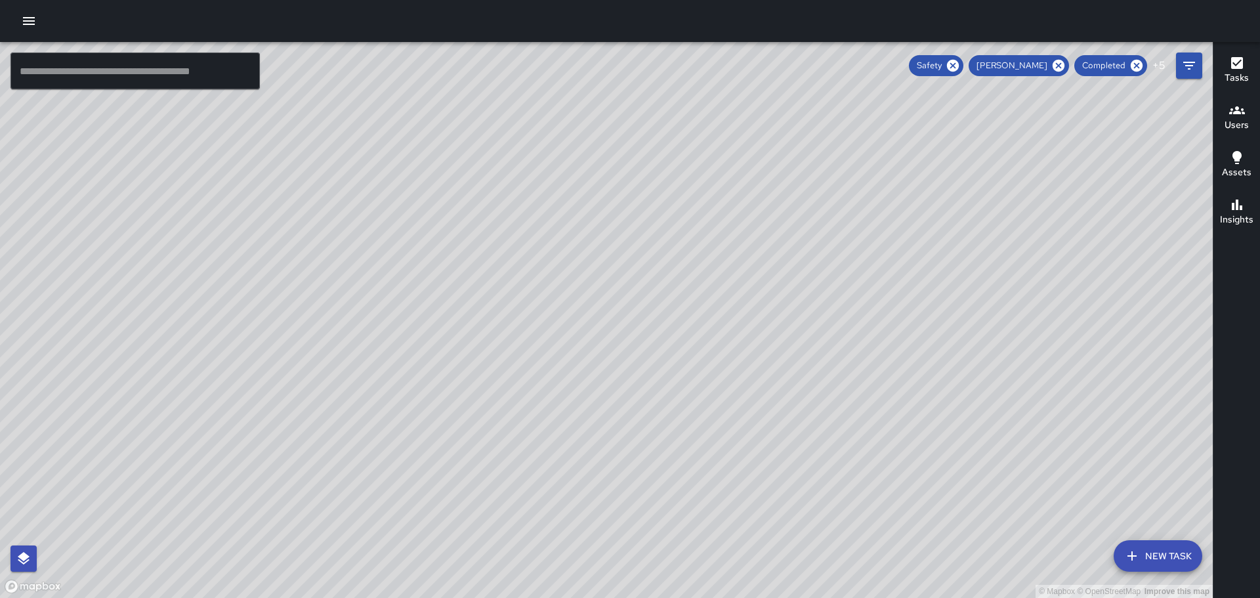
drag, startPoint x: 714, startPoint y: 341, endPoint x: 799, endPoint y: 372, distance: 90.7
click at [799, 373] on div "© Mapbox © OpenStreetMap Improve this map" at bounding box center [606, 320] width 1213 height 556
click at [1236, 113] on icon "button" at bounding box center [1237, 110] width 16 height 8
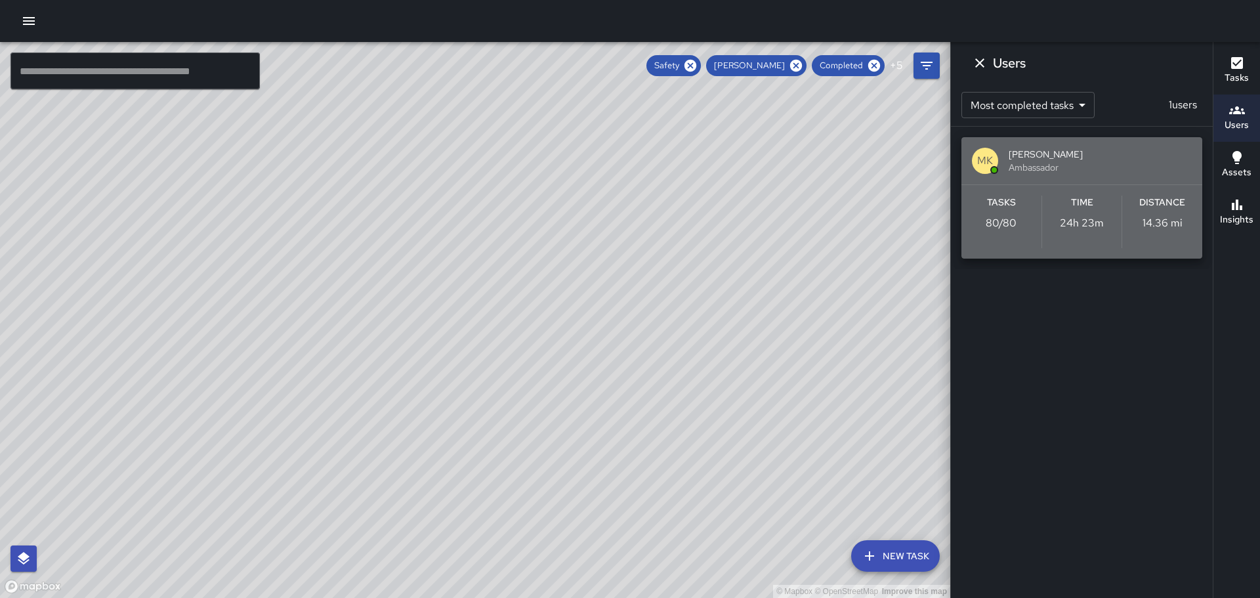
click at [1008, 217] on p "80 / 80" at bounding box center [1000, 223] width 31 height 16
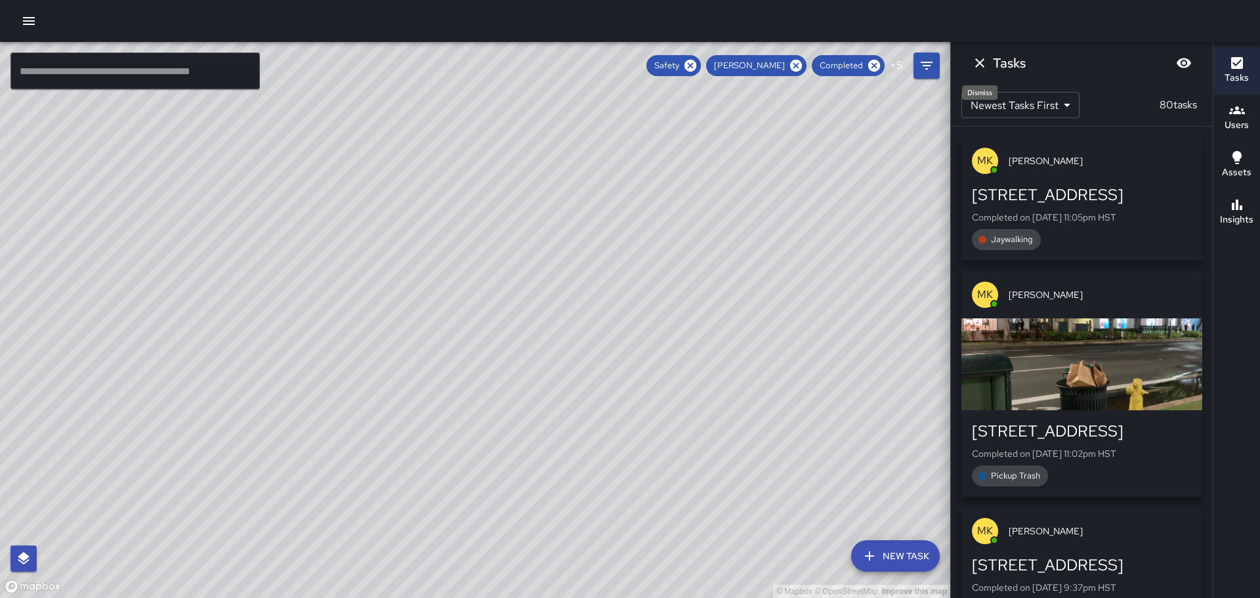
click at [978, 58] on icon "Dismiss" at bounding box center [980, 63] width 16 height 16
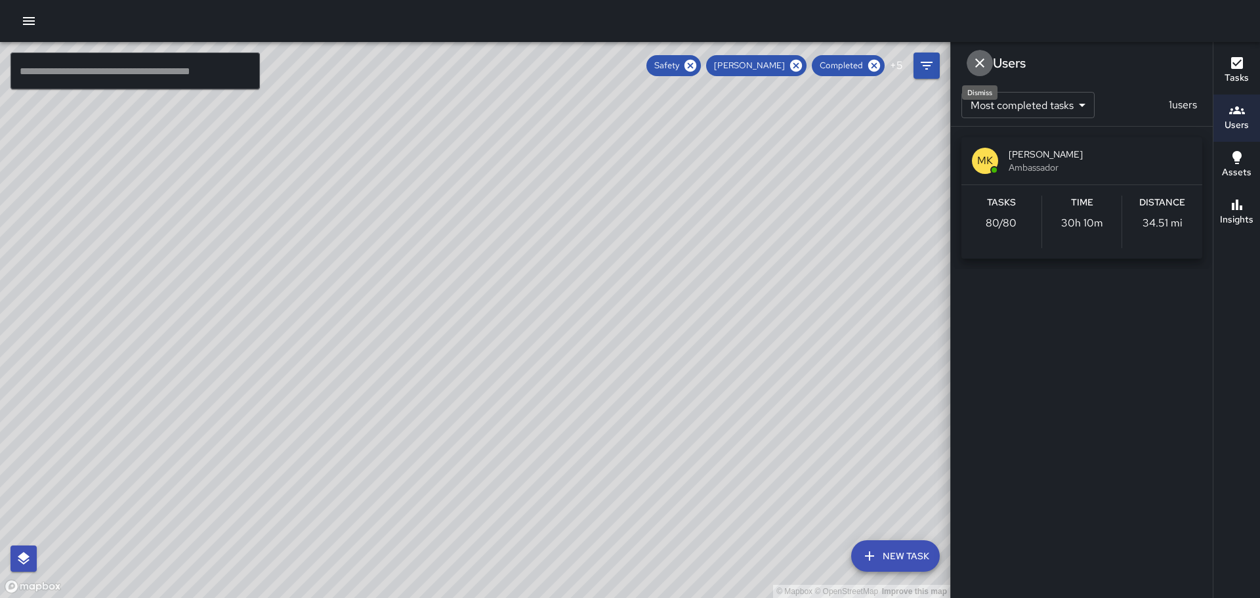
click at [983, 58] on icon "Dismiss" at bounding box center [980, 63] width 16 height 16
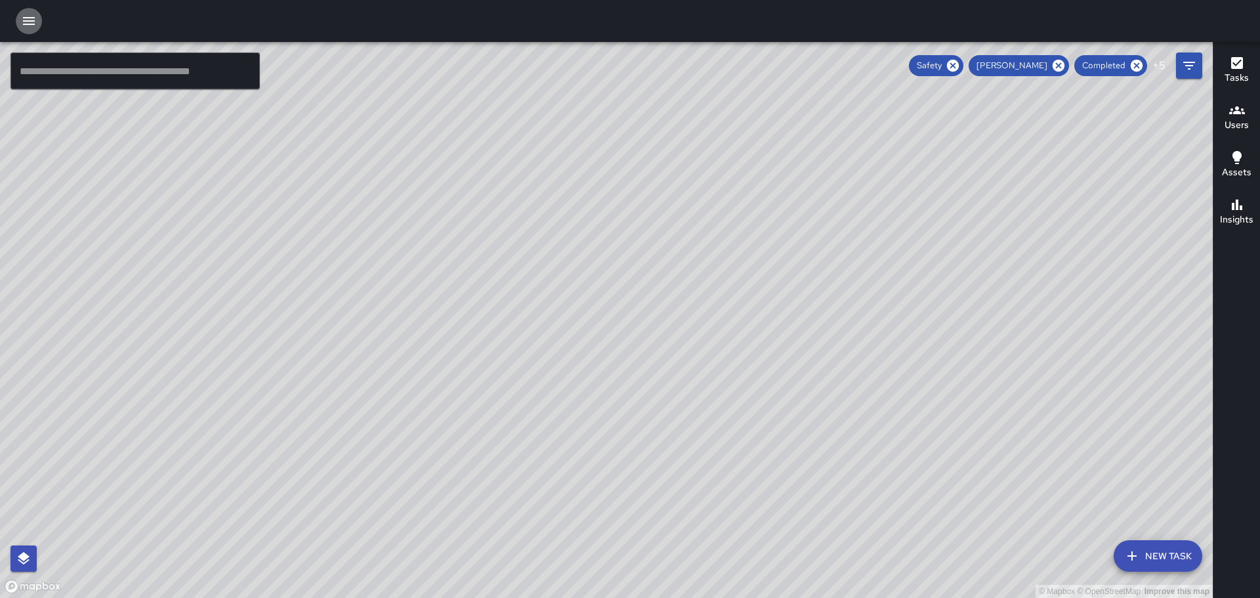
click at [34, 20] on icon "button" at bounding box center [29, 21] width 16 height 16
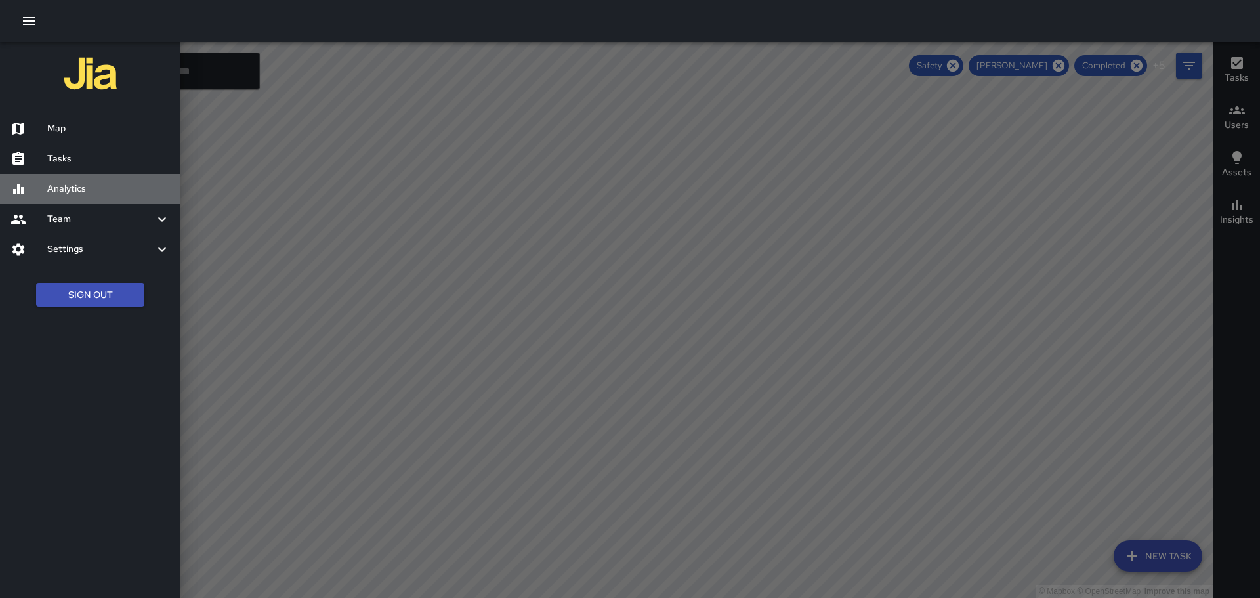
click at [65, 186] on h6 "Analytics" at bounding box center [108, 189] width 123 height 14
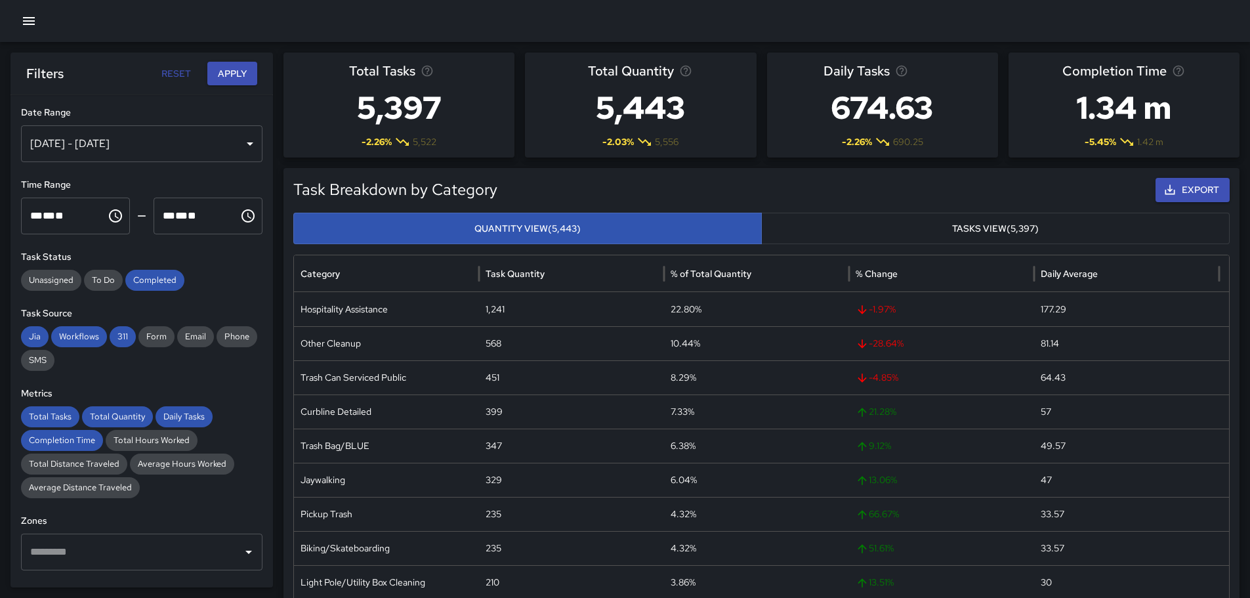
click at [241, 147] on div "[DATE] - [DATE]" at bounding box center [141, 143] width 241 height 37
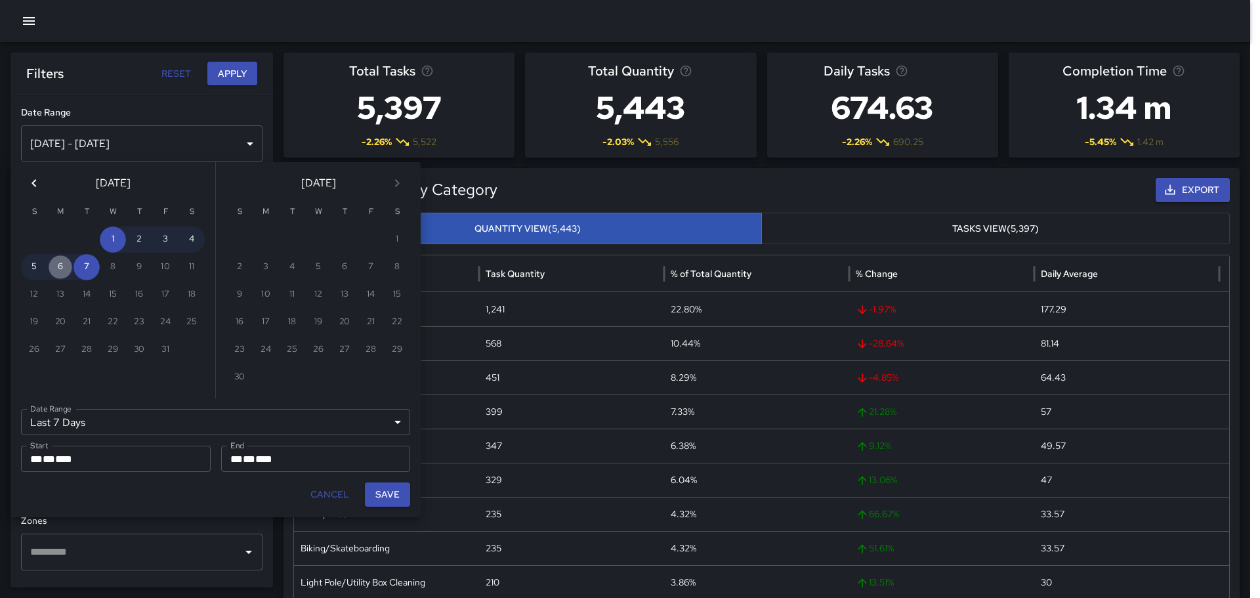
click at [60, 264] on button "6" at bounding box center [60, 267] width 26 height 26
type input "******"
type input "**********"
click at [60, 264] on button "6" at bounding box center [60, 267] width 26 height 26
type input "**********"
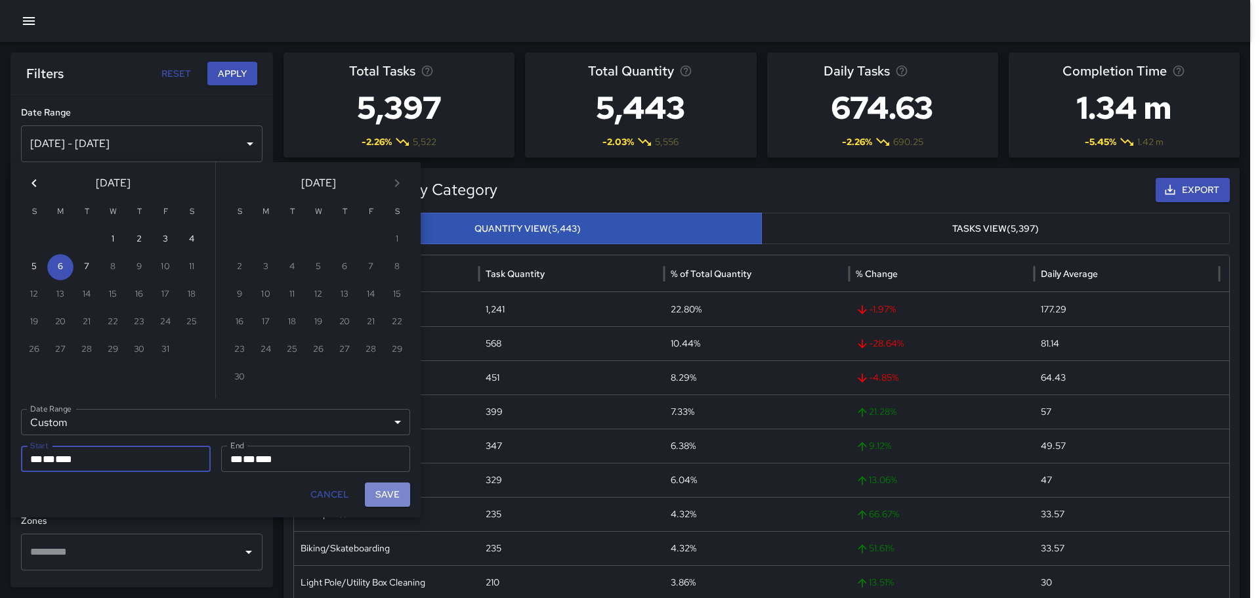
click at [395, 497] on button "Save" at bounding box center [387, 494] width 45 height 24
type input "**********"
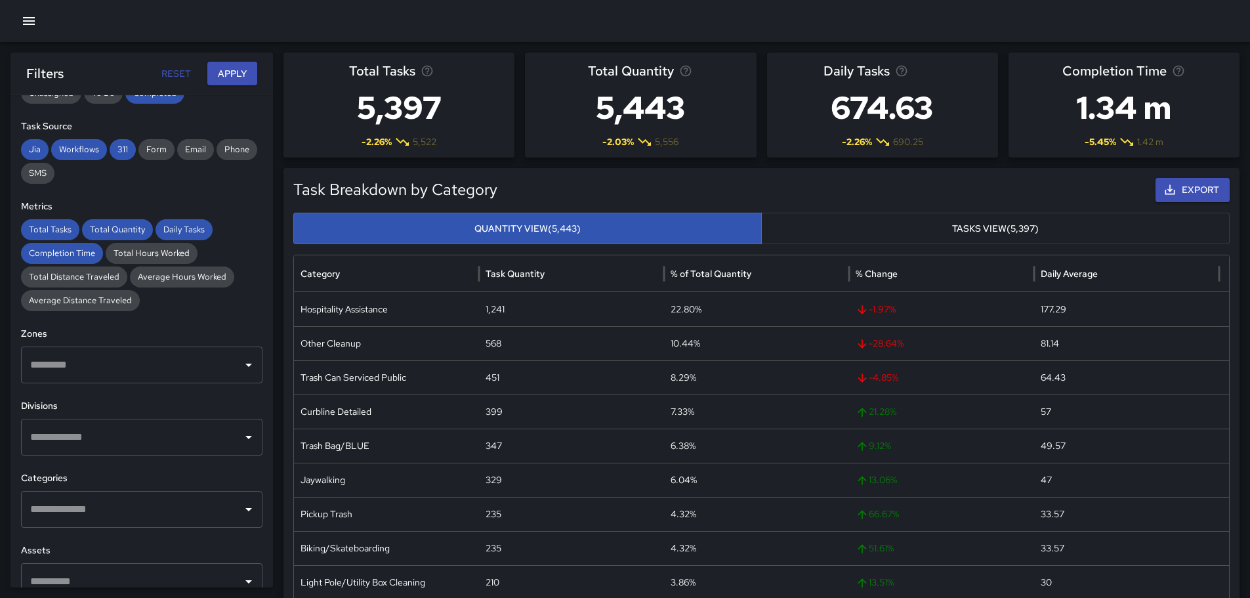
scroll to position [197, 0]
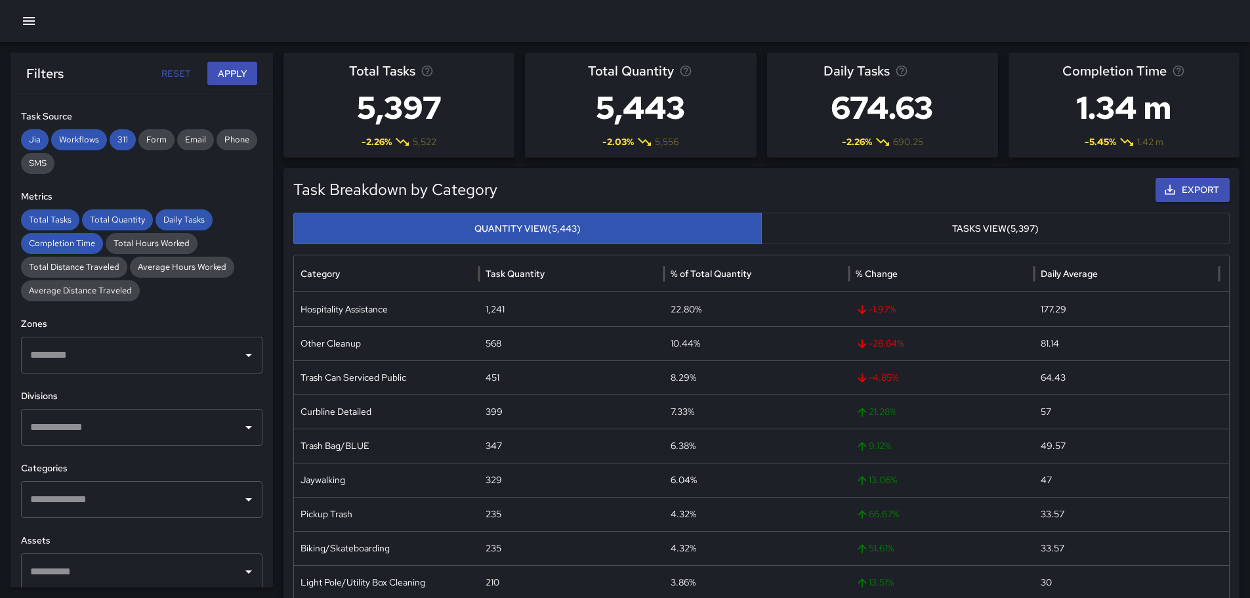
click at [241, 420] on icon "Open" at bounding box center [249, 427] width 16 height 16
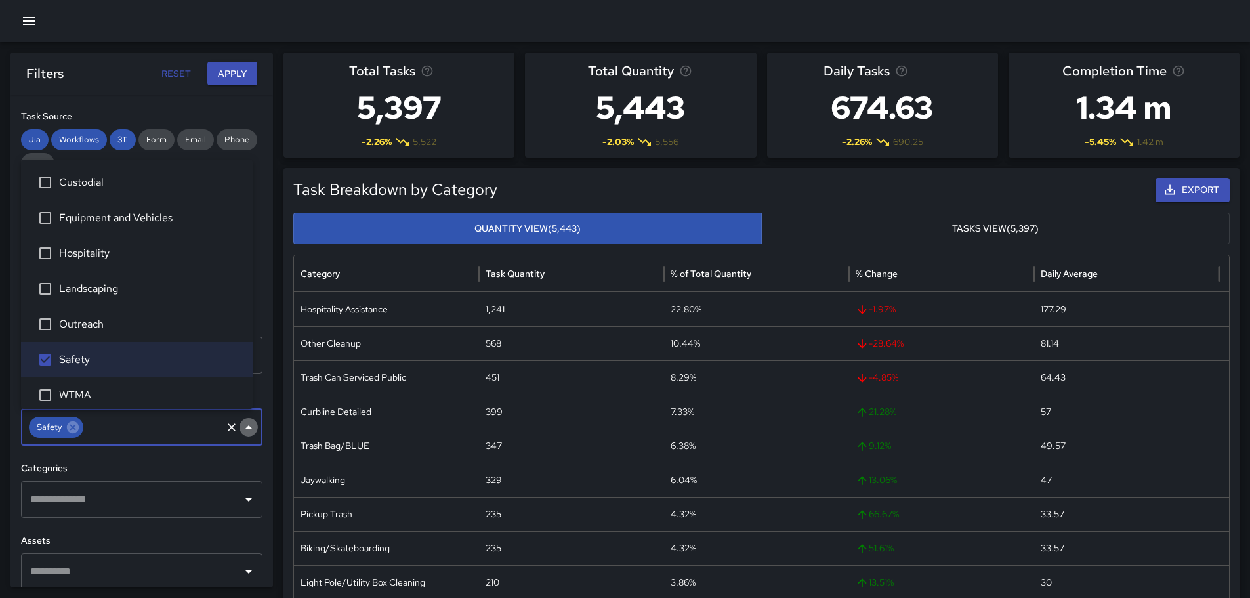
click at [245, 428] on icon "Close" at bounding box center [248, 426] width 7 height 3
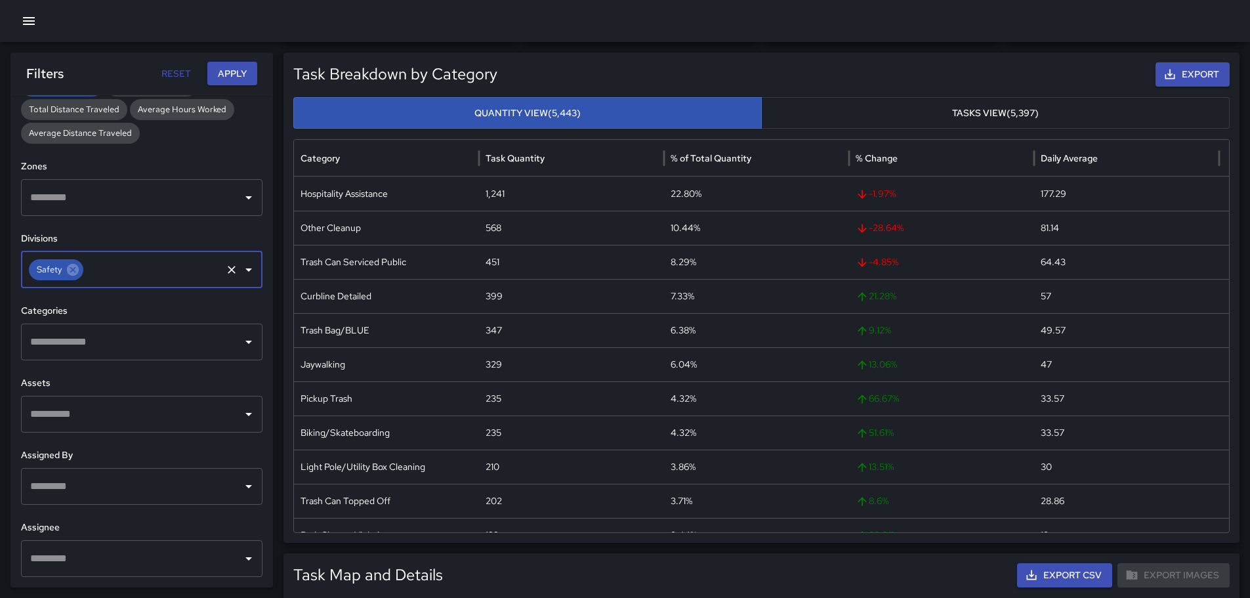
scroll to position [131, 0]
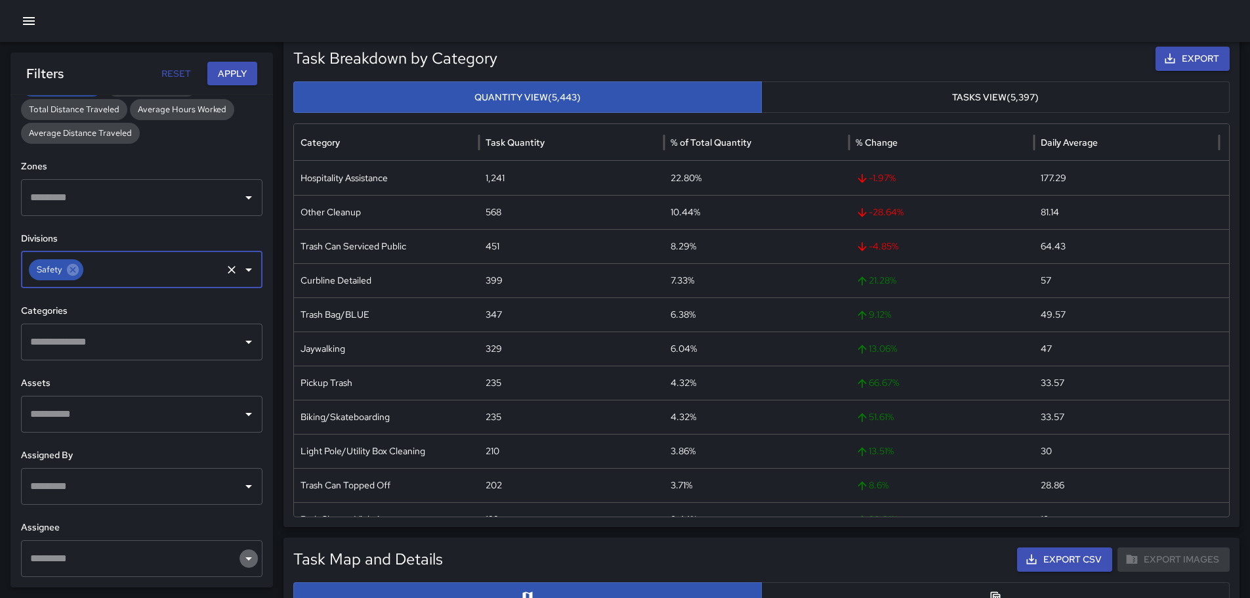
click at [245, 557] on icon "Open" at bounding box center [248, 558] width 7 height 3
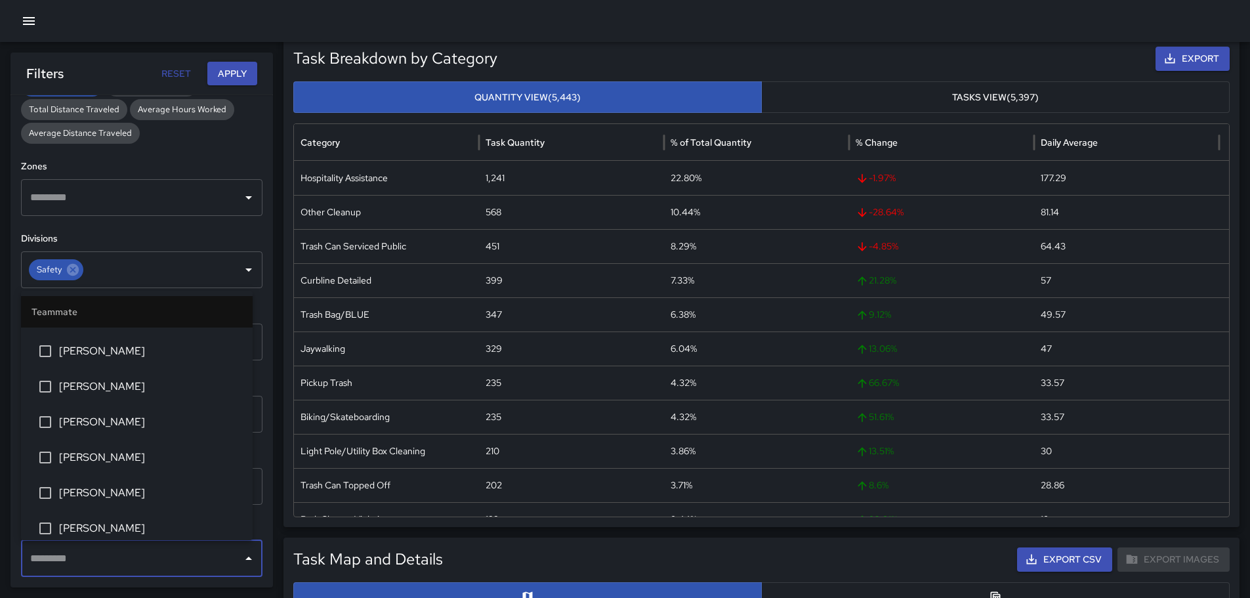
scroll to position [722, 0]
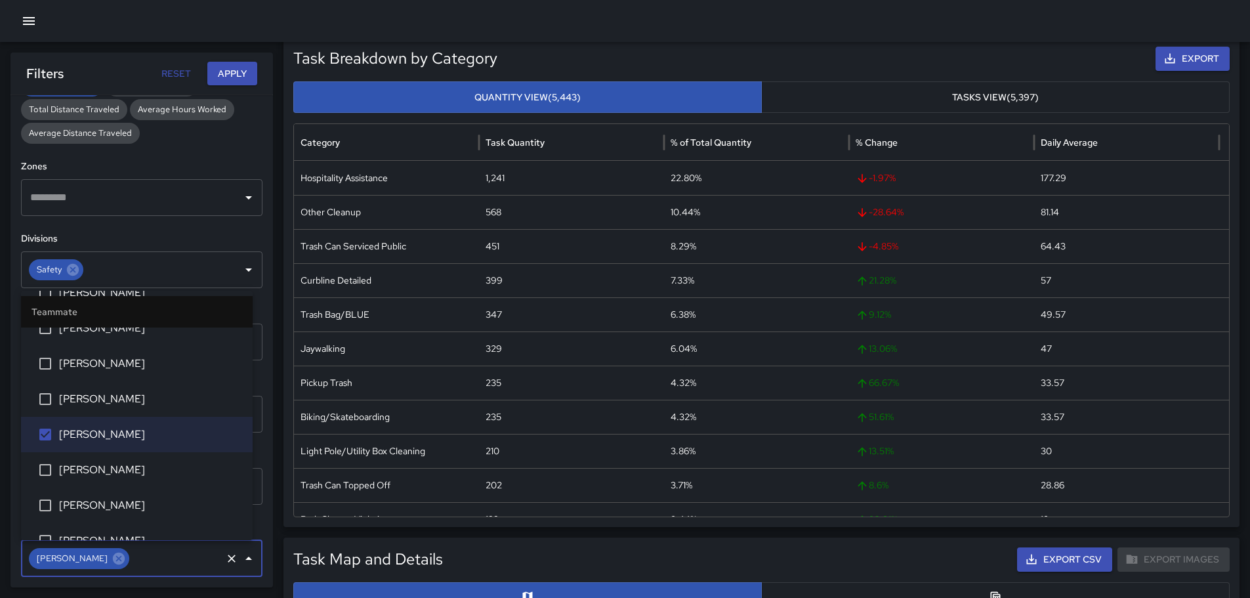
click at [226, 77] on button "Apply" at bounding box center [232, 74] width 50 height 24
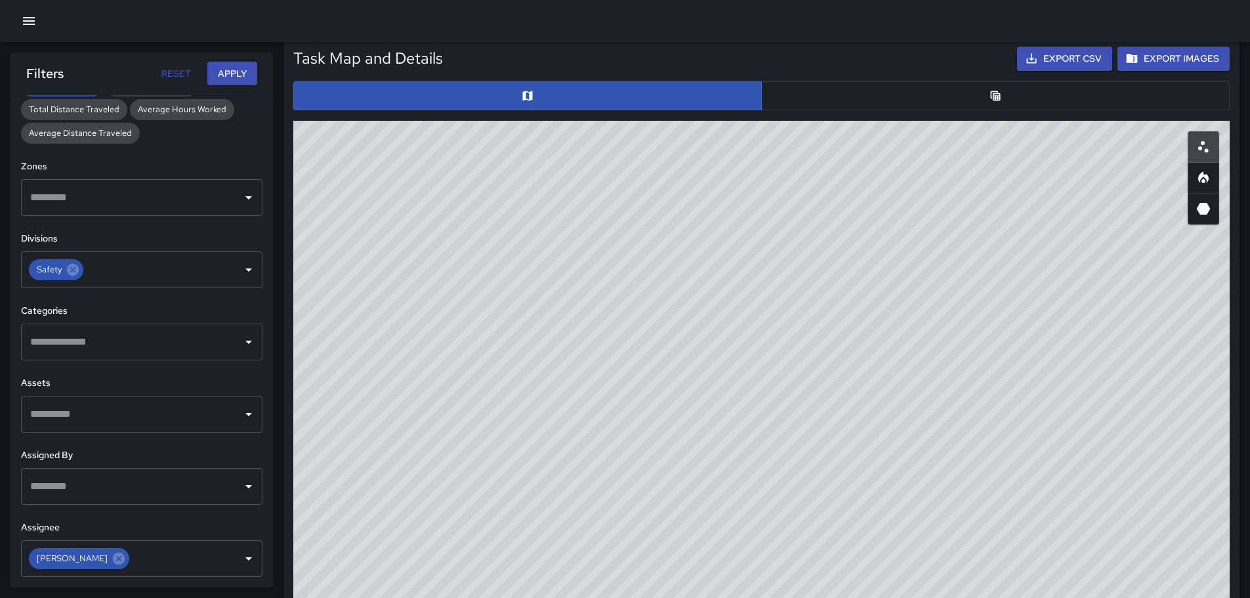
scroll to position [634, 0]
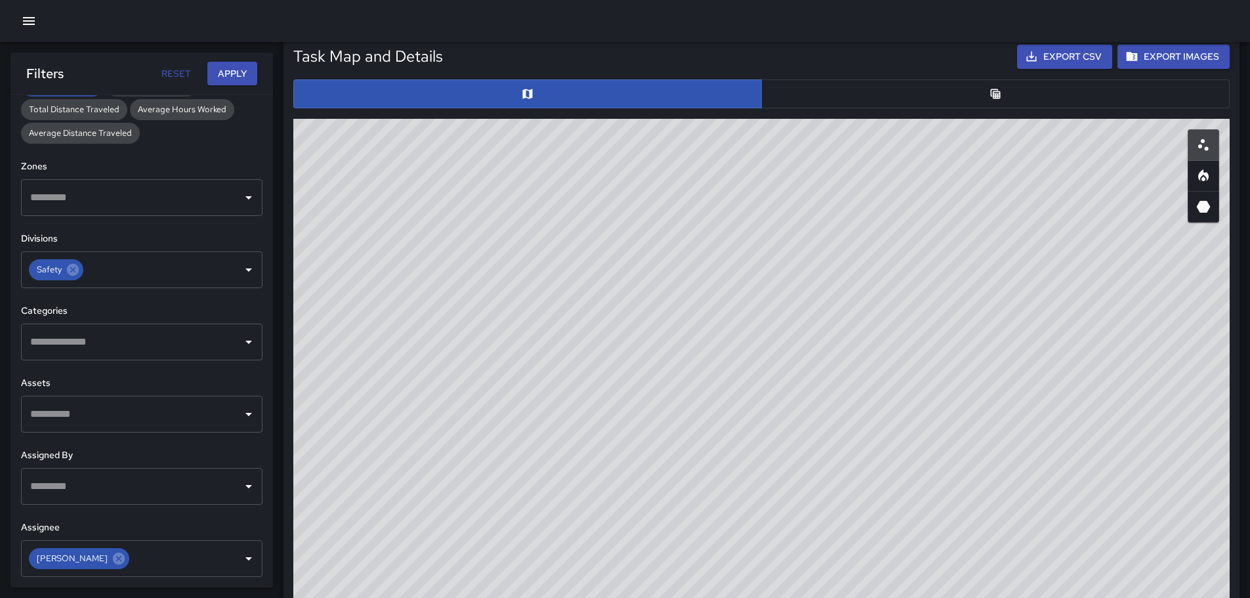
drag, startPoint x: 1075, startPoint y: 362, endPoint x: 834, endPoint y: 366, distance: 240.8
click at [836, 365] on div "© Mapbox © OpenStreetMap Improve this map" at bounding box center [761, 381] width 936 height 525
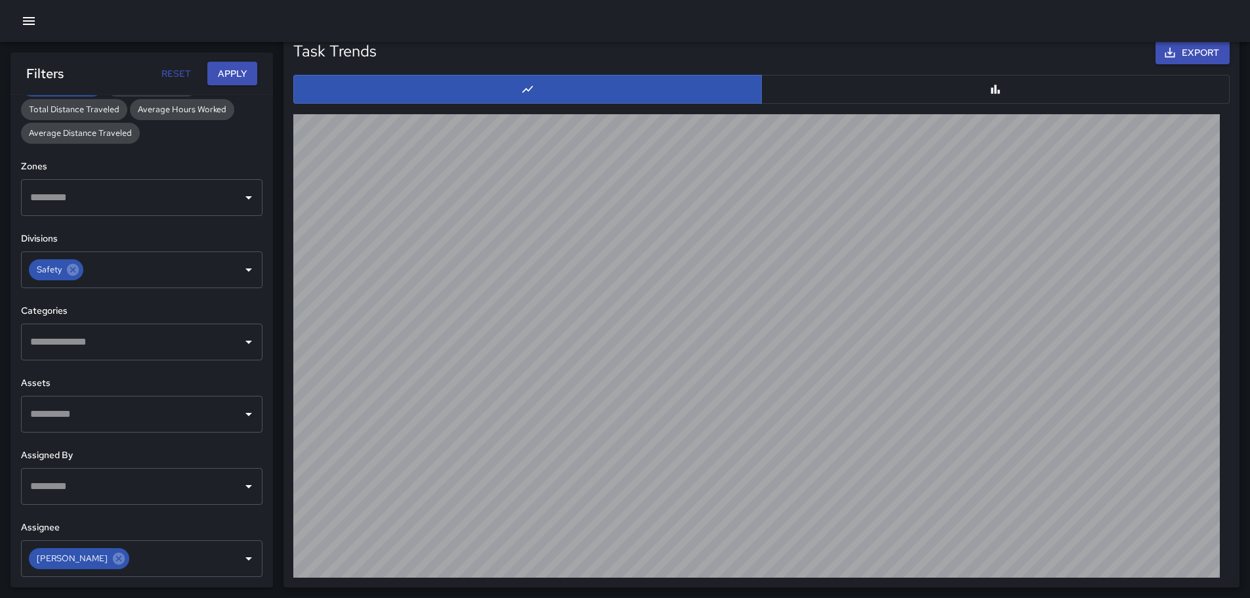
scroll to position [0, 0]
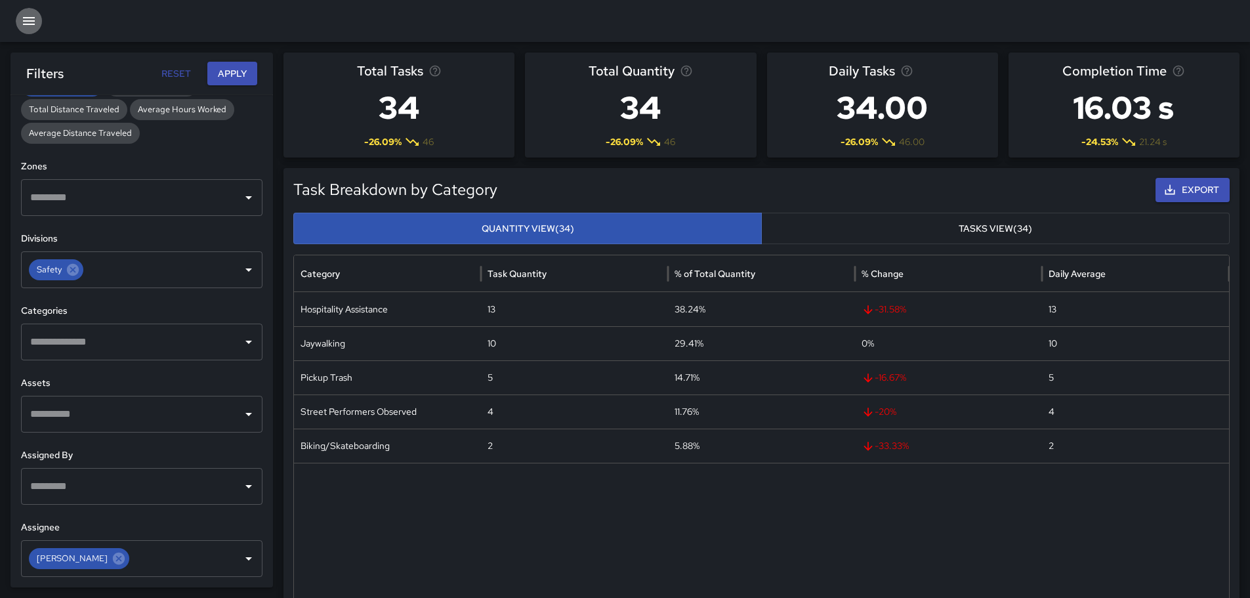
click at [30, 22] on icon "button" at bounding box center [29, 21] width 16 height 16
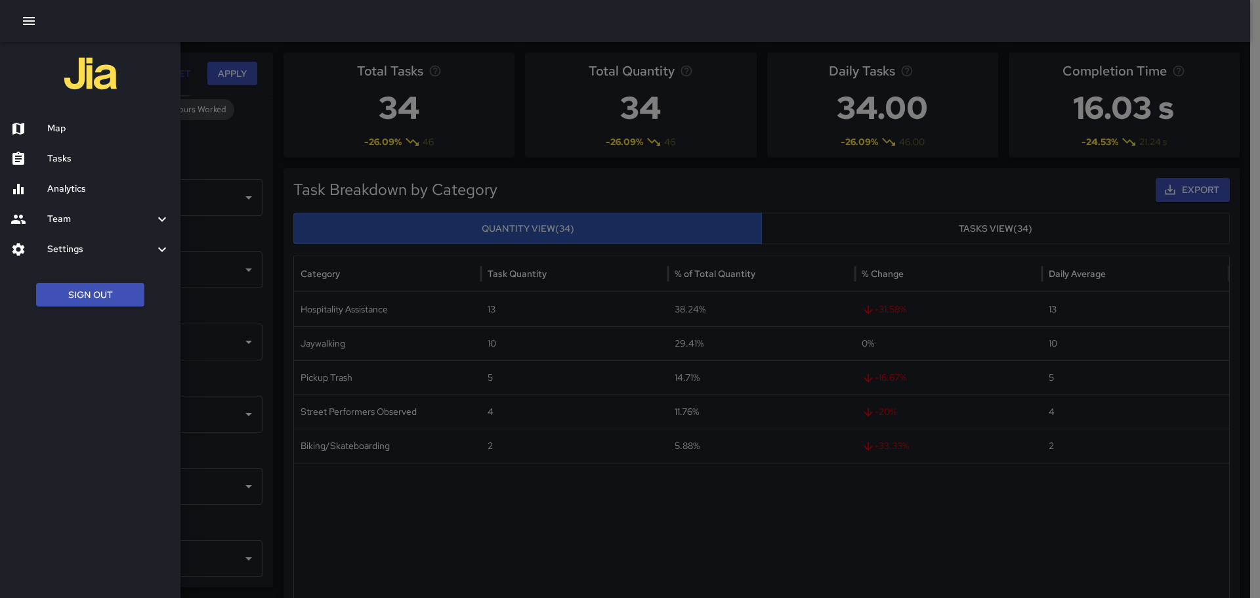
click at [67, 158] on h6 "Tasks" at bounding box center [108, 159] width 123 height 14
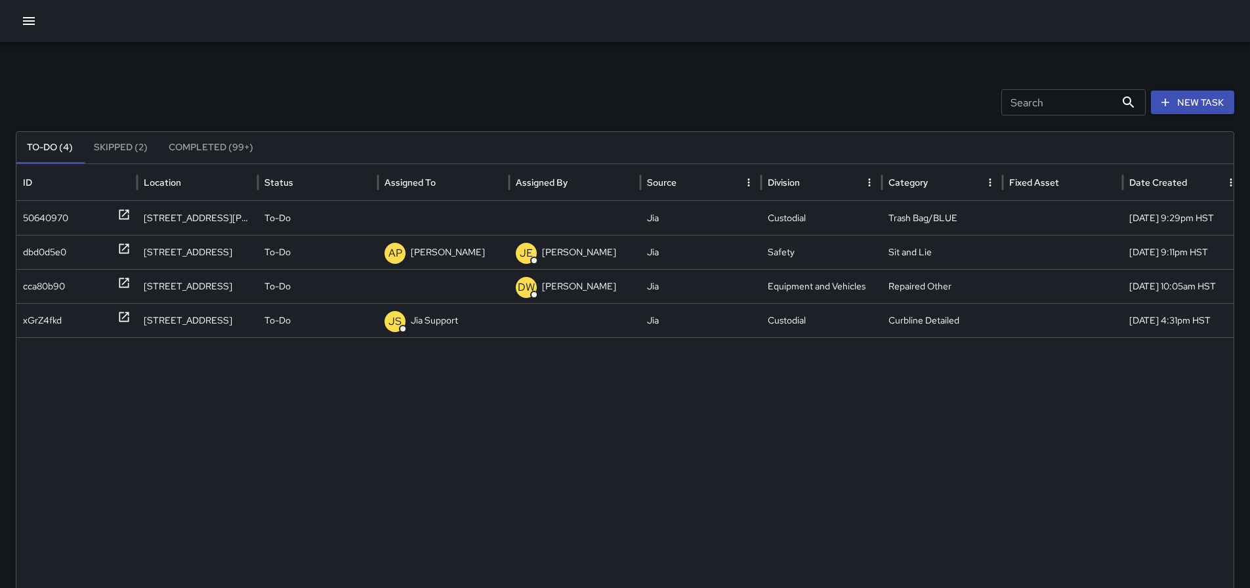
click at [28, 16] on icon "button" at bounding box center [29, 21] width 16 height 16
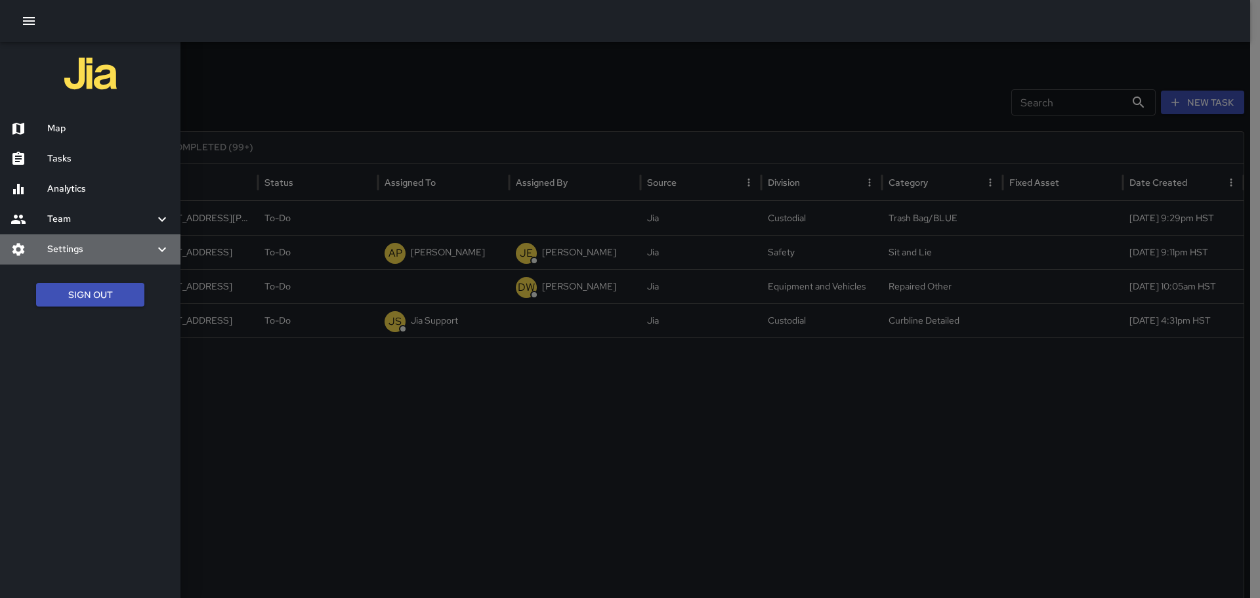
click at [163, 251] on icon at bounding box center [162, 249] width 8 height 5
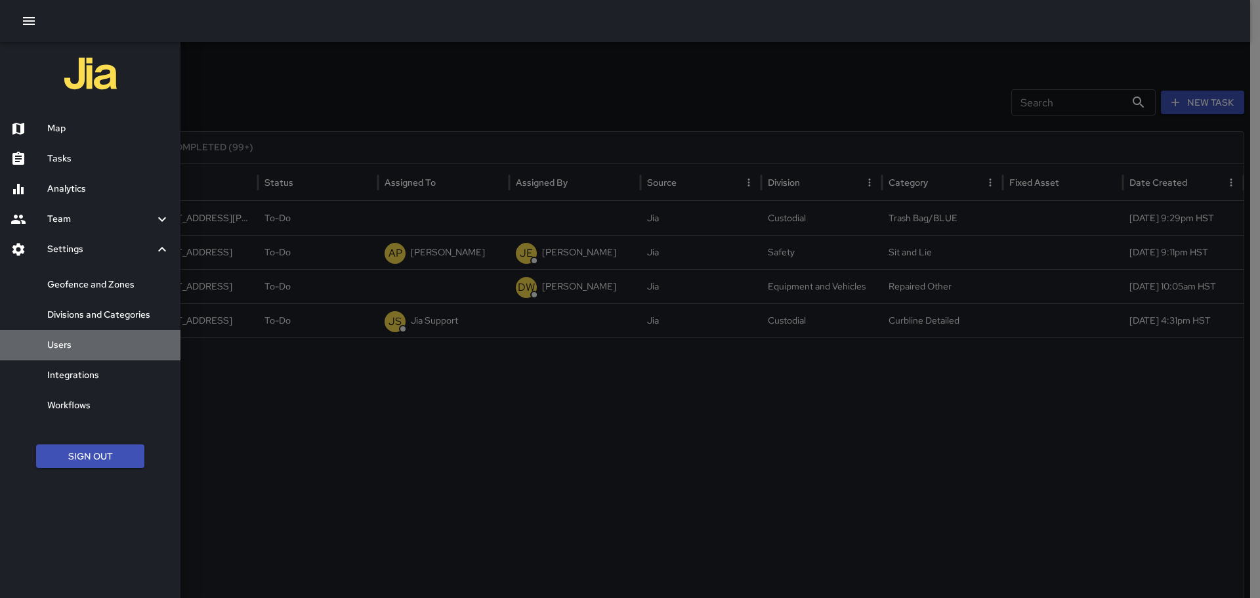
click at [64, 343] on h6 "Users" at bounding box center [108, 345] width 123 height 14
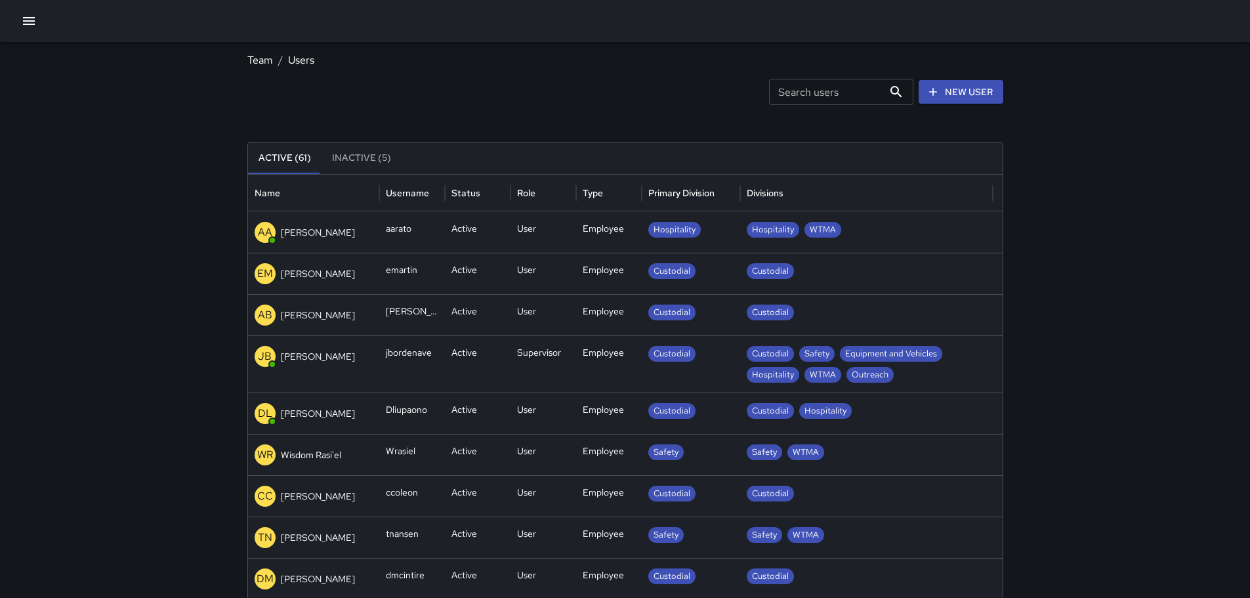
click at [596, 84] on div "Search users Search users New User" at bounding box center [625, 92] width 756 height 26
click at [32, 17] on icon "button" at bounding box center [29, 21] width 12 height 8
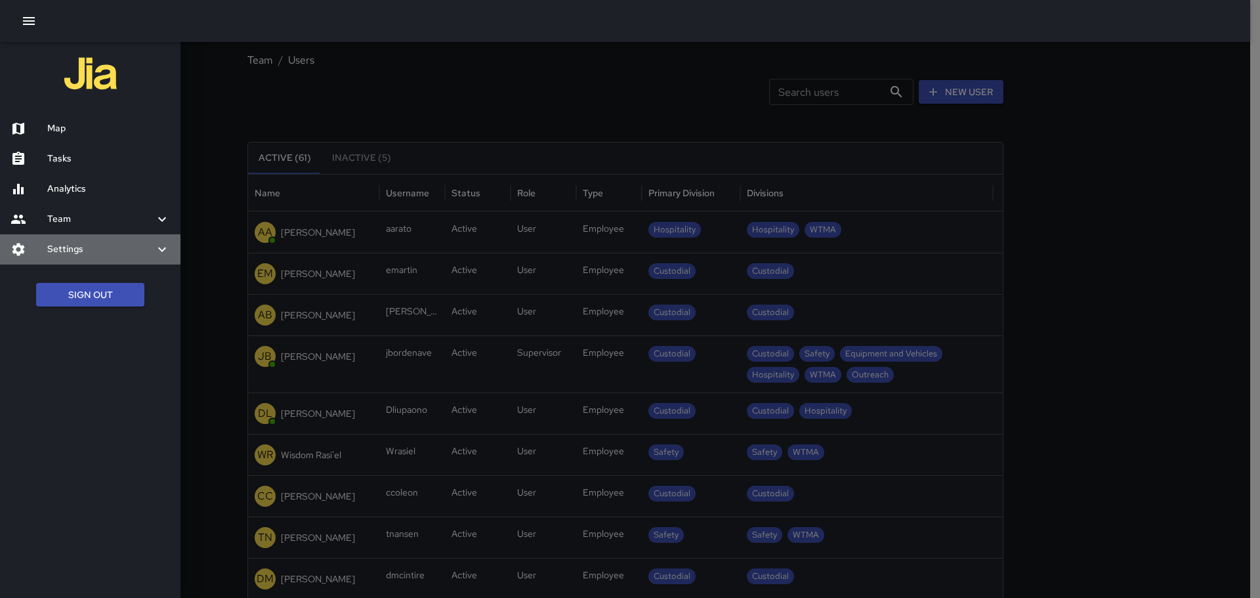
click at [162, 247] on icon at bounding box center [162, 249] width 16 height 16
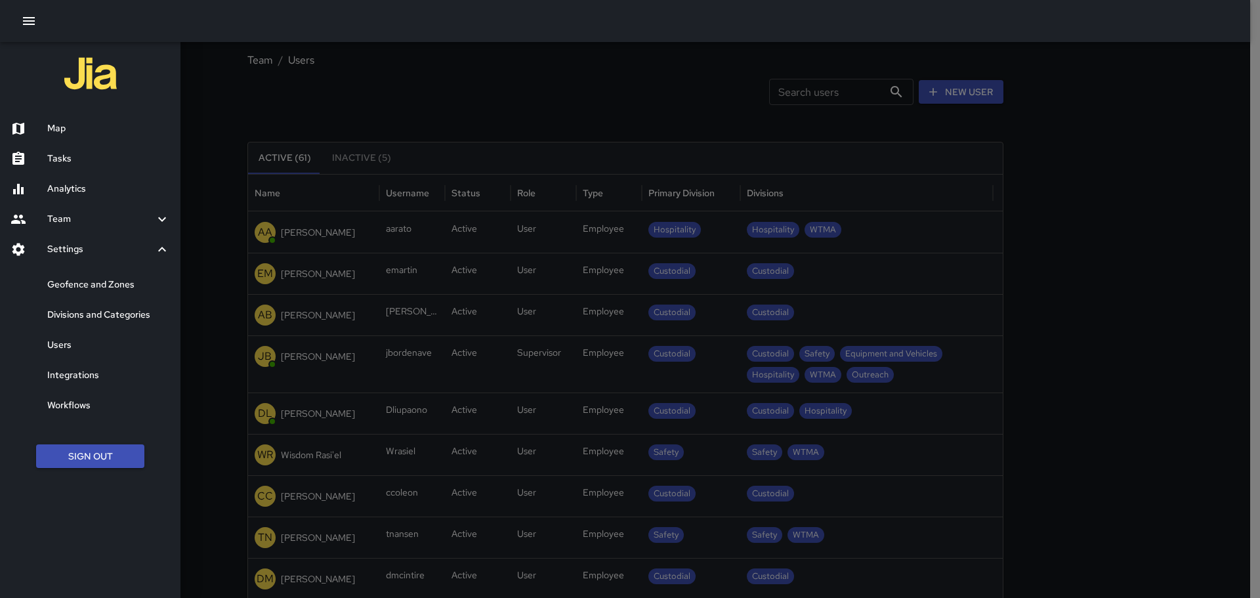
click at [80, 376] on h6 "Integrations" at bounding box center [108, 375] width 123 height 14
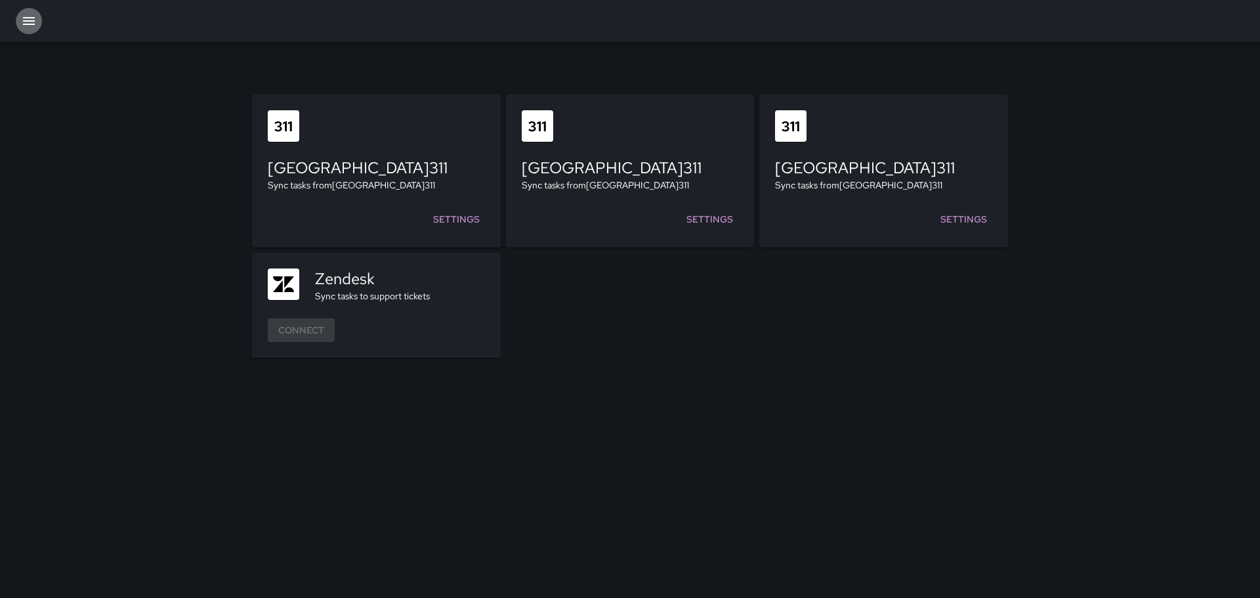
drag, startPoint x: 29, startPoint y: 14, endPoint x: 30, endPoint y: 38, distance: 23.7
click at [29, 15] on icon "button" at bounding box center [29, 21] width 16 height 16
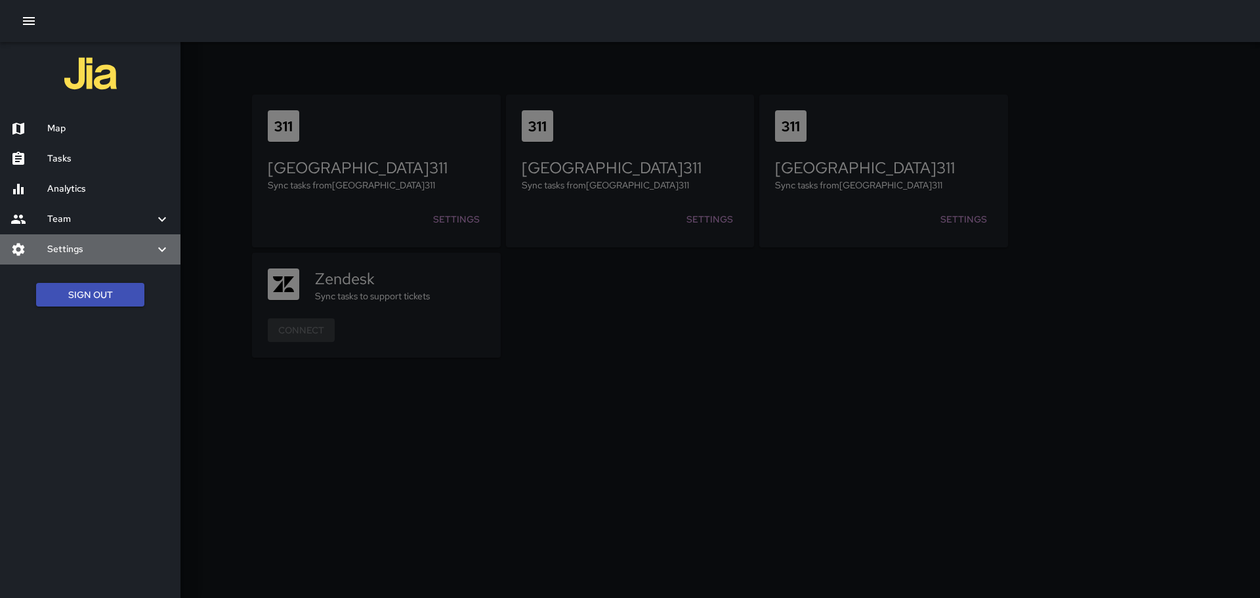
click at [159, 249] on icon at bounding box center [162, 249] width 16 height 16
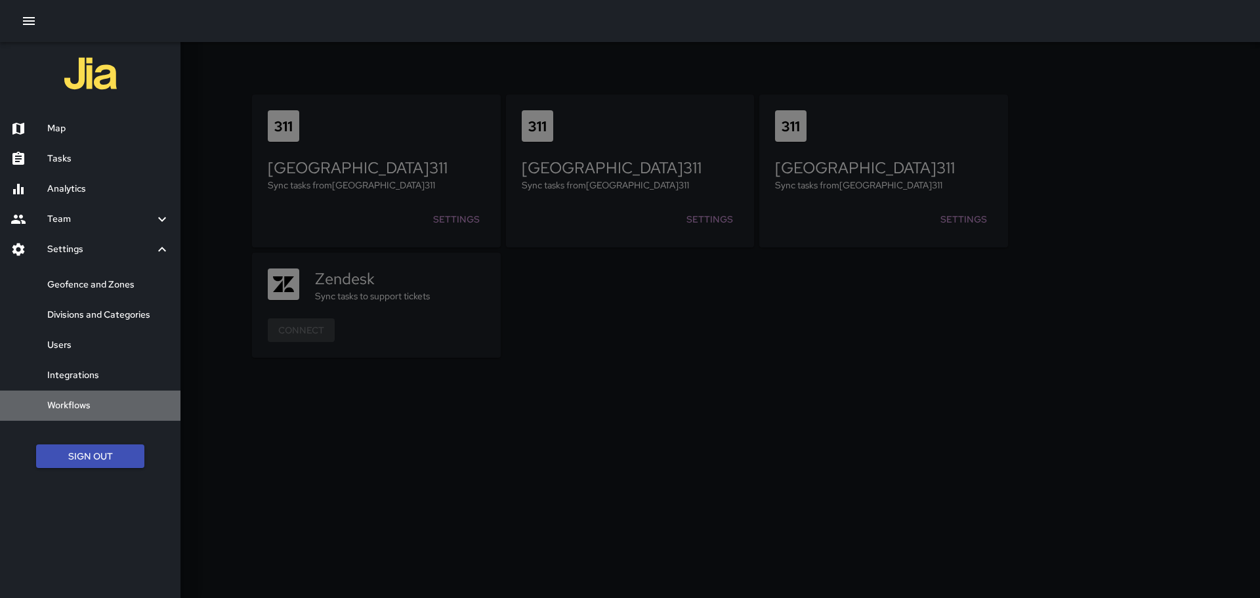
click at [80, 404] on h6 "Workflows" at bounding box center [108, 405] width 123 height 14
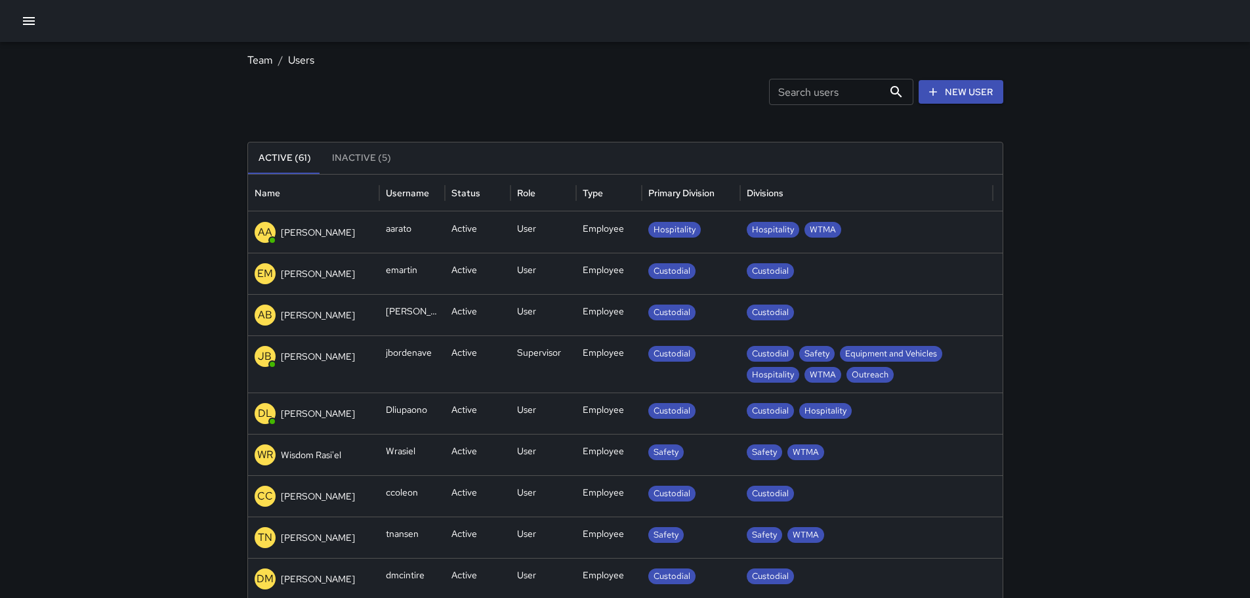
click at [33, 24] on icon "button" at bounding box center [29, 21] width 12 height 8
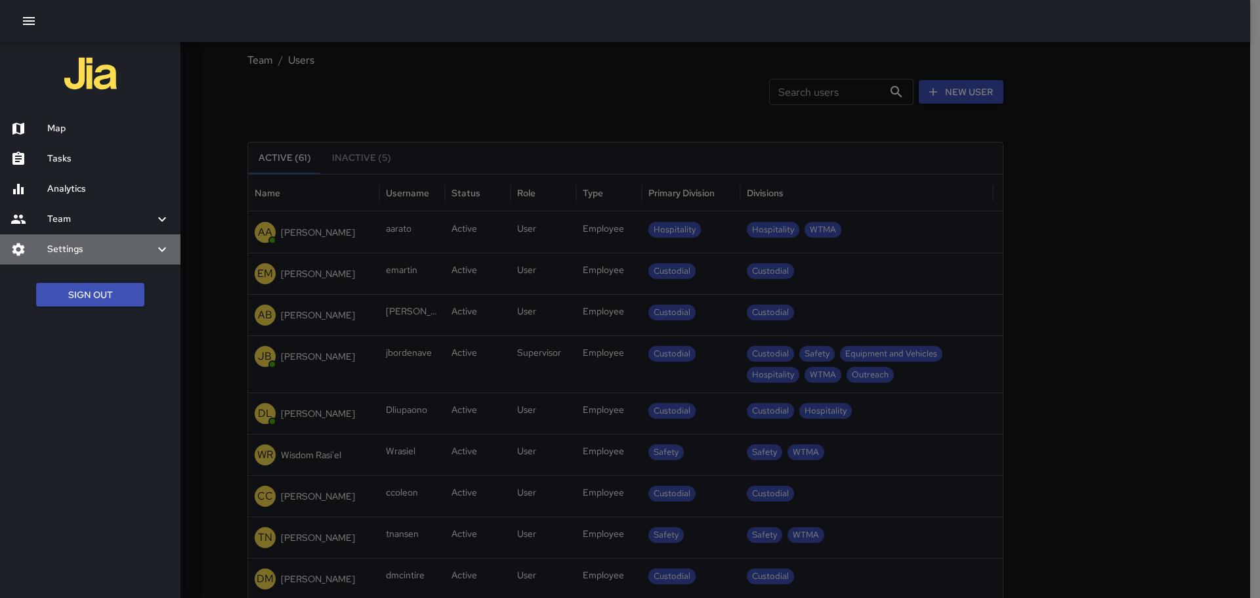
click at [167, 247] on icon at bounding box center [162, 249] width 16 height 16
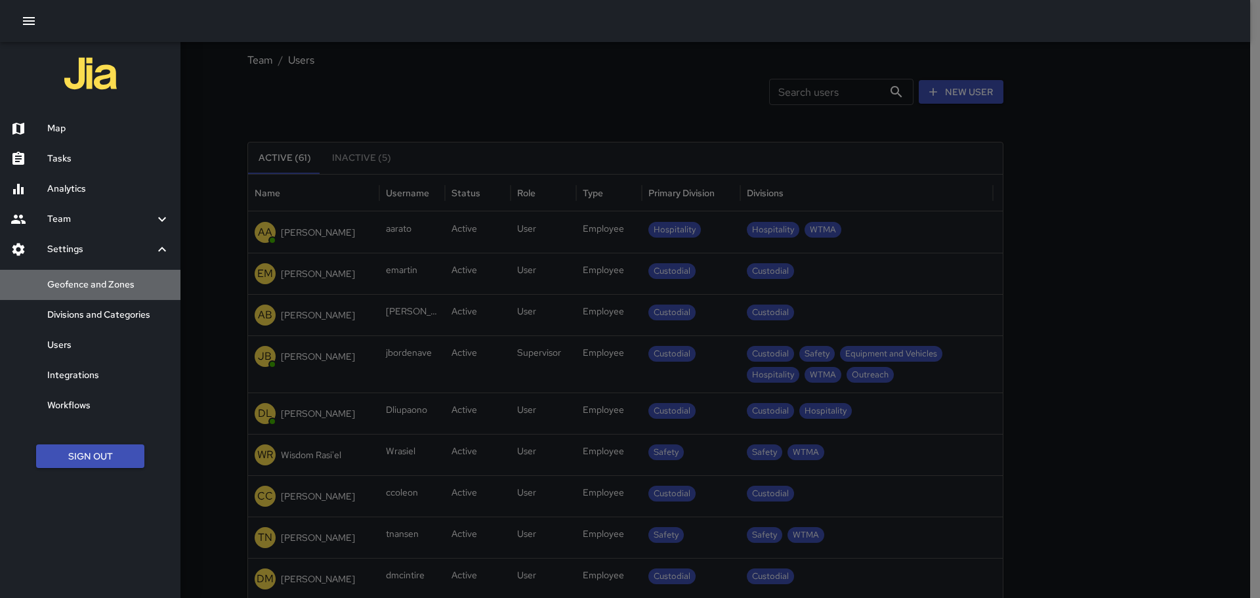
click at [96, 282] on h6 "Geofence and Zones" at bounding box center [108, 285] width 123 height 14
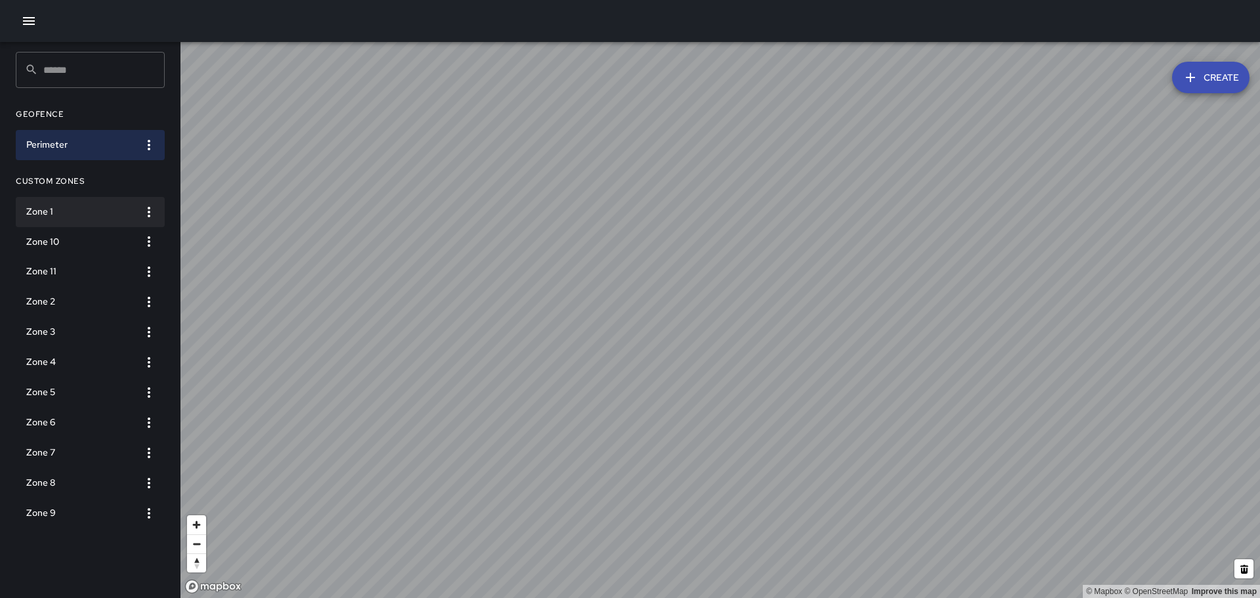
click at [47, 212] on h6 "Zone 1" at bounding box center [79, 212] width 107 height 14
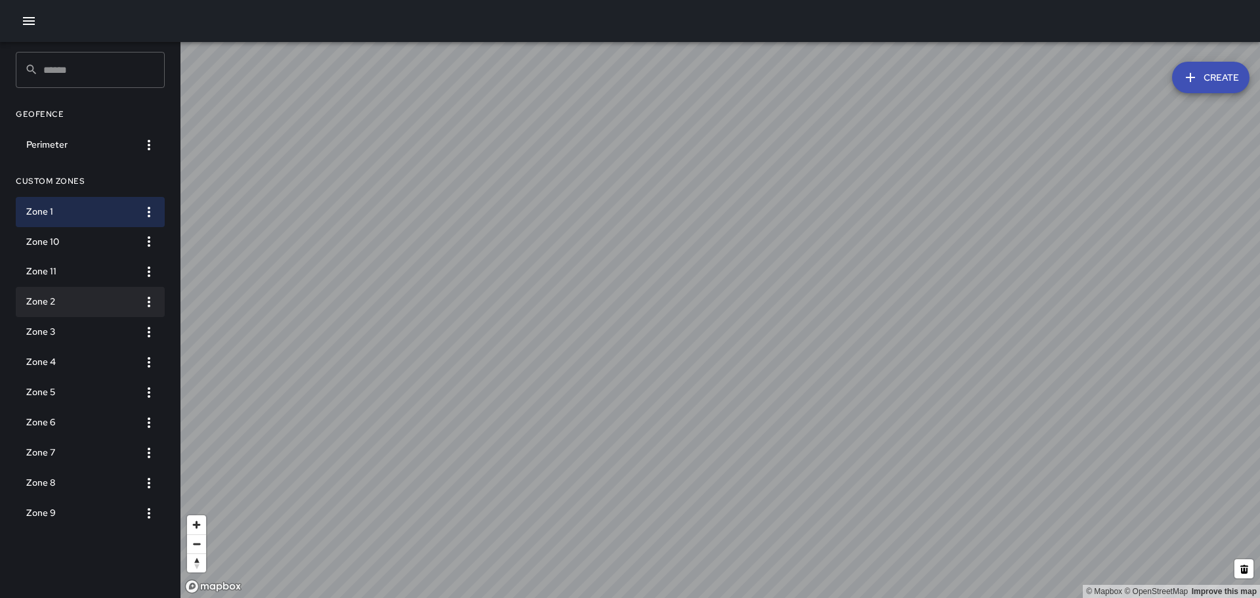
click at [38, 301] on h6 "Zone 2" at bounding box center [79, 302] width 107 height 14
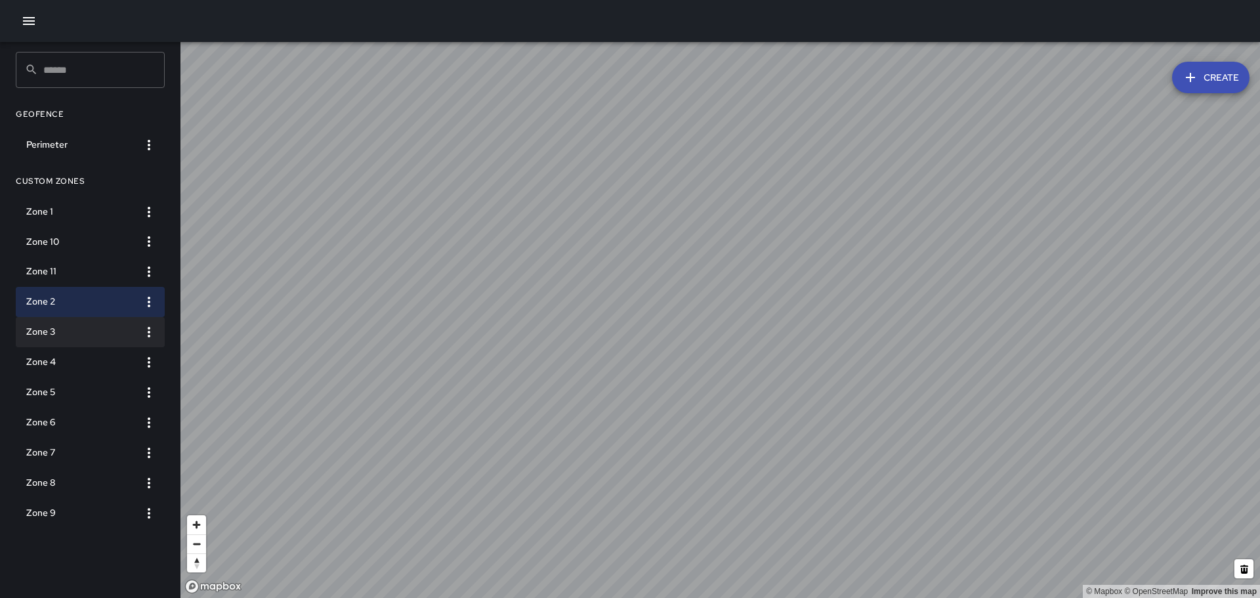
click at [51, 331] on h6 "Zone 3" at bounding box center [79, 332] width 107 height 14
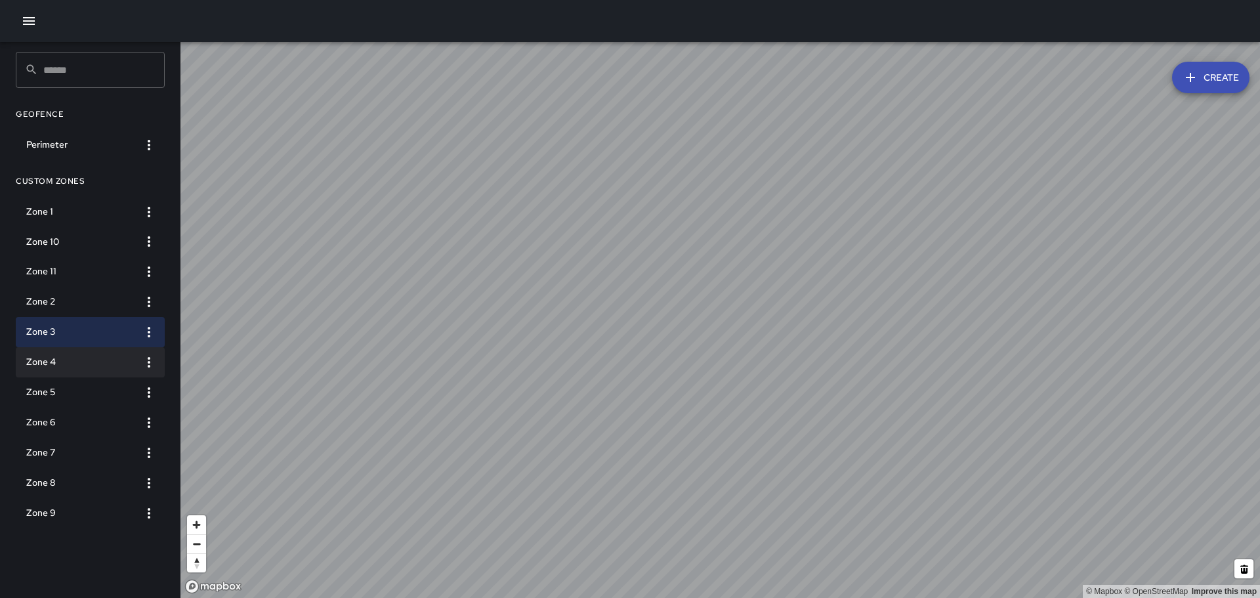
click at [64, 356] on h6 "Zone 4" at bounding box center [79, 362] width 107 height 14
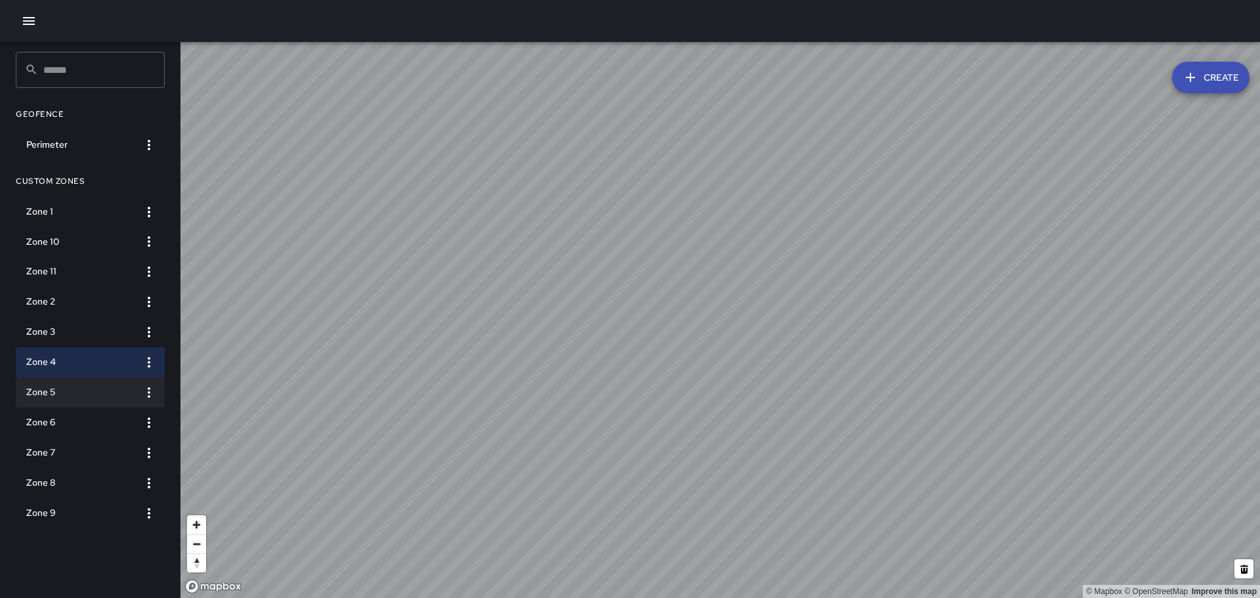
click at [47, 386] on h6 "Zone 5" at bounding box center [79, 392] width 107 height 14
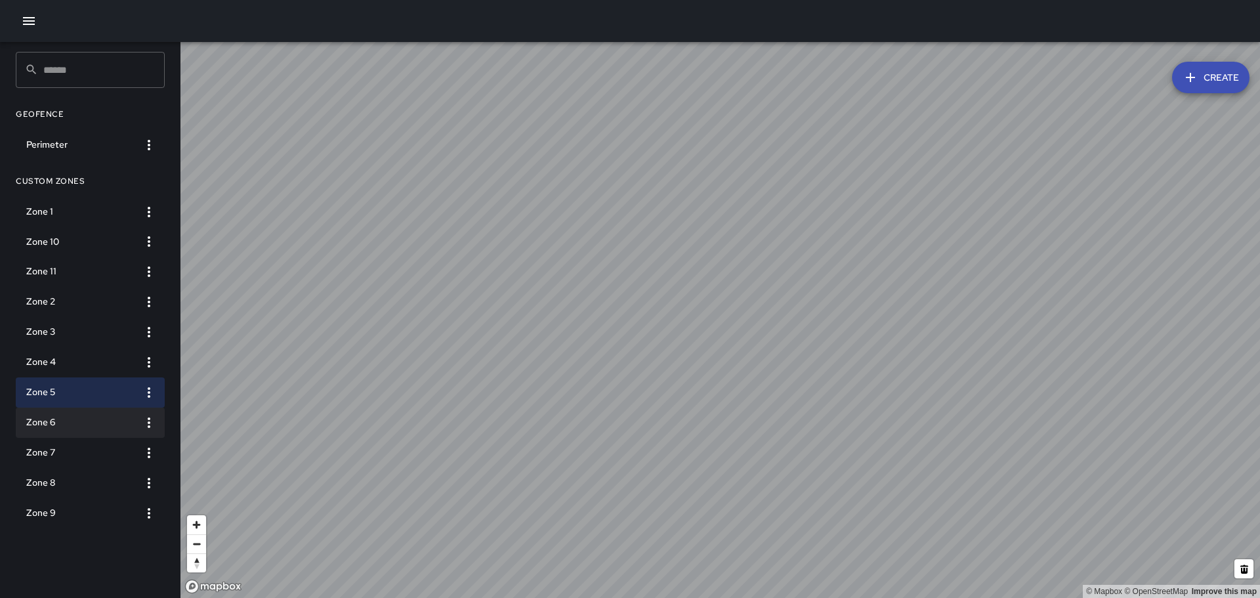
click at [45, 422] on h6 "Zone 6" at bounding box center [79, 422] width 107 height 14
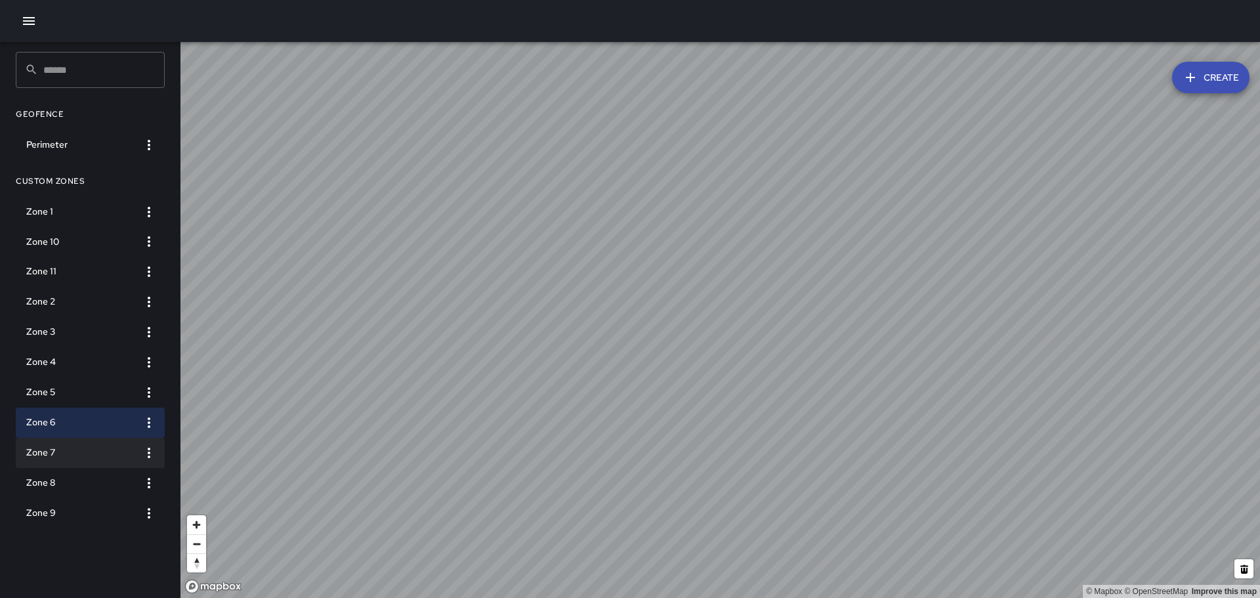
click at [47, 448] on h6 "Zone 7" at bounding box center [79, 453] width 107 height 14
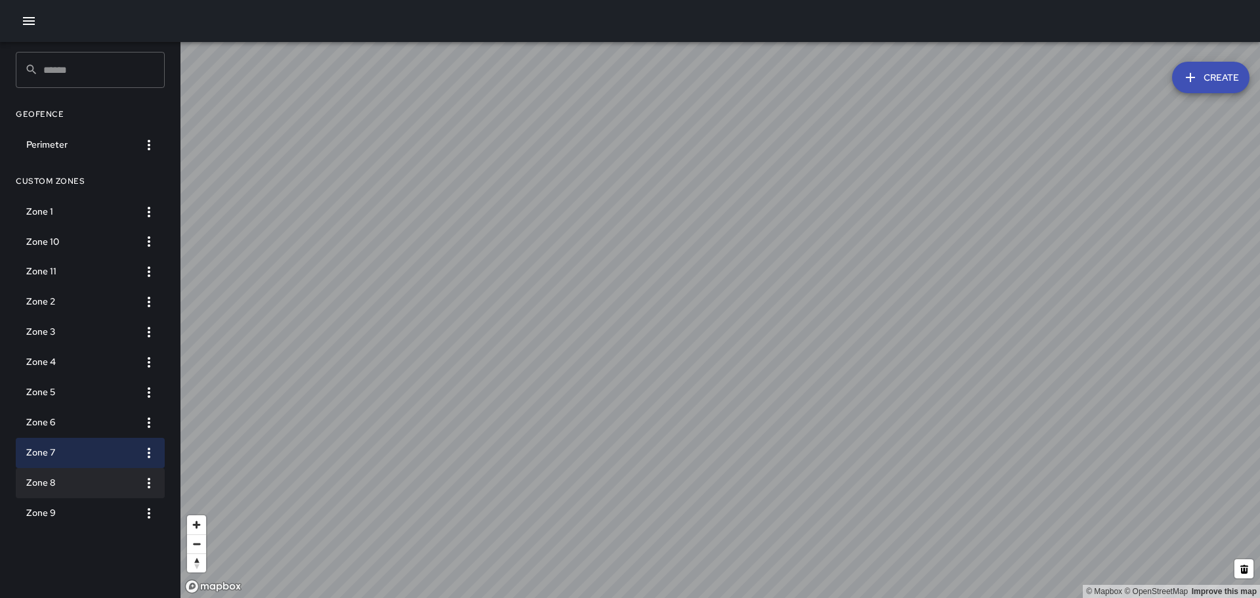
click at [51, 482] on h6 "Zone 8" at bounding box center [79, 483] width 107 height 14
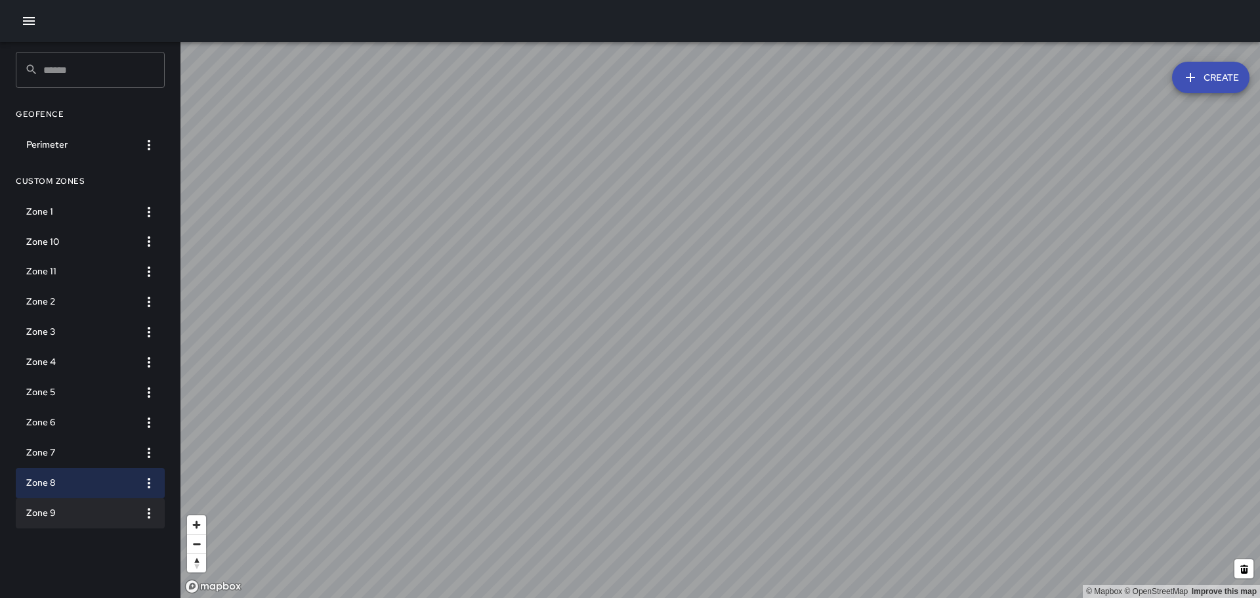
click at [35, 508] on h6 "Zone 9" at bounding box center [79, 513] width 107 height 14
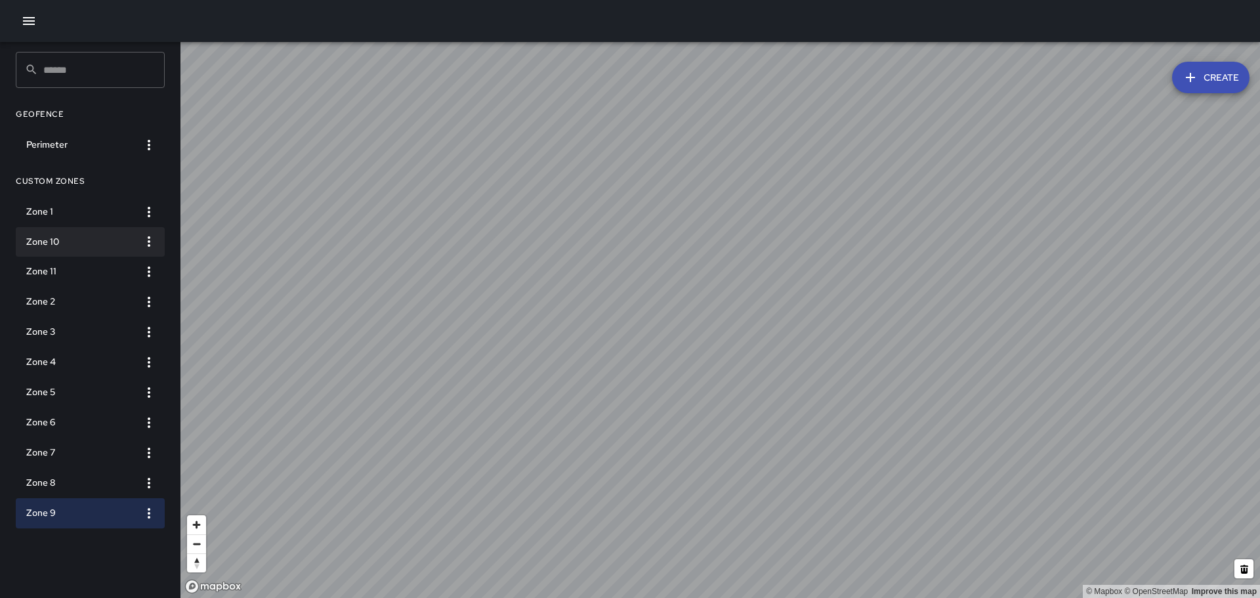
click at [51, 245] on h6 "Zone 10" at bounding box center [79, 242] width 107 height 14
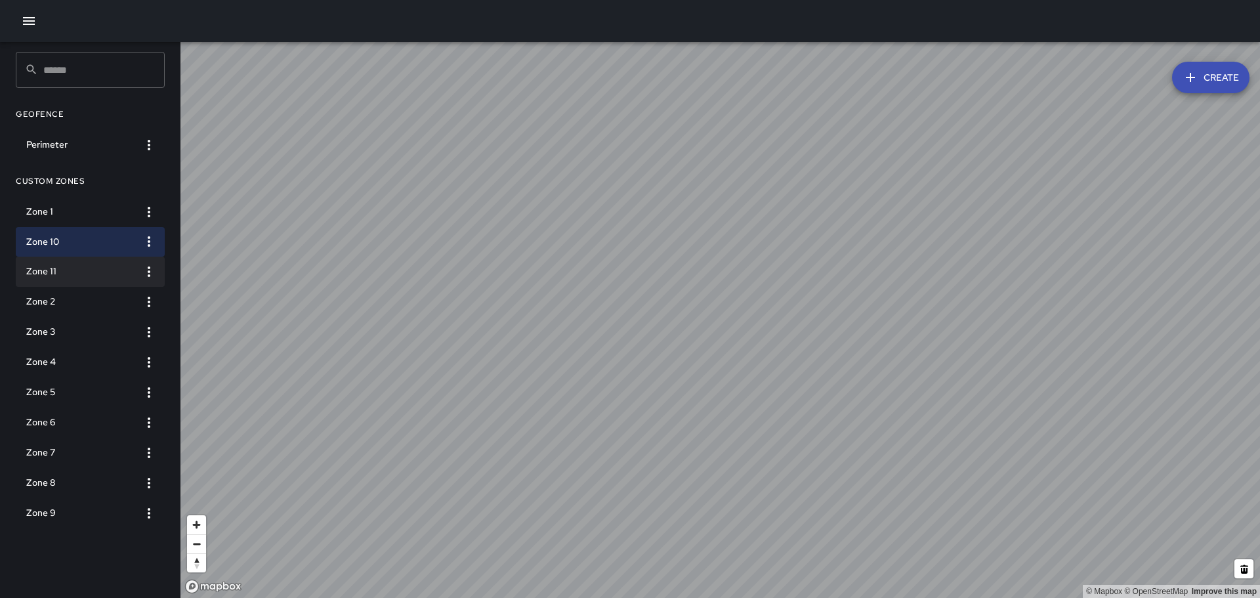
click at [41, 271] on h6 "Zone 11" at bounding box center [79, 271] width 107 height 14
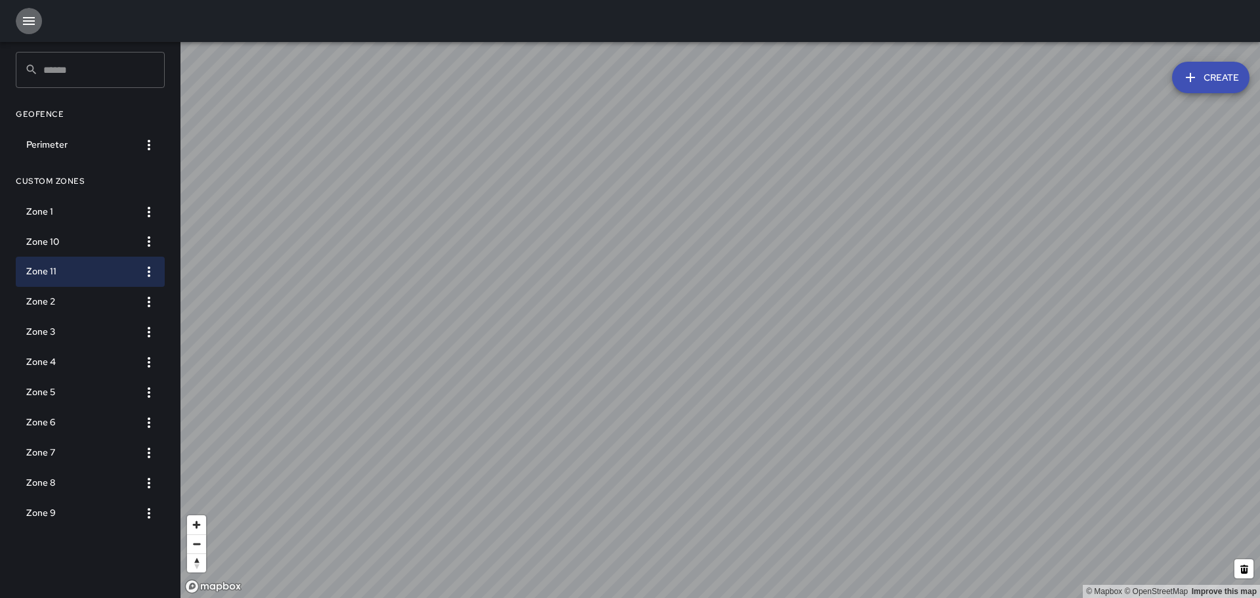
click at [31, 14] on icon "button" at bounding box center [29, 21] width 16 height 16
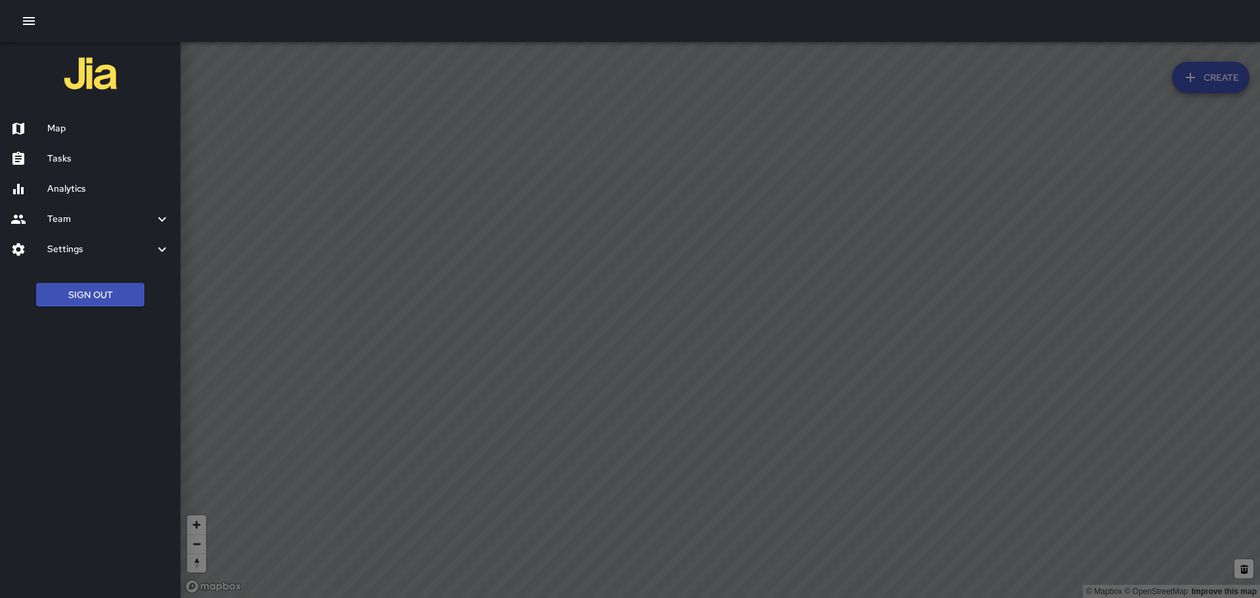
click at [156, 253] on icon at bounding box center [162, 249] width 16 height 16
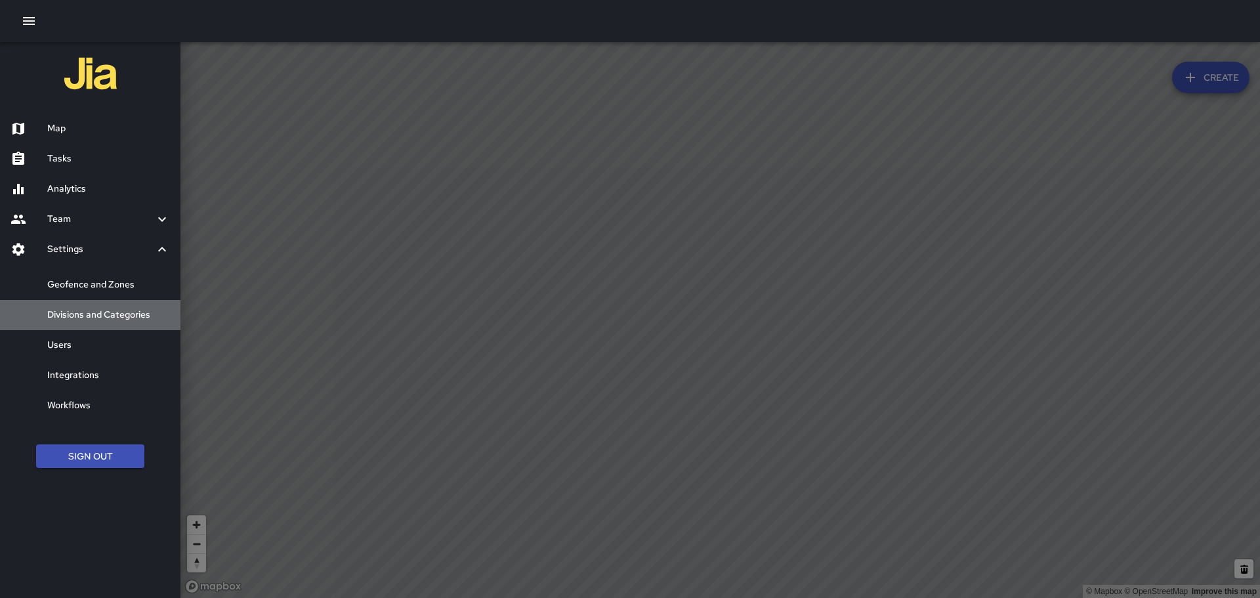
click at [91, 312] on h6 "Divisions and Categories" at bounding box center [108, 315] width 123 height 14
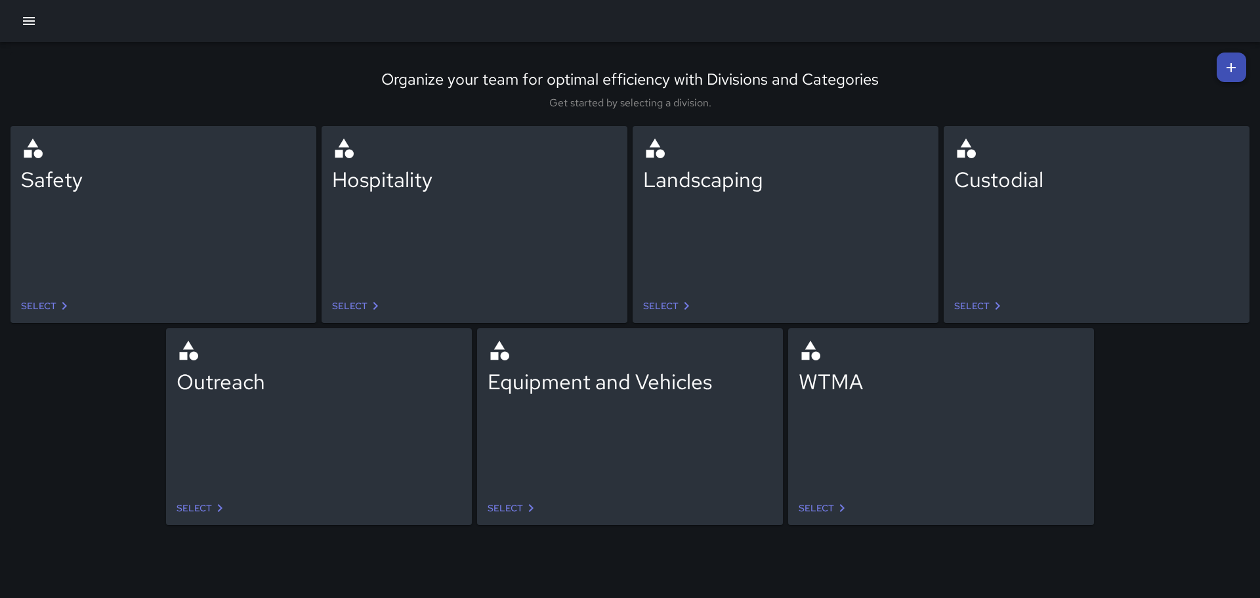
click at [121, 234] on div "Safety" at bounding box center [163, 207] width 285 height 142
click at [44, 306] on link "Select" at bounding box center [47, 306] width 62 height 24
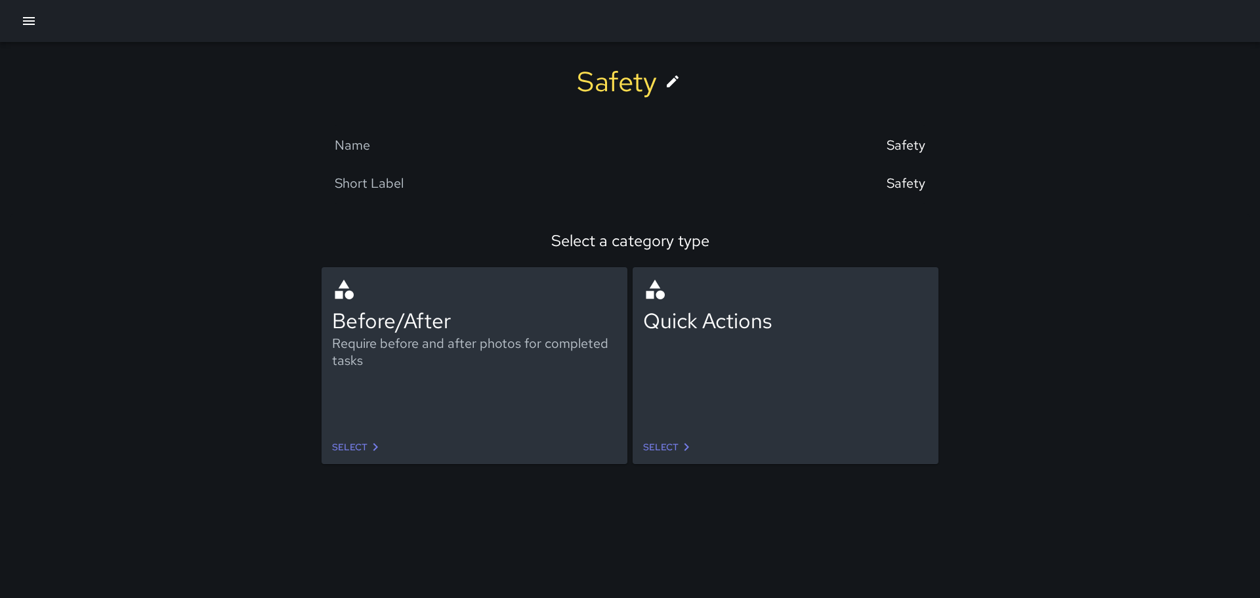
click at [669, 446] on link "Select" at bounding box center [669, 447] width 62 height 24
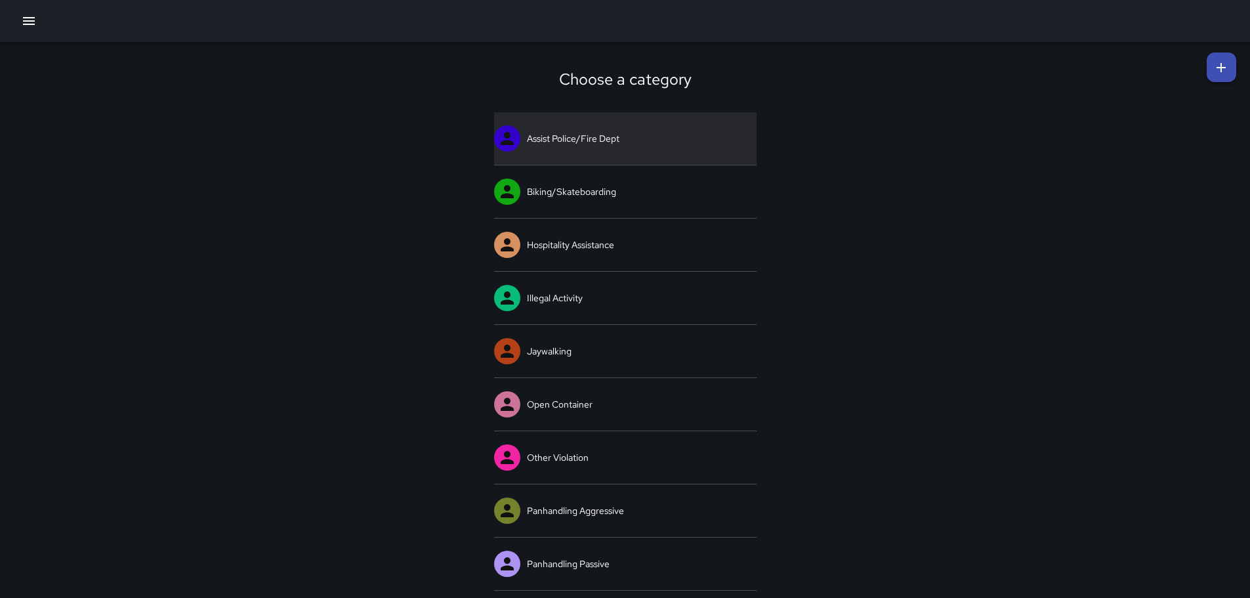
click at [513, 139] on icon at bounding box center [507, 139] width 20 height 20
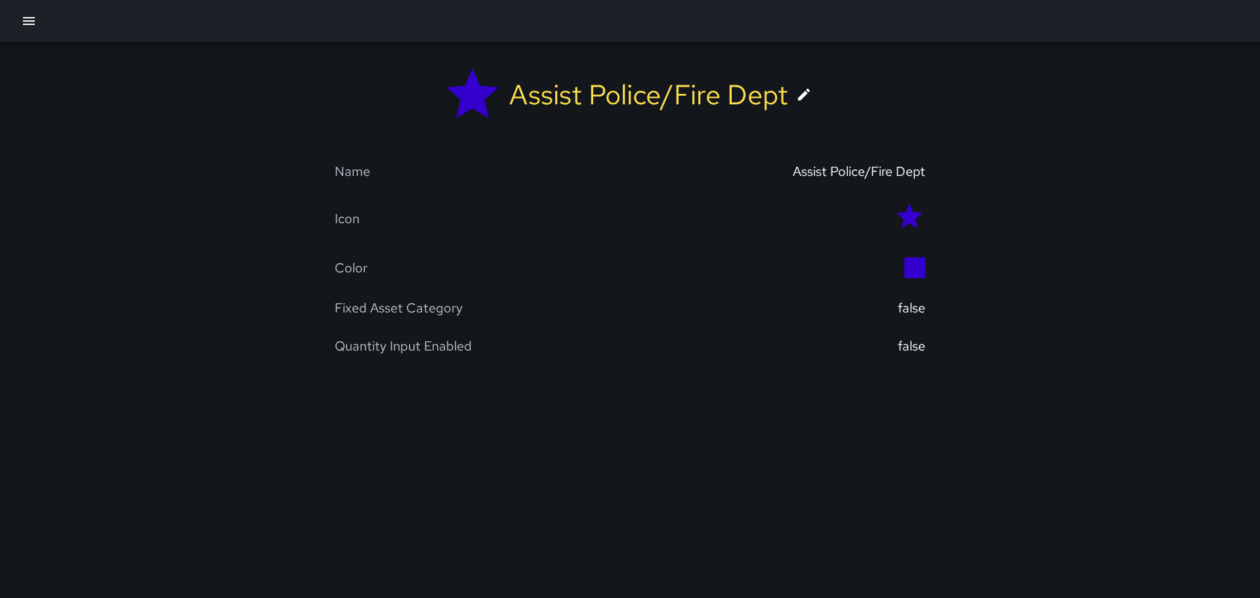
click at [903, 308] on div "false" at bounding box center [912, 307] width 28 height 17
click at [913, 160] on div "Name Assist Police/Fire Dept" at bounding box center [630, 171] width 591 height 38
drag, startPoint x: 372, startPoint y: 294, endPoint x: 291, endPoint y: 268, distance: 84.9
click at [291, 268] on div "Assist Police/Fire Dept Name Assist Police/Fire Dept Icon Color Fixed Asset Cat…" at bounding box center [630, 204] width 1260 height 324
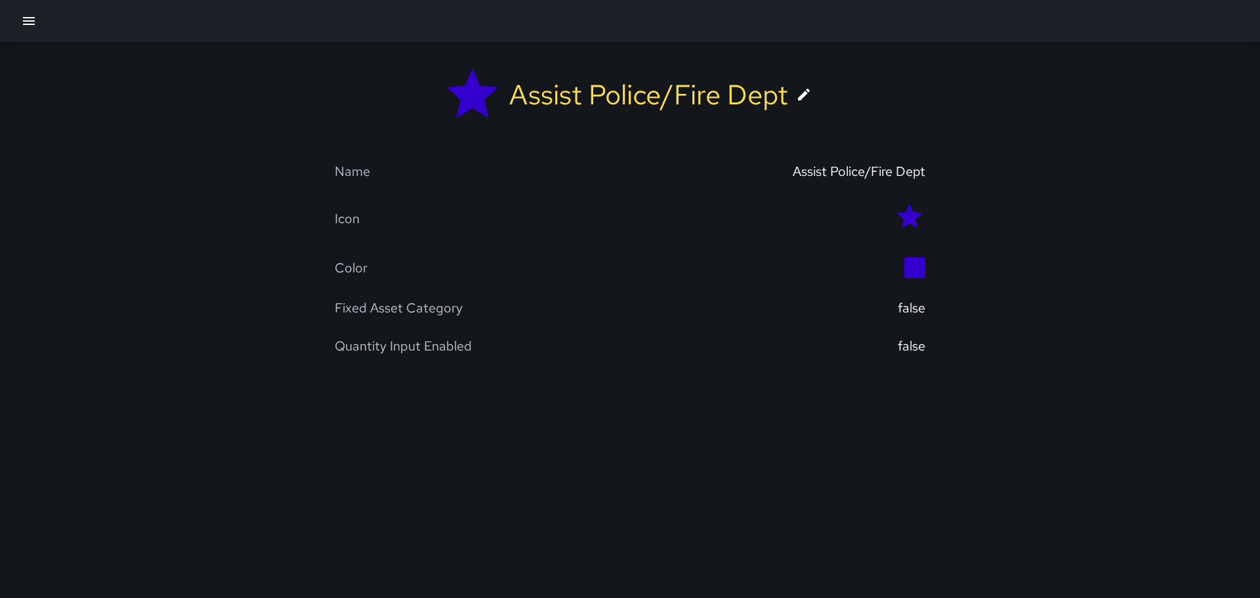
click at [354, 293] on div "Fixed Asset Category false" at bounding box center [630, 308] width 591 height 38
click at [900, 304] on div "false" at bounding box center [912, 307] width 28 height 17
drag, startPoint x: 646, startPoint y: 328, endPoint x: 519, endPoint y: 311, distance: 127.8
click at [526, 312] on div "Fixed Asset Category false" at bounding box center [630, 308] width 591 height 38
click at [439, 306] on div "Fixed Asset Category" at bounding box center [399, 307] width 128 height 17
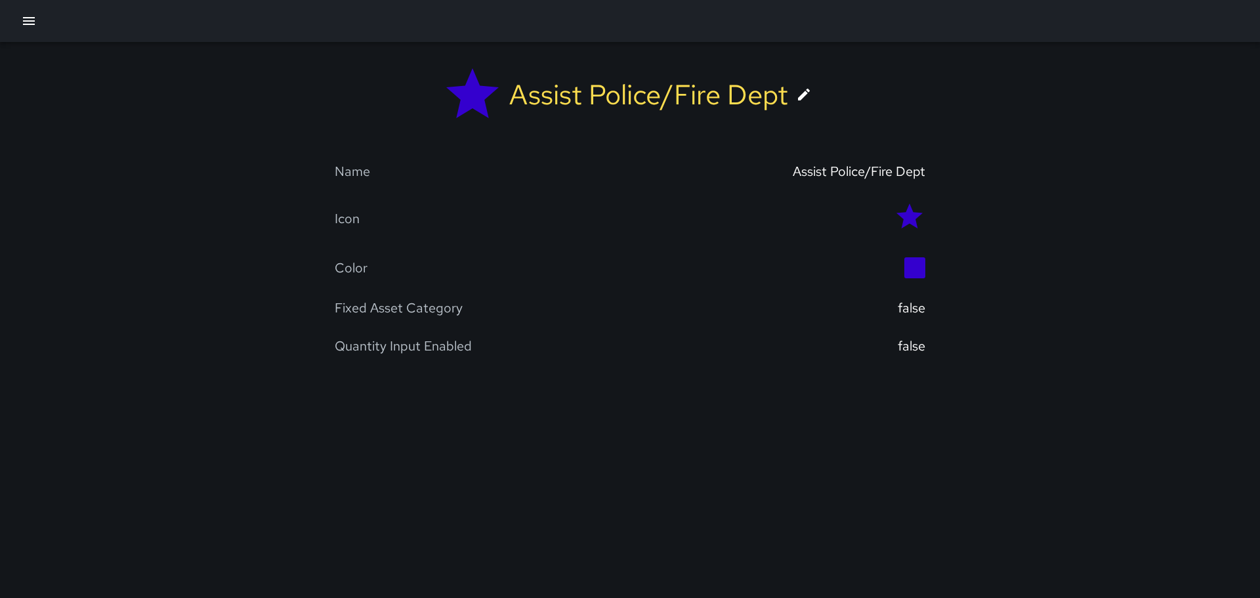
click at [909, 308] on div "false" at bounding box center [912, 307] width 28 height 17
drag, startPoint x: 909, startPoint y: 311, endPoint x: 894, endPoint y: 309, distance: 14.6
click at [898, 310] on div "false" at bounding box center [912, 307] width 28 height 17
drag, startPoint x: 865, startPoint y: 310, endPoint x: 782, endPoint y: 311, distance: 83.3
click at [831, 312] on div "false" at bounding box center [777, 307] width 295 height 17
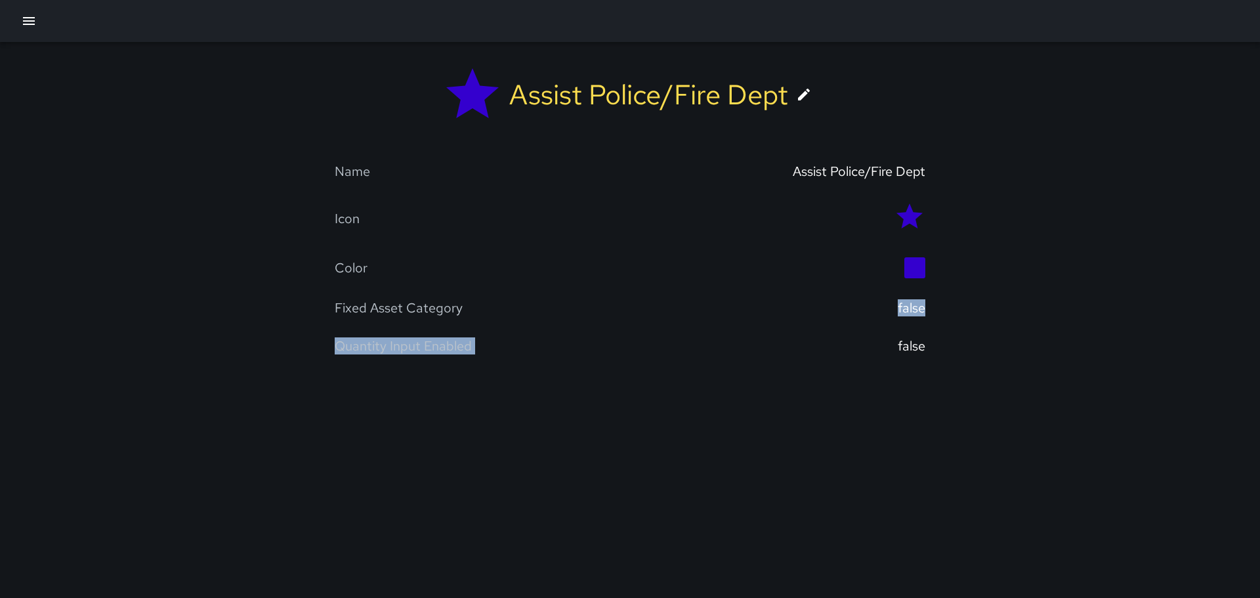
drag, startPoint x: 778, startPoint y: 333, endPoint x: 768, endPoint y: 335, distance: 9.9
click at [776, 335] on div "Name Assist Police/Fire Dept Icon Color Fixed Asset Category false Quantity Inp…" at bounding box center [630, 258] width 591 height 213
click at [146, 271] on div "Assist Police/Fire Dept Name Assist Police/Fire Dept Icon Color Fixed Asset Cat…" at bounding box center [630, 204] width 1260 height 324
click at [465, 310] on div "Fixed Asset Category" at bounding box center [482, 307] width 295 height 17
click at [431, 304] on div "Fixed Asset Category" at bounding box center [399, 307] width 128 height 17
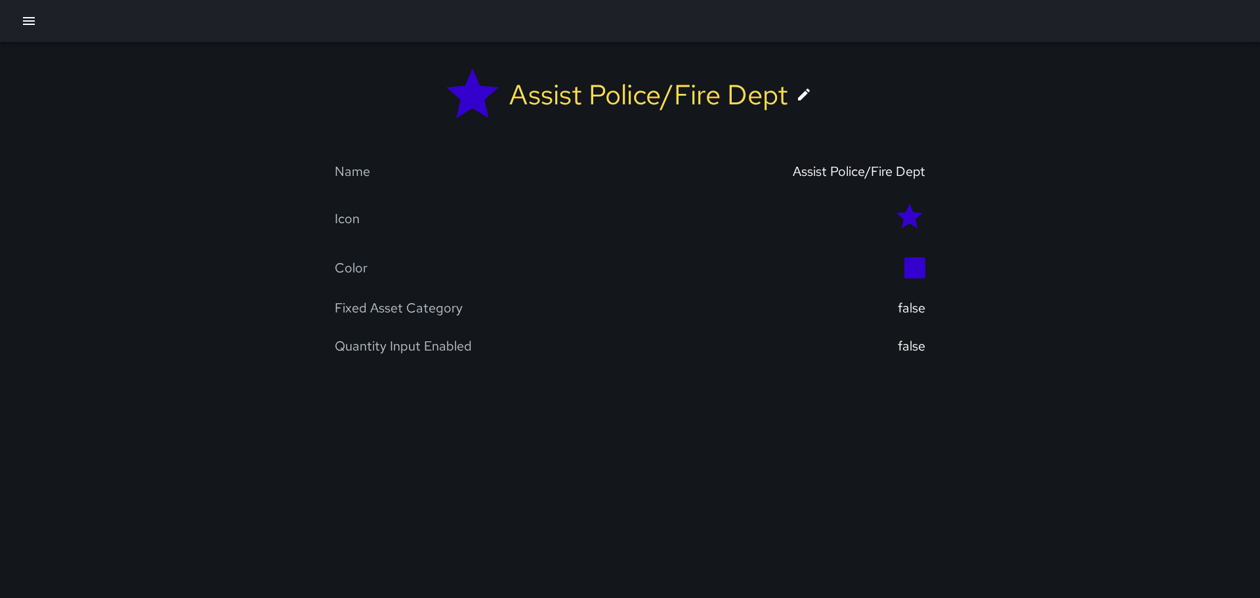
click at [899, 308] on div "false" at bounding box center [912, 307] width 28 height 17
click at [913, 267] on div at bounding box center [914, 267] width 21 height 21
click at [902, 219] on icon at bounding box center [909, 215] width 26 height 25
click at [35, 13] on button "button" at bounding box center [29, 21] width 26 height 26
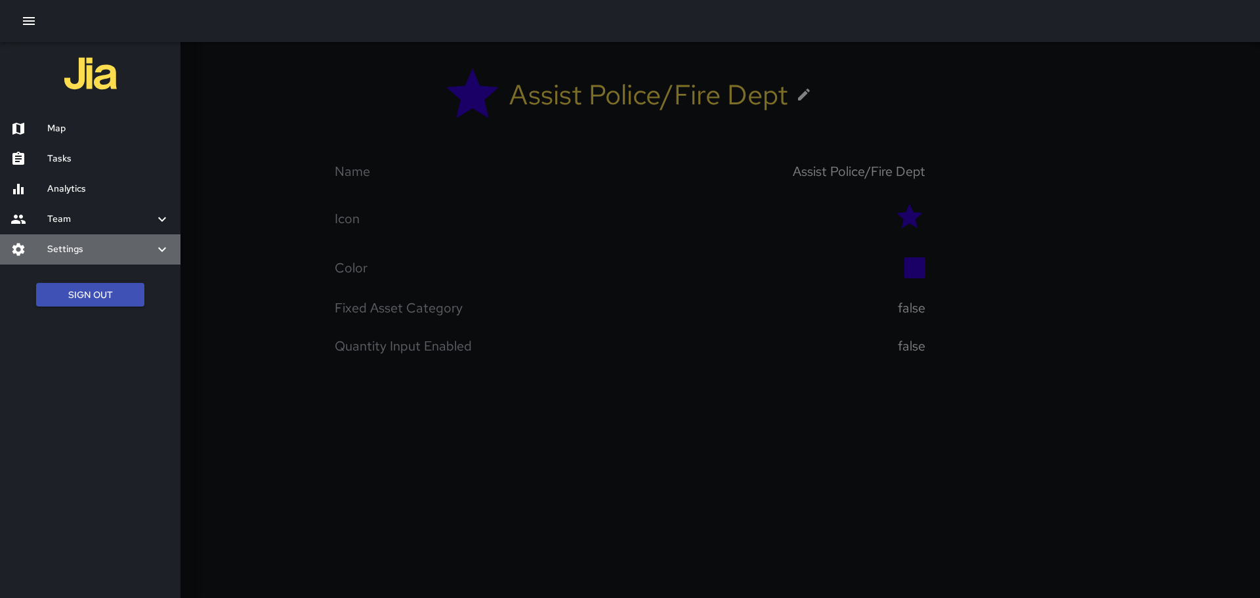
click at [163, 245] on icon at bounding box center [162, 249] width 16 height 16
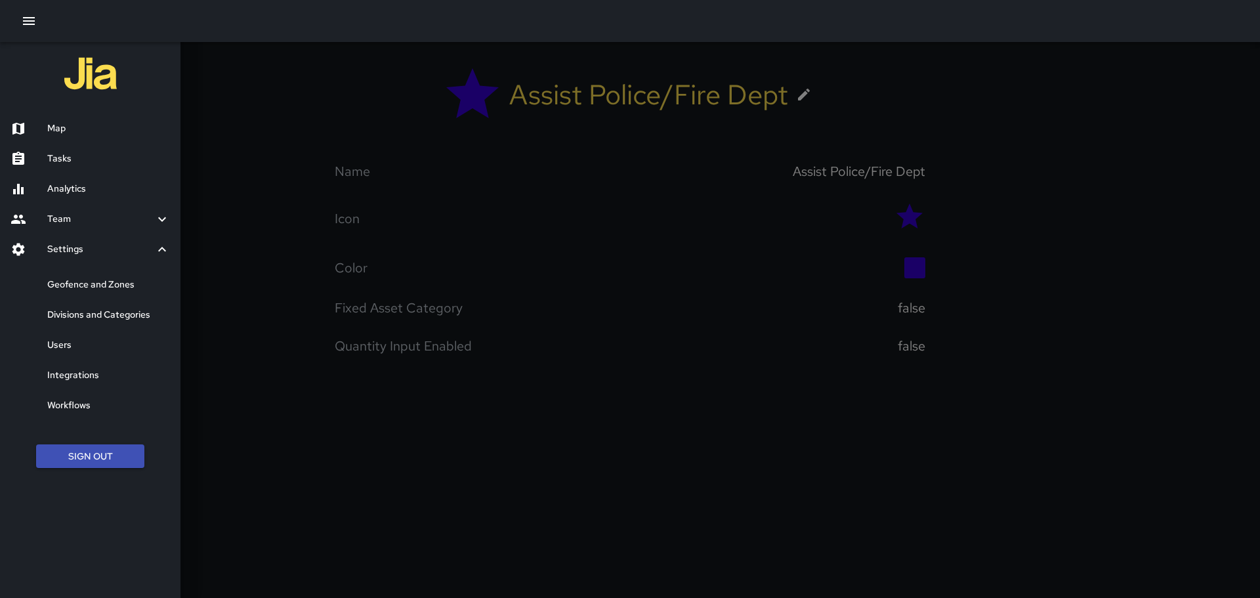
click at [68, 405] on h6 "Workflows" at bounding box center [108, 405] width 123 height 14
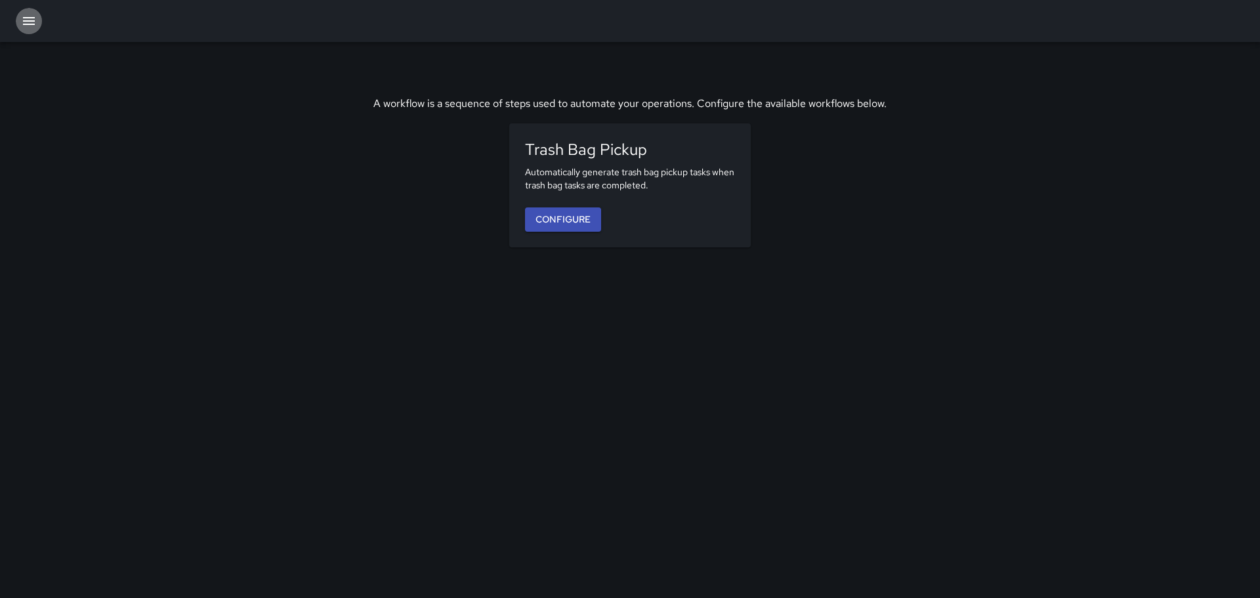
click at [20, 18] on button "button" at bounding box center [29, 21] width 26 height 26
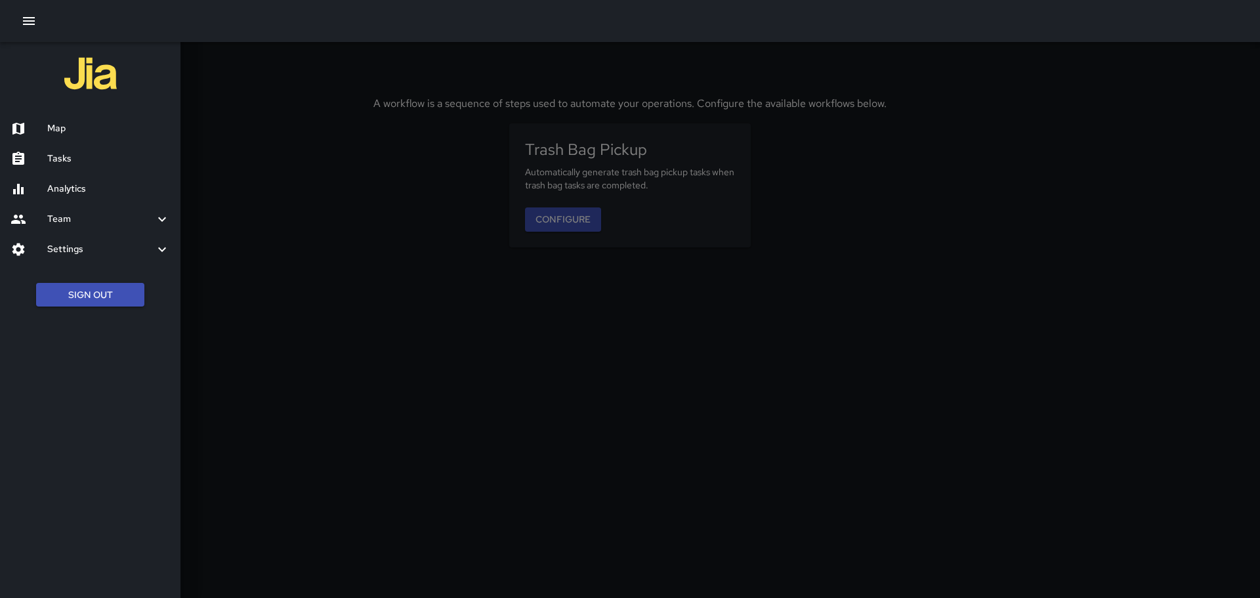
click at [55, 127] on h6 "Map" at bounding box center [108, 128] width 123 height 14
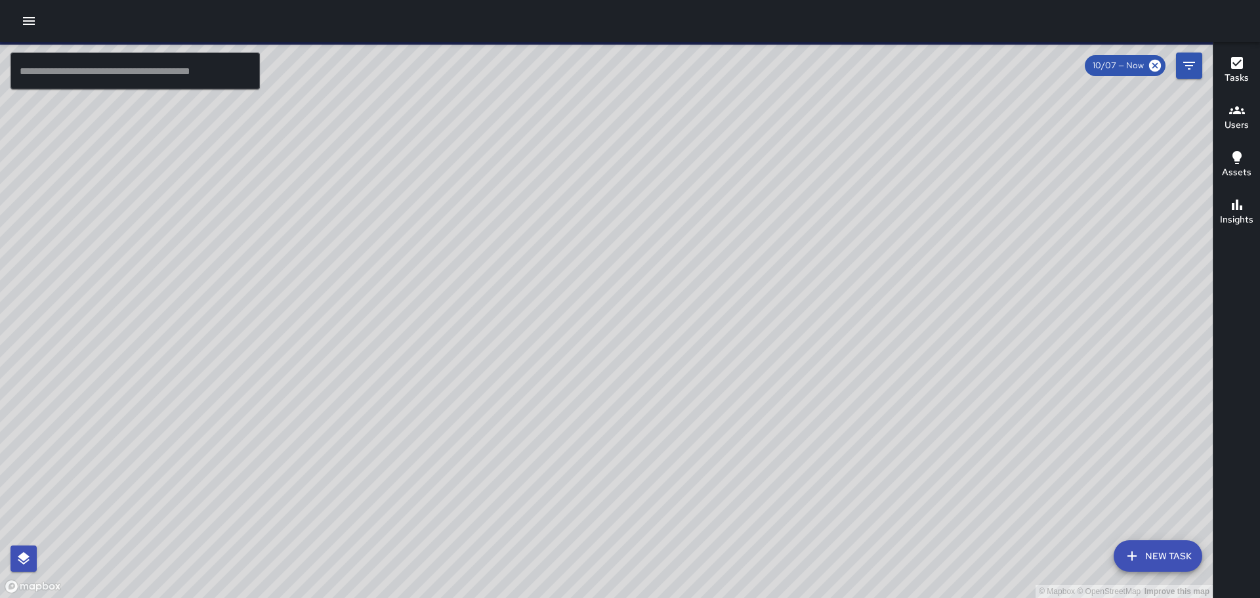
drag, startPoint x: 996, startPoint y: 273, endPoint x: 770, endPoint y: 232, distance: 230.1
click at [770, 232] on div "© Mapbox © OpenStreetMap Improve this map" at bounding box center [606, 320] width 1213 height 556
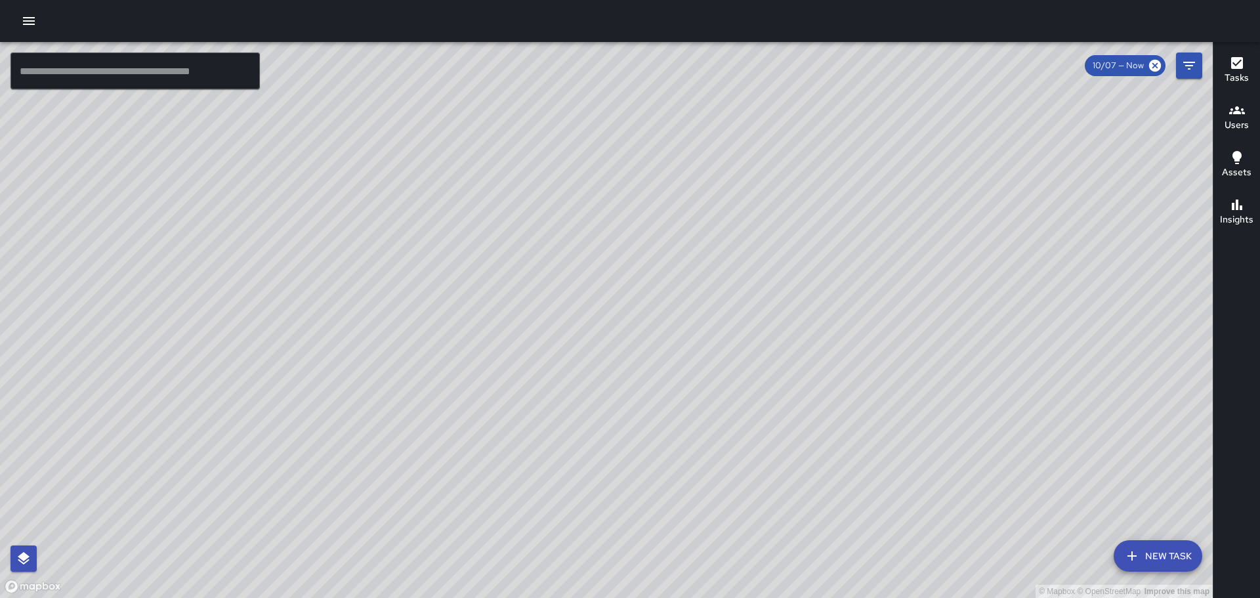
drag, startPoint x: 465, startPoint y: 285, endPoint x: 714, endPoint y: 310, distance: 249.9
click at [711, 310] on div "© Mapbox © OpenStreetMap Improve this map" at bounding box center [606, 320] width 1213 height 556
drag, startPoint x: 598, startPoint y: 308, endPoint x: 624, endPoint y: 306, distance: 26.4
click at [621, 306] on div "© Mapbox © OpenStreetMap Improve this map" at bounding box center [606, 320] width 1213 height 556
drag, startPoint x: 613, startPoint y: 367, endPoint x: 560, endPoint y: 234, distance: 143.0
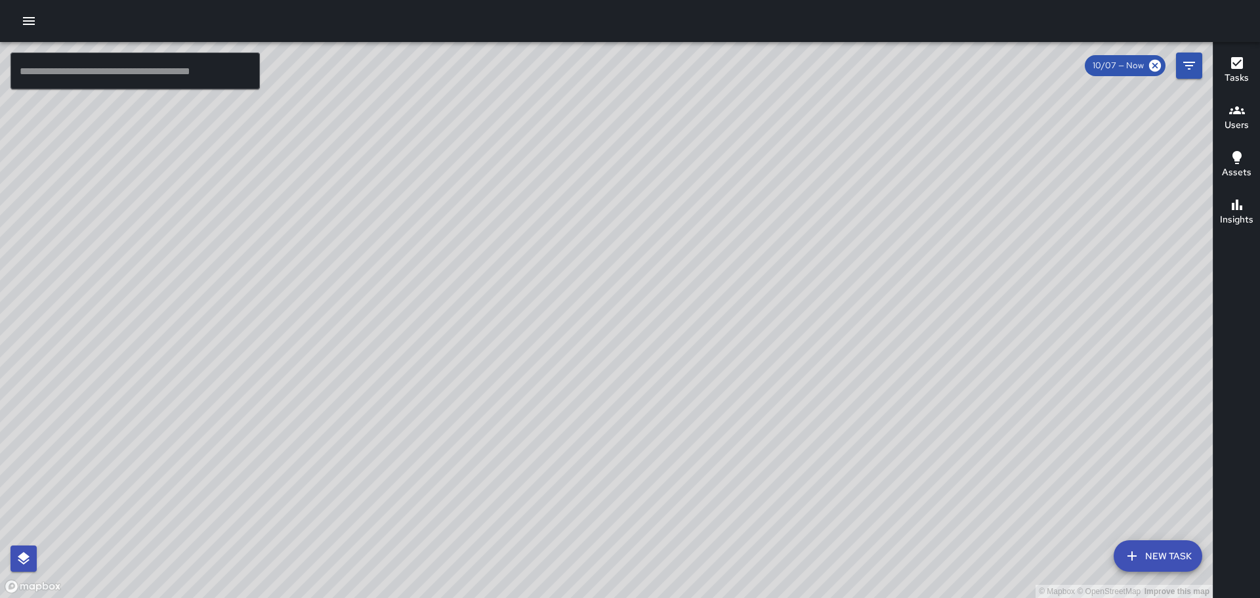
click at [559, 230] on div "© Mapbox © OpenStreetMap Improve this map" at bounding box center [606, 320] width 1213 height 556
drag, startPoint x: 725, startPoint y: 354, endPoint x: 619, endPoint y: 203, distance: 184.7
click at [621, 204] on div "© Mapbox © OpenStreetMap Improve this map" at bounding box center [606, 320] width 1213 height 556
drag, startPoint x: 825, startPoint y: 431, endPoint x: 708, endPoint y: 257, distance: 209.5
click at [713, 267] on div "© Mapbox © OpenStreetMap Improve this map" at bounding box center [606, 320] width 1213 height 556
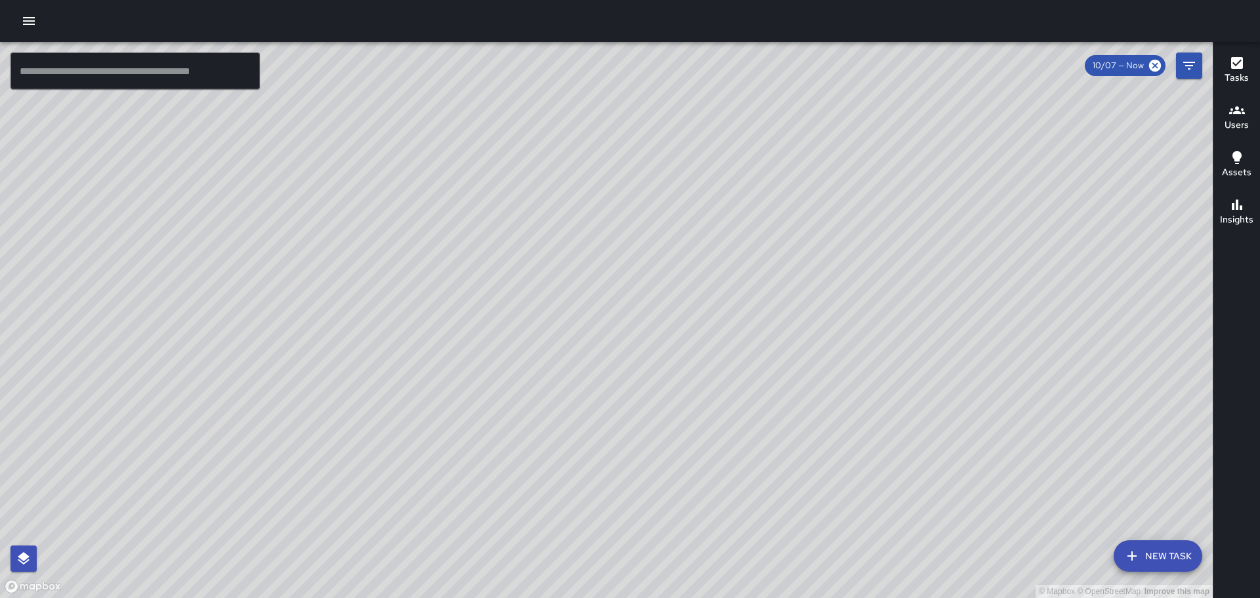
drag, startPoint x: 954, startPoint y: 369, endPoint x: 853, endPoint y: 210, distance: 188.8
click at [865, 223] on div "© Mapbox © OpenStreetMap Improve this map" at bounding box center [606, 320] width 1213 height 556
drag, startPoint x: 1016, startPoint y: 400, endPoint x: 995, endPoint y: 388, distance: 23.8
click at [1001, 390] on div "© Mapbox © OpenStreetMap Improve this map" at bounding box center [606, 320] width 1213 height 556
drag, startPoint x: 1125, startPoint y: 474, endPoint x: 974, endPoint y: 255, distance: 266.2
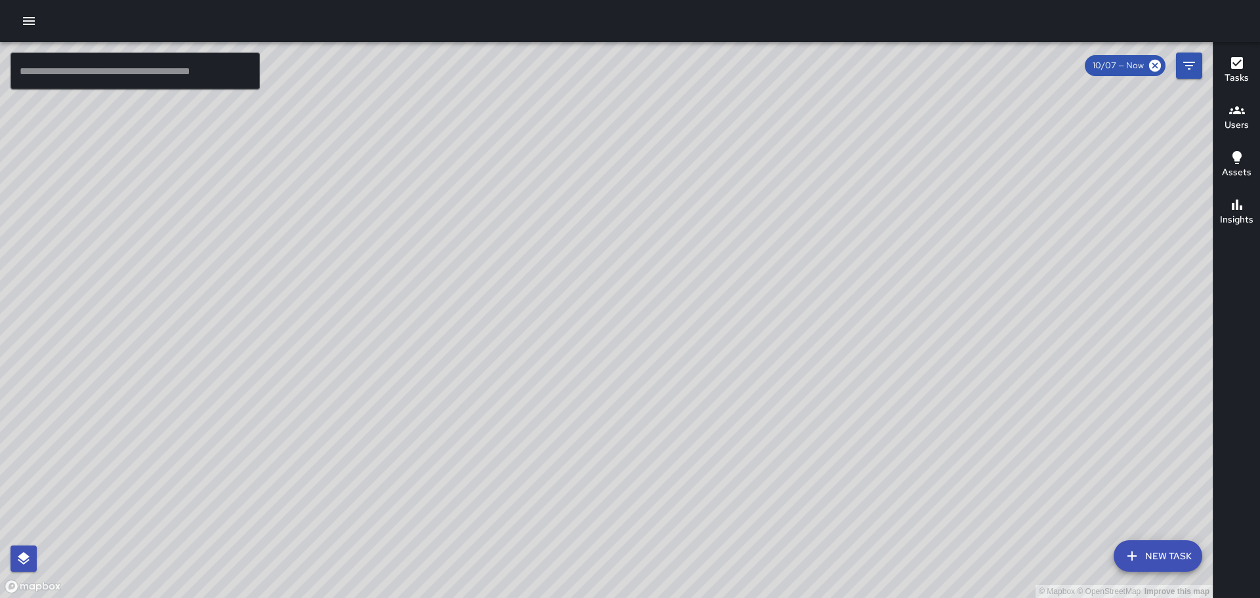
click at [1014, 330] on div "© Mapbox © OpenStreetMap Improve this map" at bounding box center [606, 320] width 1213 height 556
drag, startPoint x: 959, startPoint y: 354, endPoint x: 888, endPoint y: 211, distance: 159.9
click at [888, 211] on div "© Mapbox © OpenStreetMap Improve this map" at bounding box center [606, 320] width 1213 height 556
drag, startPoint x: 812, startPoint y: 247, endPoint x: 800, endPoint y: 342, distance: 96.6
click at [800, 362] on div "© Mapbox © OpenStreetMap Improve this map" at bounding box center [606, 320] width 1213 height 556
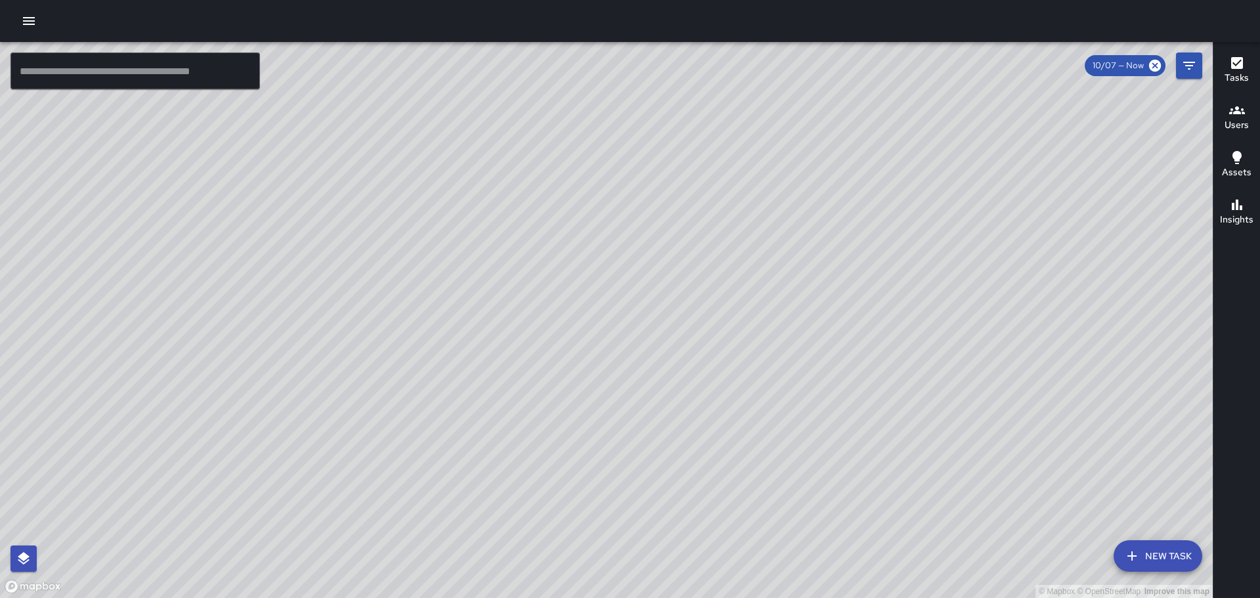
drag, startPoint x: 809, startPoint y: 221, endPoint x: 806, endPoint y: 270, distance: 48.7
click at [804, 302] on div "© Mapbox © OpenStreetMap Improve this map" at bounding box center [606, 320] width 1213 height 556
drag, startPoint x: 841, startPoint y: 171, endPoint x: 760, endPoint y: 338, distance: 185.8
click at [764, 337] on div "© Mapbox © OpenStreetMap Improve this map" at bounding box center [606, 320] width 1213 height 556
drag, startPoint x: 436, startPoint y: 347, endPoint x: 490, endPoint y: 342, distance: 54.0
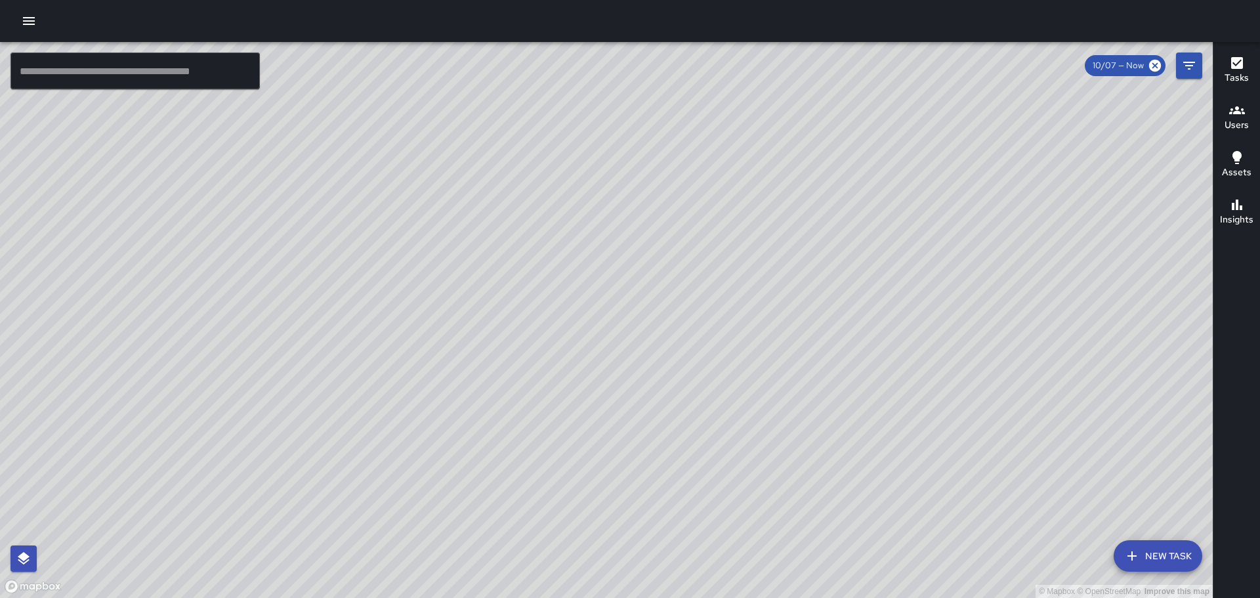
click at [482, 347] on div "© Mapbox © OpenStreetMap Improve this map" at bounding box center [606, 320] width 1213 height 556
drag, startPoint x: 566, startPoint y: 195, endPoint x: 587, endPoint y: 335, distance: 141.3
click at [638, 360] on div "© Mapbox © OpenStreetMap Improve this map" at bounding box center [606, 320] width 1213 height 556
drag, startPoint x: 580, startPoint y: 388, endPoint x: 670, endPoint y: 459, distance: 114.5
click at [671, 461] on div "© Mapbox © OpenStreetMap Improve this map" at bounding box center [606, 320] width 1213 height 556
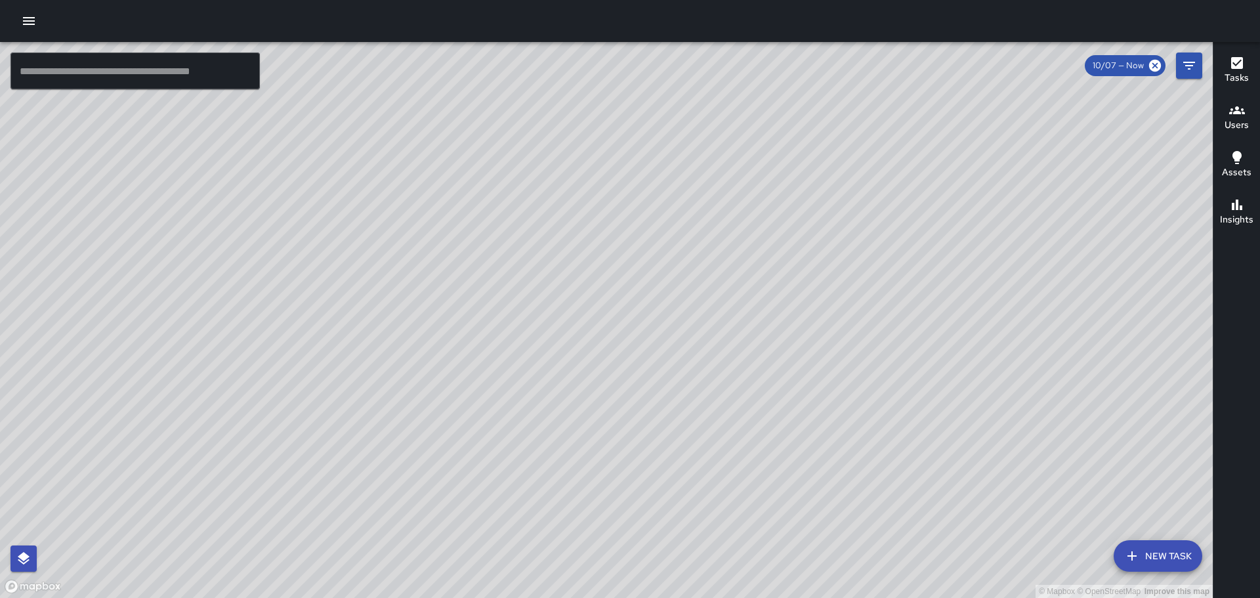
drag, startPoint x: 550, startPoint y: 365, endPoint x: 471, endPoint y: 259, distance: 132.7
click at [688, 508] on div "© Mapbox © OpenStreetMap Improve this map" at bounding box center [606, 320] width 1213 height 556
drag, startPoint x: 546, startPoint y: 352, endPoint x: 850, endPoint y: 564, distance: 370.8
click at [852, 569] on div "© Mapbox © OpenStreetMap Improve this map" at bounding box center [606, 320] width 1213 height 556
drag, startPoint x: 744, startPoint y: 410, endPoint x: 484, endPoint y: -79, distance: 554.1
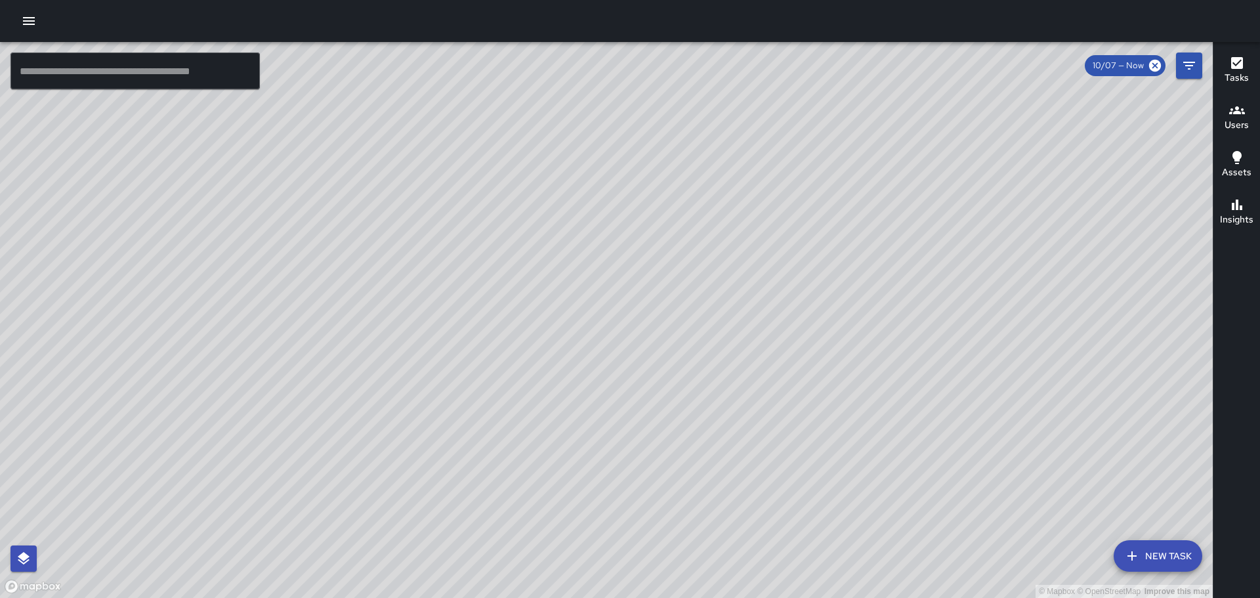
click at [484, 0] on html "© Mapbox © OpenStreetMap Improve this map ​ New Task 10/07 — Now Map Layers Tas…" at bounding box center [630, 299] width 1260 height 598
drag, startPoint x: 571, startPoint y: 236, endPoint x: 568, endPoint y: 215, distance: 21.2
click at [561, 201] on div "© Mapbox © OpenStreetMap Improve this map" at bounding box center [606, 320] width 1213 height 556
drag, startPoint x: 660, startPoint y: 379, endPoint x: 591, endPoint y: 177, distance: 212.9
click at [587, 175] on div "© Mapbox © OpenStreetMap Improve this map" at bounding box center [606, 320] width 1213 height 556
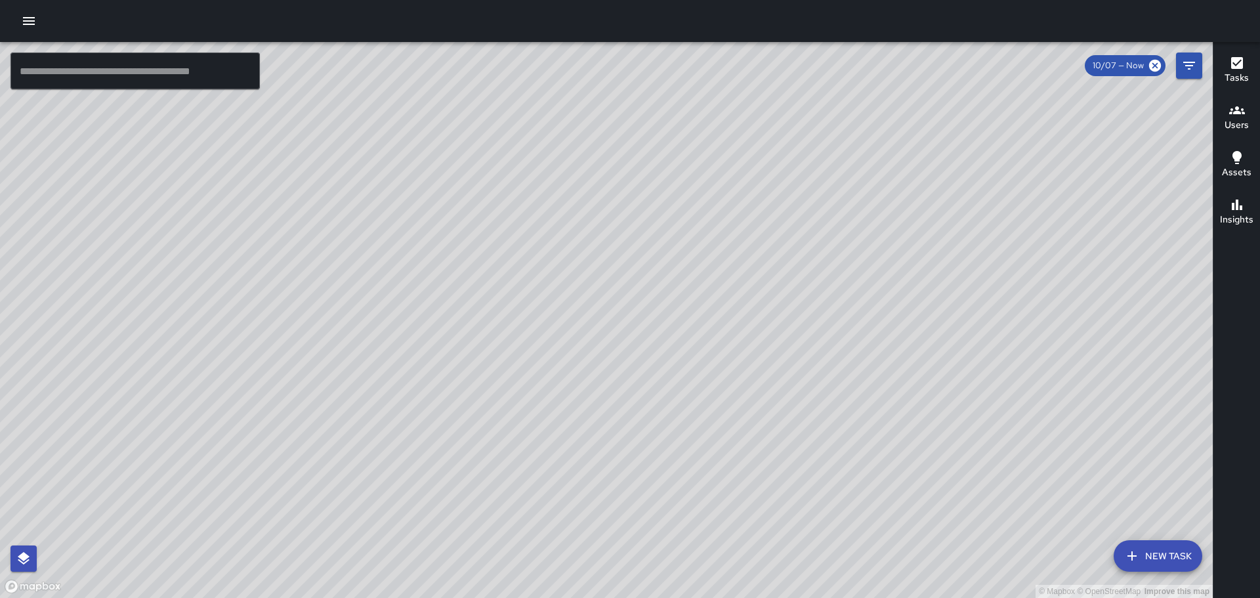
drag, startPoint x: 794, startPoint y: 421, endPoint x: 704, endPoint y: 233, distance: 208.1
click at [704, 234] on div "© Mapbox © OpenStreetMap Improve this map" at bounding box center [606, 320] width 1213 height 556
drag, startPoint x: 1018, startPoint y: 429, endPoint x: 864, endPoint y: 155, distance: 314.6
click at [868, 163] on div "© Mapbox © OpenStreetMap Improve this map" at bounding box center [606, 320] width 1213 height 556
drag, startPoint x: 952, startPoint y: 307, endPoint x: 884, endPoint y: 189, distance: 136.4
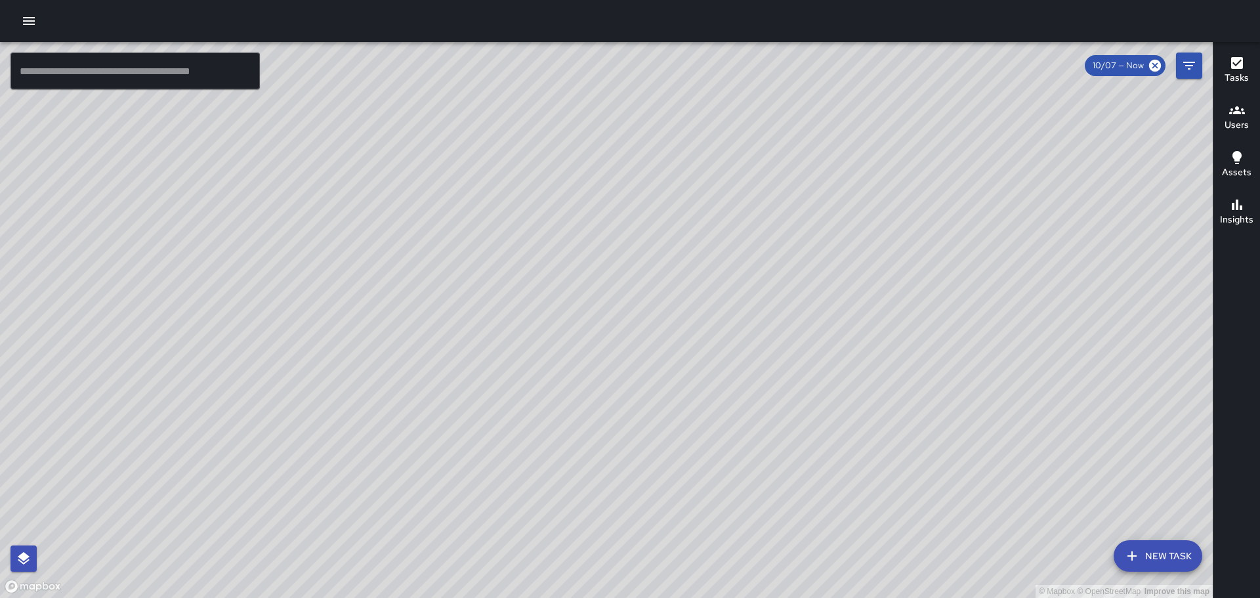
click at [885, 191] on div "© Mapbox © OpenStreetMap Improve this map" at bounding box center [606, 320] width 1213 height 556
drag, startPoint x: 970, startPoint y: 363, endPoint x: 880, endPoint y: 221, distance: 168.2
click at [880, 222] on div "© Mapbox © OpenStreetMap Improve this map" at bounding box center [606, 320] width 1213 height 556
drag, startPoint x: 913, startPoint y: 126, endPoint x: 861, endPoint y: 329, distance: 209.9
click at [869, 325] on div "© Mapbox © OpenStreetMap Improve this map" at bounding box center [606, 320] width 1213 height 556
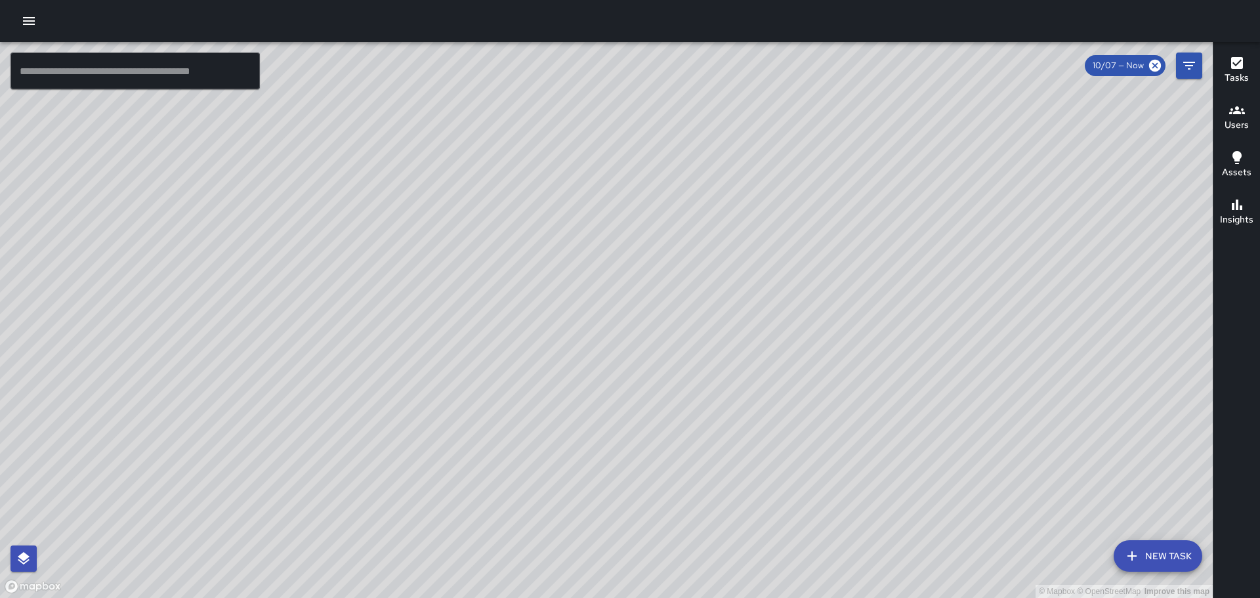
drag, startPoint x: 920, startPoint y: 258, endPoint x: 907, endPoint y: 329, distance: 72.1
click at [907, 329] on div "© Mapbox © OpenStreetMap Improve this map" at bounding box center [606, 320] width 1213 height 556
